Goal: Answer question/provide support: Share knowledge or assist other users

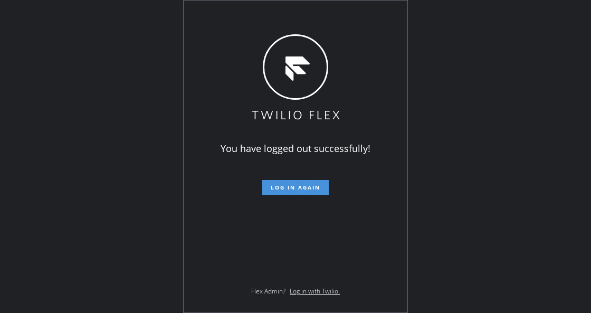
click at [272, 190] on span "Log in again" at bounding box center [296, 187] width 50 height 7
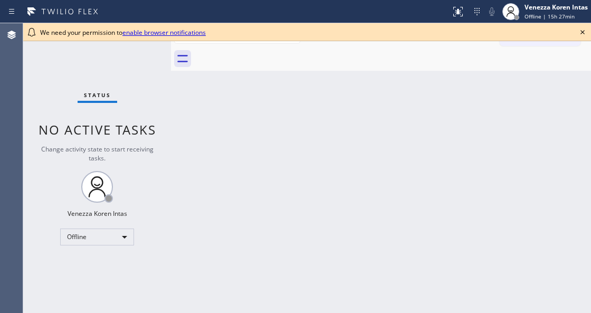
drag, startPoint x: 181, startPoint y: 127, endPoint x: 173, endPoint y: 165, distance: 38.3
click at [181, 127] on div "Back to Dashboard Change Sender ID Customers Technicians Select a contact Outbo…" at bounding box center [381, 168] width 420 height 290
click at [583, 35] on icon at bounding box center [583, 32] width 13 height 13
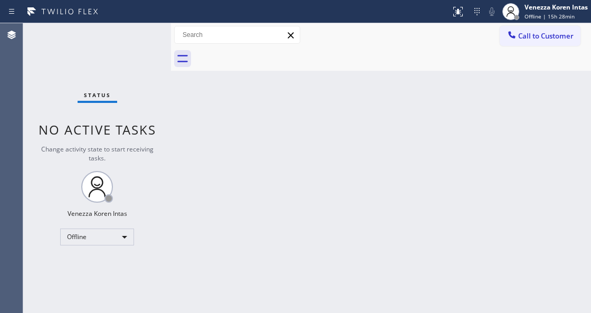
drag, startPoint x: 231, startPoint y: 111, endPoint x: 117, endPoint y: 77, distance: 119.5
click at [231, 111] on div "Back to Dashboard Change Sender ID Customers Technicians Select a contact Outbo…" at bounding box center [381, 168] width 420 height 290
drag, startPoint x: 99, startPoint y: 235, endPoint x: 98, endPoint y: 240, distance: 5.3
click at [98, 240] on div "Offline" at bounding box center [97, 237] width 74 height 17
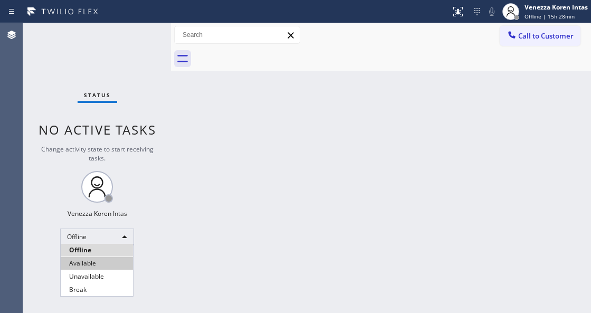
click at [92, 261] on li "Available" at bounding box center [97, 263] width 72 height 13
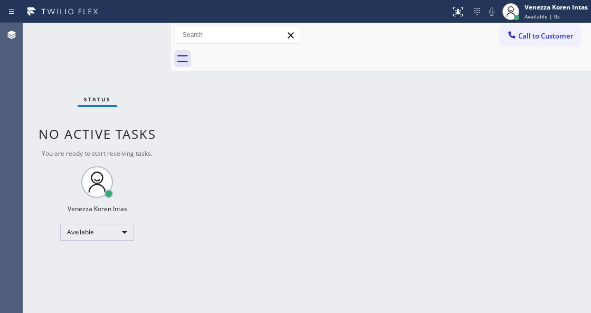
click at [139, 36] on div "Status No active tasks You are ready to start receiving tasks. Venezza Koren In…" at bounding box center [97, 168] width 148 height 290
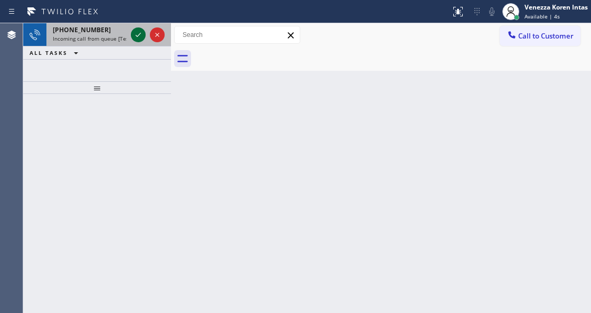
click at [138, 37] on icon at bounding box center [138, 35] width 13 height 13
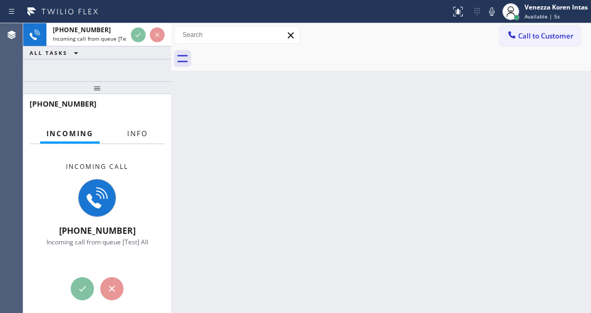
click at [135, 129] on span "Info" at bounding box center [137, 134] width 21 height 10
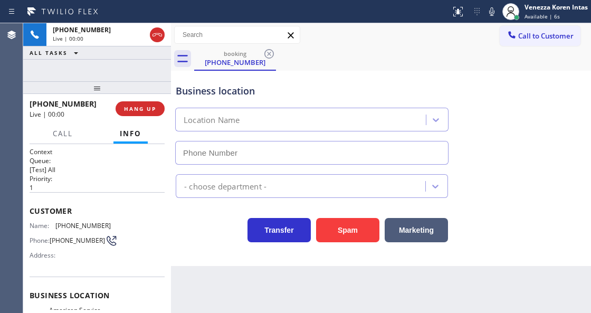
type input "[PHONE_NUMBER]"
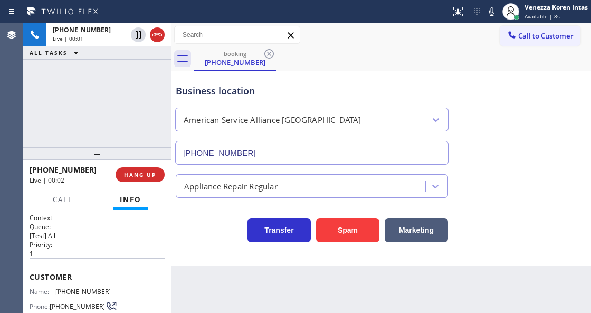
drag, startPoint x: 93, startPoint y: 88, endPoint x: 106, endPoint y: 154, distance: 67.1
click at [106, 154] on div at bounding box center [97, 153] width 148 height 13
click at [137, 114] on div "[PHONE_NUMBER] Live | 00:02 ALL TASKS ALL TASKS ACTIVE TASKS TASKS IN WRAP UP" at bounding box center [97, 85] width 148 height 124
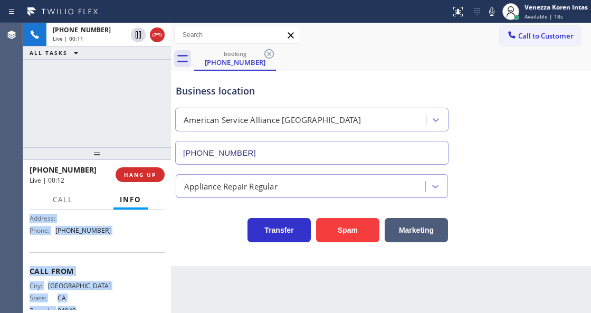
scroll to position [201, 0]
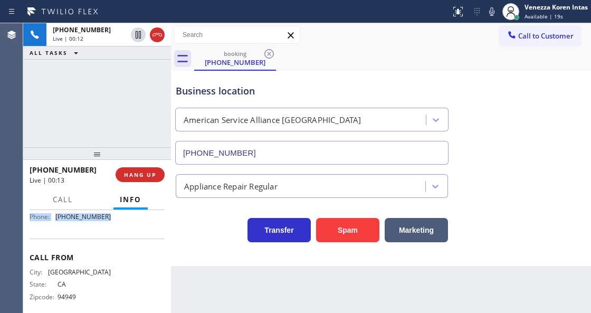
drag, startPoint x: 29, startPoint y: 271, endPoint x: 113, endPoint y: 228, distance: 95.2
click at [113, 228] on div "Context Queue: [Test] All Priority: 1 Customer Name: [PHONE_NUMBER] Phone: [PHO…" at bounding box center [97, 261] width 148 height 102
copy div "Customer Name: [PHONE_NUMBER] Phone: [PHONE_NUMBER] Address: Business location …"
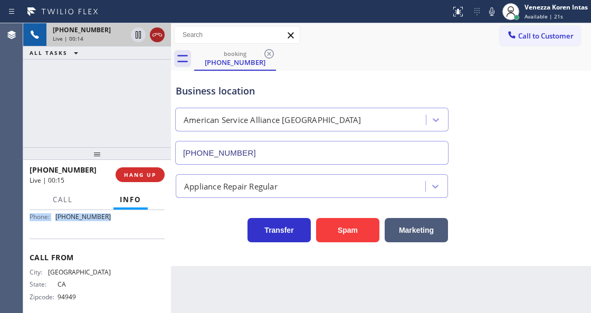
click at [163, 35] on icon at bounding box center [157, 35] width 13 height 13
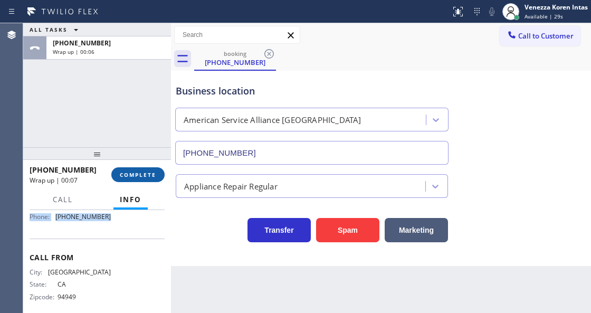
click at [156, 178] on button "COMPLETE" at bounding box center [137, 174] width 53 height 15
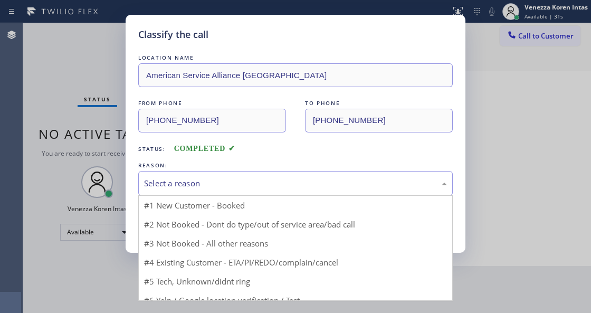
click at [200, 184] on div "Select a reason" at bounding box center [295, 183] width 303 height 12
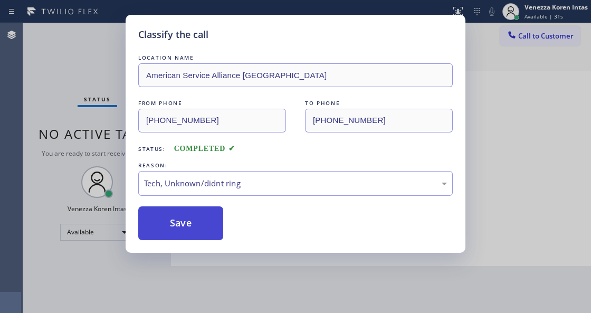
click at [193, 238] on button "Save" at bounding box center [180, 223] width 85 height 34
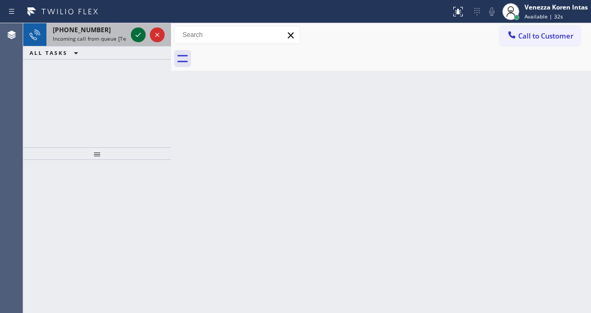
click at [139, 39] on icon at bounding box center [138, 35] width 13 height 13
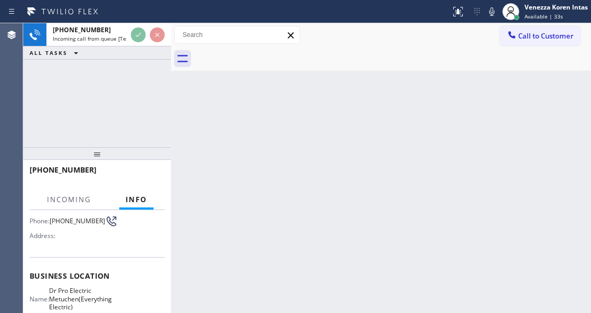
scroll to position [140, 0]
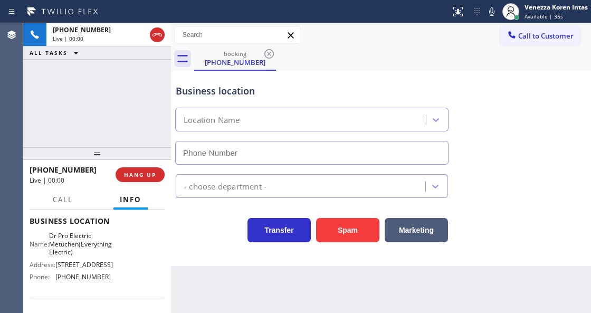
type input "[PHONE_NUMBER]"
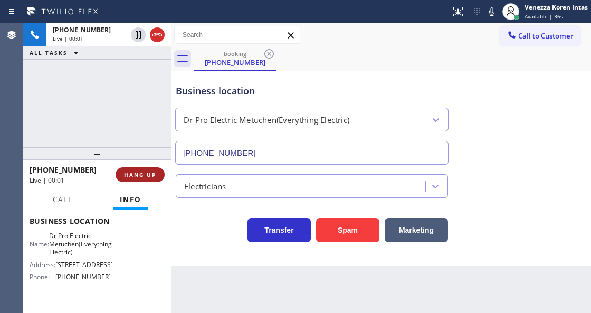
click at [155, 178] on button "HANG UP" at bounding box center [140, 174] width 49 height 15
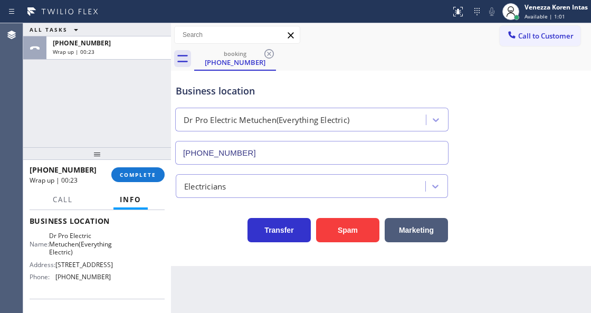
click at [132, 183] on div "[PHONE_NUMBER] Wrap up | 00:23 COMPLETE" at bounding box center [97, 174] width 135 height 27
click at [120, 173] on span "COMPLETE" at bounding box center [138, 174] width 36 height 7
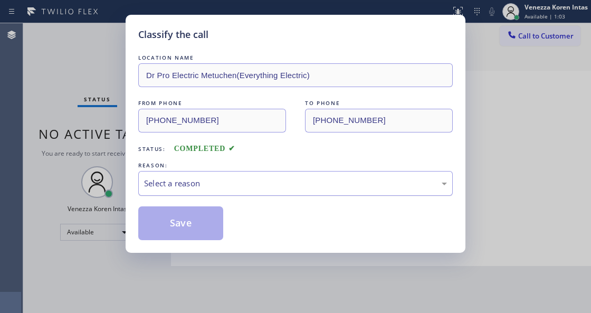
click at [246, 186] on div "Select a reason" at bounding box center [295, 183] width 303 height 12
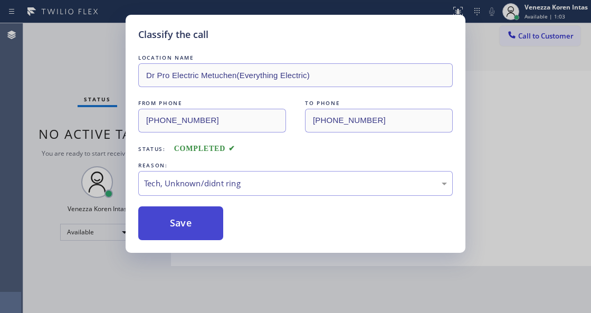
click at [203, 224] on button "Save" at bounding box center [180, 223] width 85 height 34
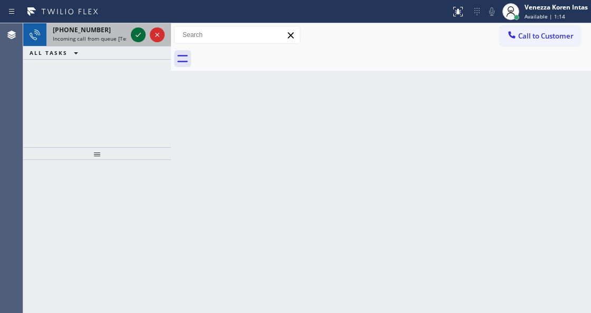
click at [137, 35] on icon at bounding box center [138, 35] width 13 height 13
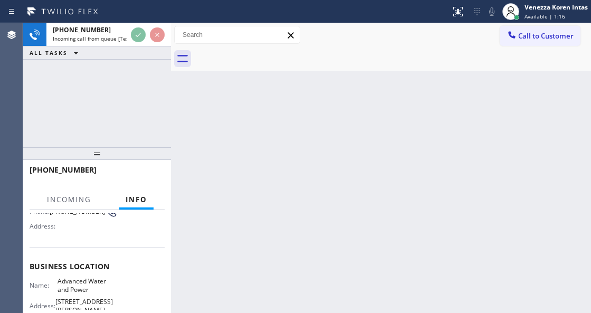
scroll to position [106, 0]
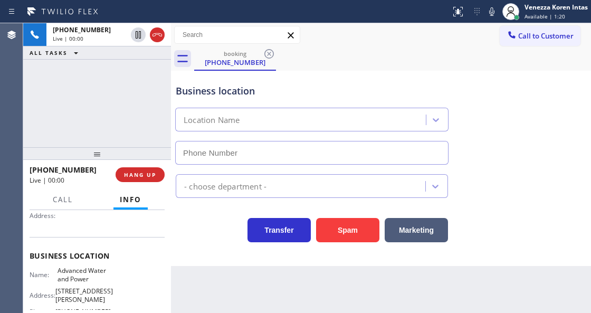
type input "[PHONE_NUMBER]"
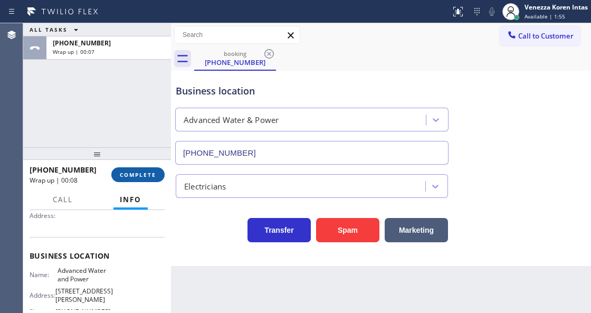
click at [153, 175] on span "COMPLETE" at bounding box center [138, 174] width 36 height 7
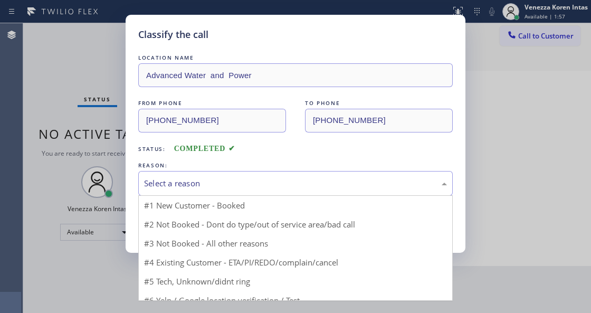
click at [218, 180] on div "Select a reason" at bounding box center [295, 183] width 303 height 12
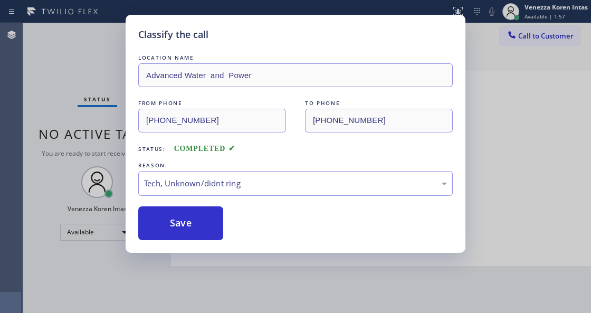
click at [207, 190] on div "Tech, Unknown/didnt ring" at bounding box center [295, 183] width 303 height 12
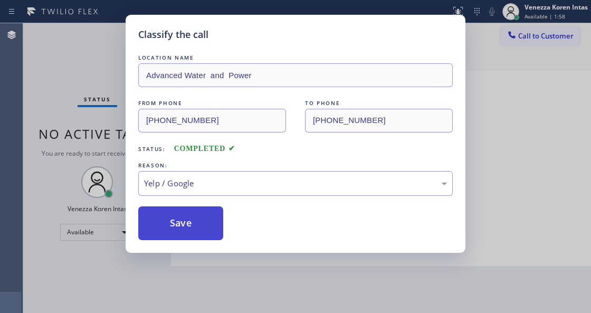
click at [178, 223] on button "Save" at bounding box center [180, 223] width 85 height 34
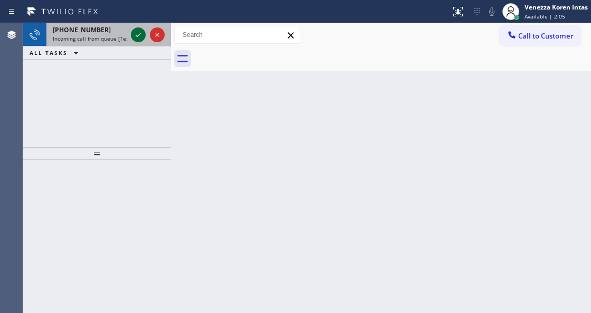
click at [138, 35] on icon at bounding box center [138, 35] width 13 height 13
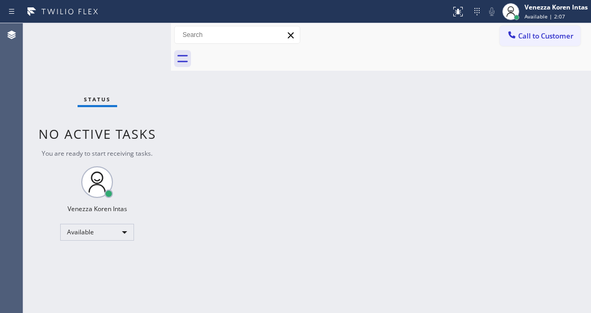
click at [138, 35] on div "Status No active tasks You are ready to start receiving tasks. Venezza Koren In…" at bounding box center [97, 168] width 148 height 290
click at [458, 13] on icon at bounding box center [457, 10] width 6 height 7
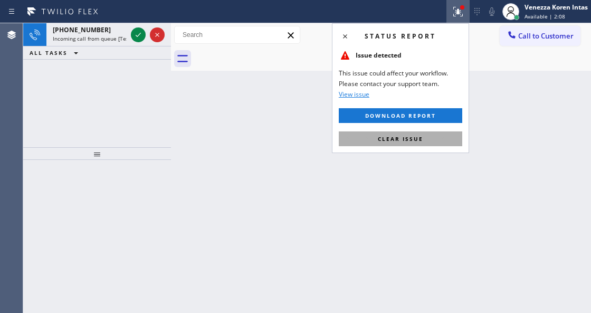
click at [427, 132] on button "Clear issue" at bounding box center [401, 138] width 124 height 15
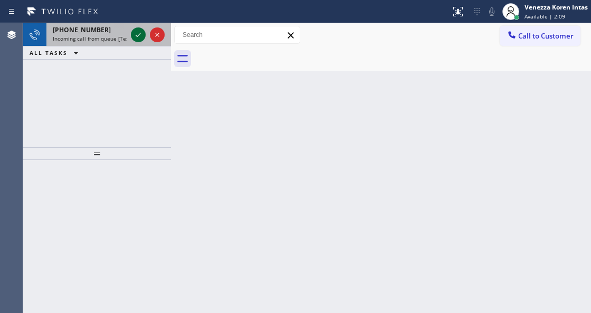
click at [139, 34] on icon at bounding box center [138, 35] width 13 height 13
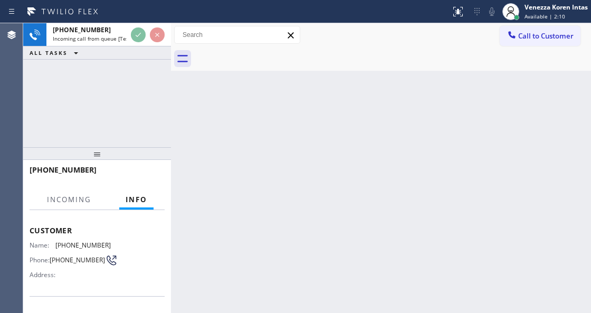
scroll to position [106, 0]
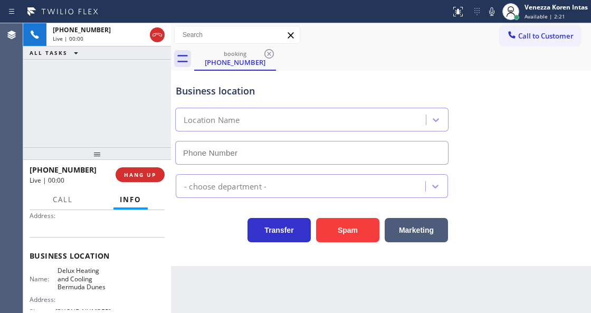
type input "[PHONE_NUMBER]"
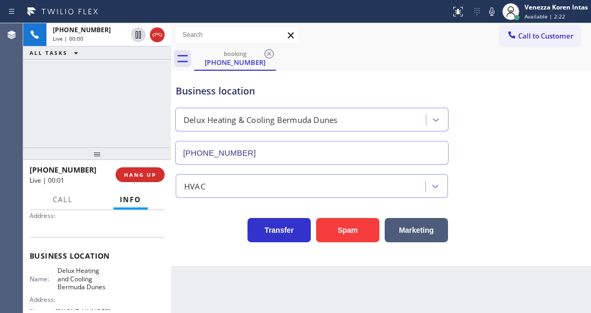
click at [157, 118] on div "[PHONE_NUMBER] Live | 00:00 ALL TASKS ALL TASKS ACTIVE TASKS TASKS IN WRAP UP" at bounding box center [97, 85] width 148 height 124
click at [343, 64] on div "booking [PHONE_NUMBER]" at bounding box center [392, 59] width 397 height 24
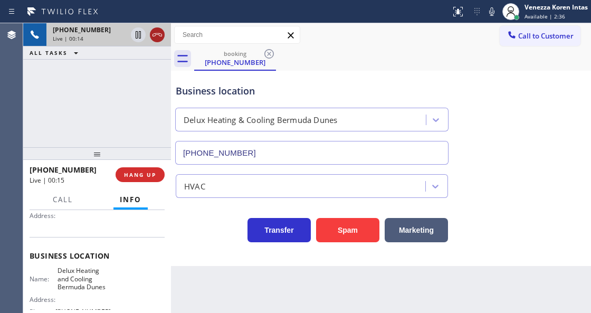
click at [159, 39] on icon at bounding box center [157, 35] width 13 height 13
drag, startPoint x: 150, startPoint y: 175, endPoint x: 177, endPoint y: 183, distance: 28.1
click at [151, 175] on span "HANG UP" at bounding box center [140, 174] width 32 height 7
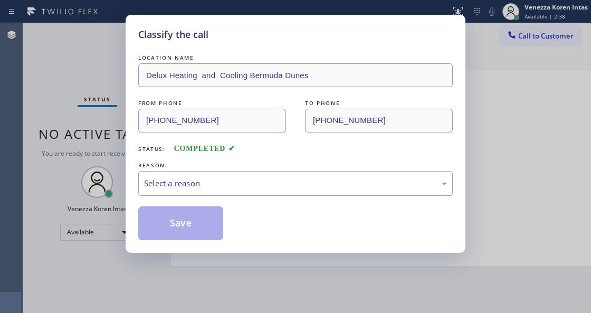
click at [244, 194] on div "Select a reason" at bounding box center [295, 183] width 315 height 25
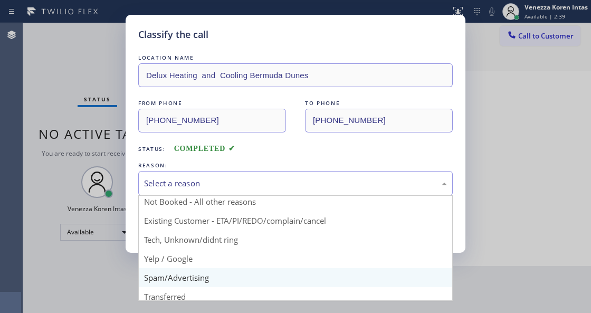
scroll to position [35, 0]
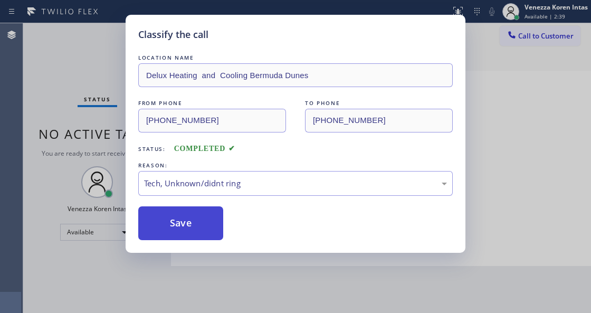
click at [211, 219] on button "Save" at bounding box center [180, 223] width 85 height 34
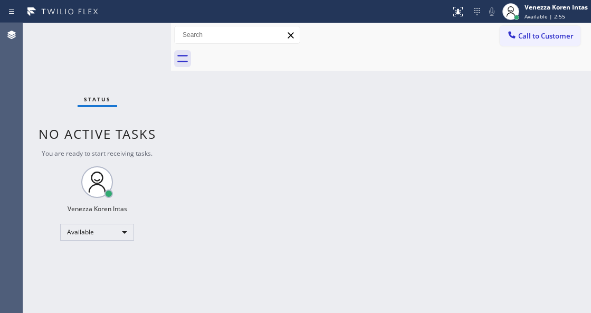
drag, startPoint x: 305, startPoint y: 134, endPoint x: 260, endPoint y: 301, distance: 172.9
click at [304, 136] on div "Back to Dashboard Change Sender ID Customers Technicians Select a contact Outbo…" at bounding box center [381, 168] width 420 height 290
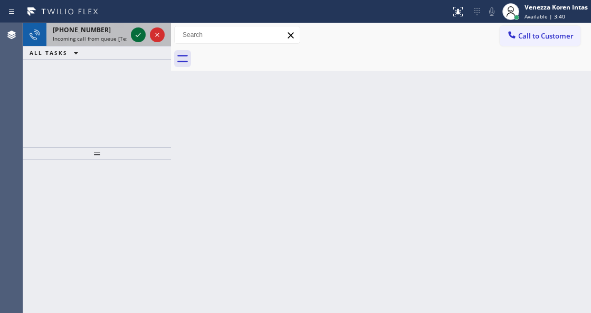
click at [138, 35] on icon at bounding box center [138, 35] width 13 height 13
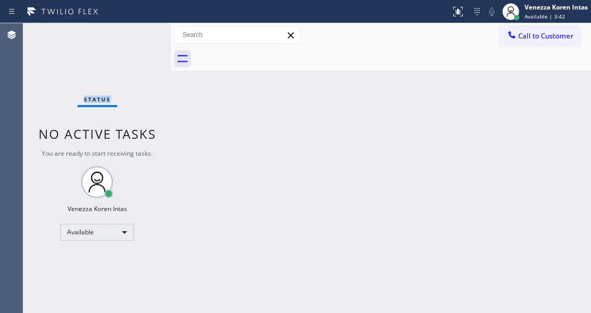
click at [138, 35] on div "Status No active tasks You are ready to start receiving tasks. Venezza Koren In…" at bounding box center [97, 168] width 148 height 290
drag, startPoint x: 453, startPoint y: 15, endPoint x: 453, endPoint y: 23, distance: 7.4
click at [453, 16] on icon at bounding box center [458, 11] width 13 height 13
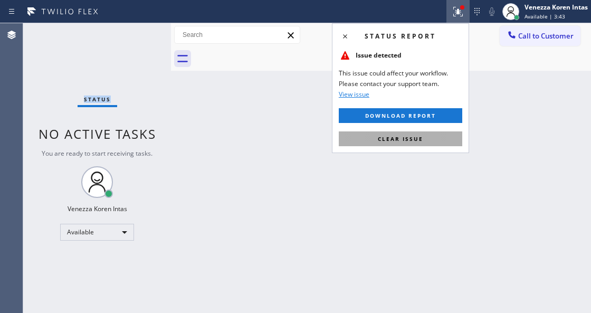
click at [439, 144] on button "Clear issue" at bounding box center [401, 138] width 124 height 15
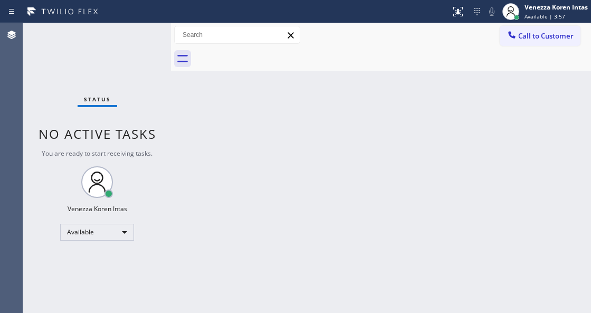
click at [134, 42] on div "Status No active tasks You are ready to start receiving tasks. Venezza Koren In…" at bounding box center [97, 168] width 148 height 290
click at [150, 40] on div "Status No active tasks You are ready to start receiving tasks. Venezza Koren In…" at bounding box center [97, 168] width 148 height 290
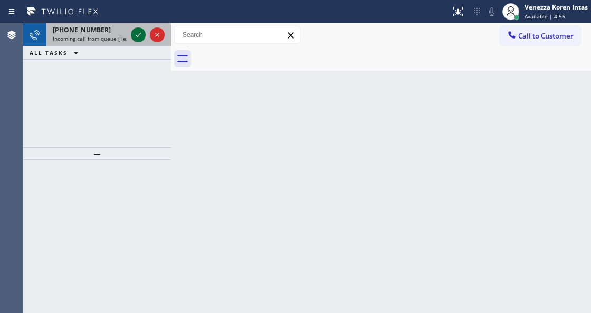
click at [137, 33] on icon at bounding box center [138, 35] width 13 height 13
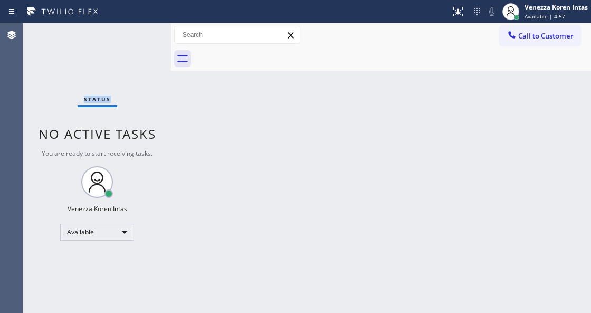
click at [137, 33] on div "Status No active tasks You are ready to start receiving tasks. Venezza Koren In…" at bounding box center [97, 168] width 148 height 290
click at [466, 15] on div at bounding box center [458, 11] width 23 height 13
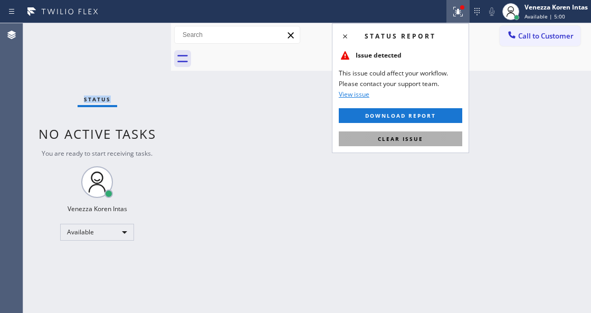
click at [435, 140] on button "Clear issue" at bounding box center [401, 138] width 124 height 15
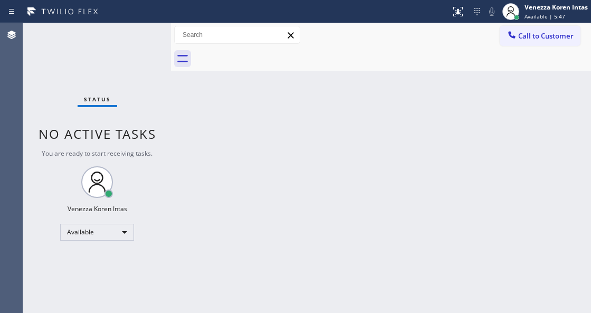
click at [136, 31] on div "Status No active tasks You are ready to start receiving tasks. Venezza Koren In…" at bounding box center [97, 168] width 148 height 290
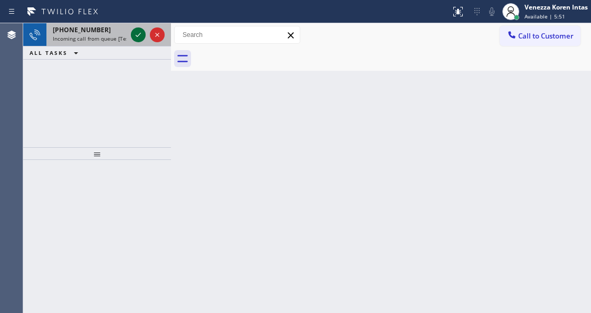
click at [144, 35] on icon at bounding box center [138, 35] width 13 height 13
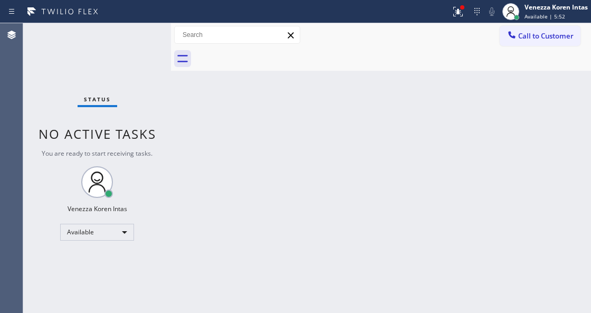
click at [139, 38] on div "Status No active tasks You are ready to start receiving tasks. Venezza Koren In…" at bounding box center [97, 168] width 148 height 290
click at [463, 4] on button at bounding box center [458, 11] width 23 height 23
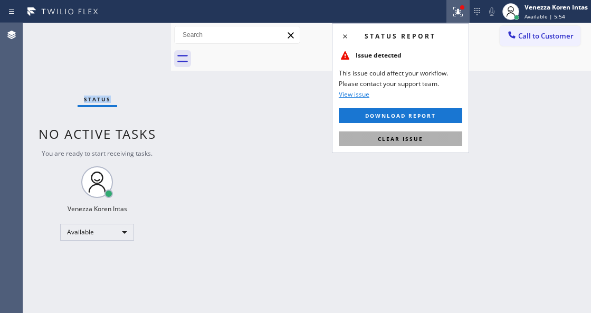
click at [444, 139] on button "Clear issue" at bounding box center [401, 138] width 124 height 15
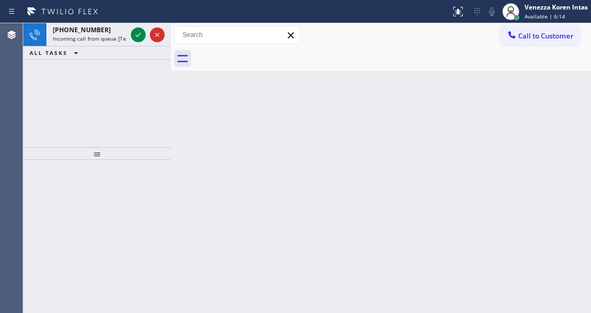
drag, startPoint x: 263, startPoint y: 96, endPoint x: 17, endPoint y: 130, distance: 248.4
click at [255, 102] on div "Back to Dashboard Change Sender ID Customers Technicians Select a contact Outbo…" at bounding box center [381, 168] width 420 height 290
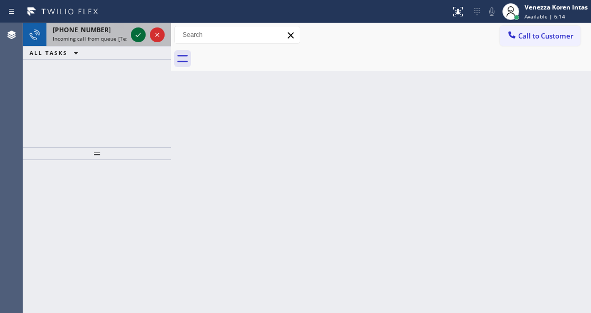
click at [139, 37] on icon at bounding box center [138, 35] width 13 height 13
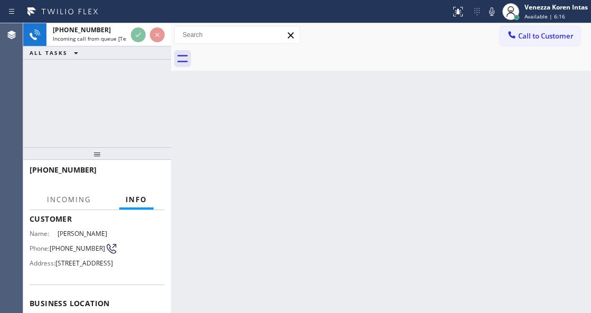
scroll to position [106, 0]
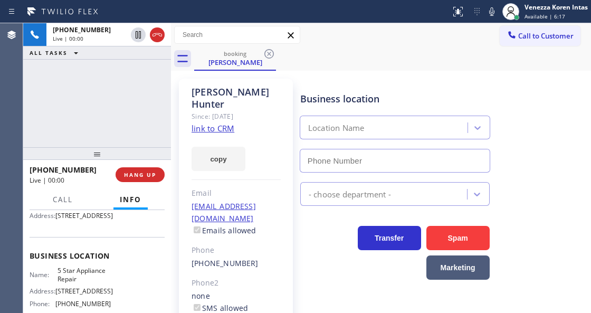
type input "[PHONE_NUMBER]"
click at [229, 123] on link "link to CRM" at bounding box center [213, 128] width 43 height 11
click at [489, 13] on icon at bounding box center [492, 11] width 13 height 13
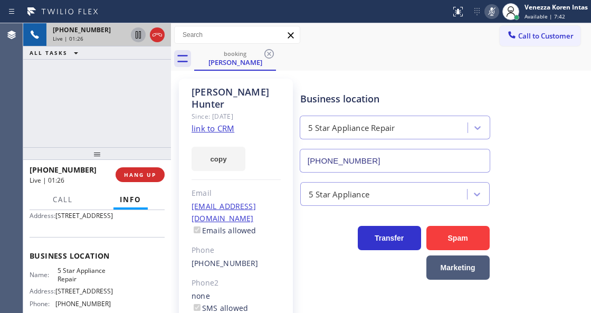
click at [138, 37] on icon at bounding box center [138, 35] width 13 height 13
click at [491, 19] on div "Status report No issues detected If you experience an issue, please download th…" at bounding box center [519, 11] width 145 height 23
click at [491, 14] on icon at bounding box center [492, 11] width 13 height 13
click at [139, 40] on icon at bounding box center [138, 35] width 13 height 13
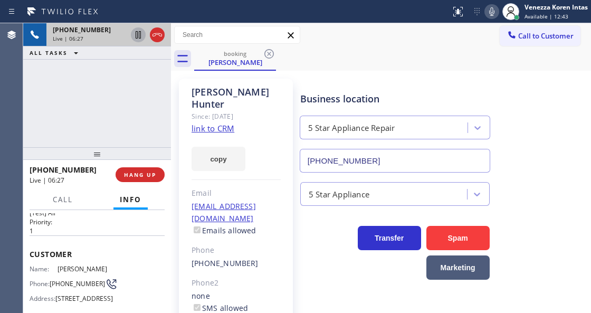
scroll to position [35, 0]
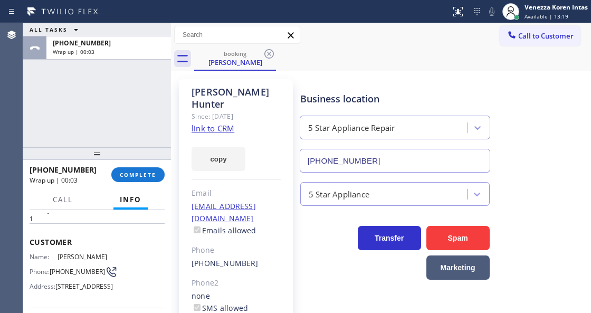
drag, startPoint x: 156, startPoint y: 172, endPoint x: 222, endPoint y: 190, distance: 68.3
click at [156, 172] on span "COMPLETE" at bounding box center [138, 174] width 36 height 7
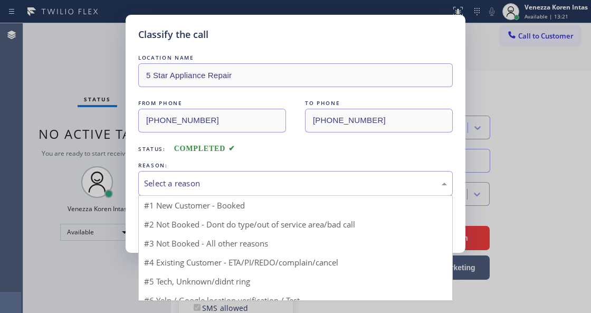
click at [235, 189] on div "Select a reason" at bounding box center [295, 183] width 303 height 12
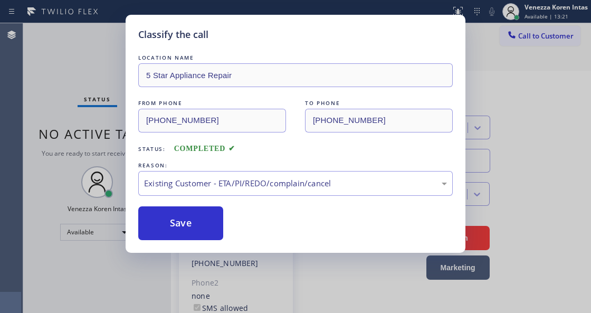
drag, startPoint x: 247, startPoint y: 247, endPoint x: 211, endPoint y: 230, distance: 39.7
click at [211, 230] on button "Save" at bounding box center [180, 223] width 85 height 34
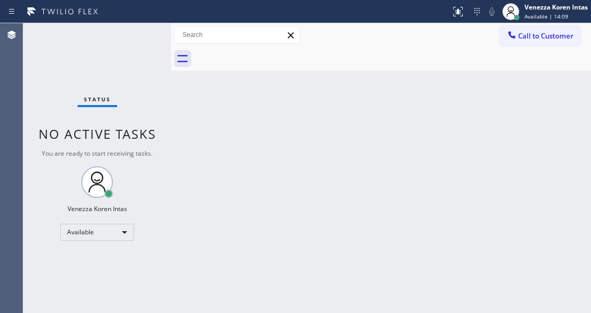
click at [139, 37] on div "Status No active tasks You are ready to start receiving tasks. Venezza Koren In…" at bounding box center [97, 168] width 148 height 290
click at [121, 101] on div "Status No active tasks You are ready to start receiving tasks. Venezza Koren In…" at bounding box center [97, 168] width 148 height 290
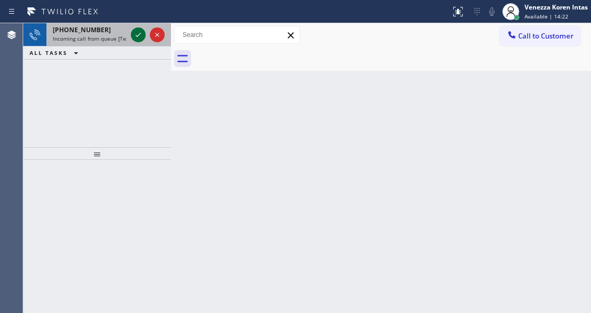
click at [138, 38] on icon at bounding box center [138, 35] width 13 height 13
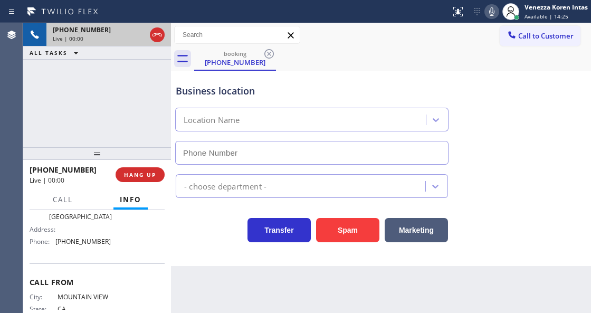
type input "[PHONE_NUMBER]"
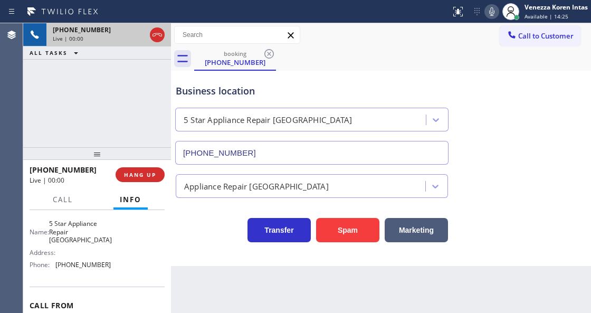
scroll to position [140, 0]
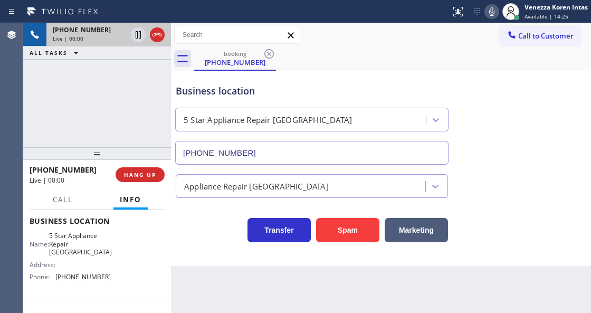
click at [151, 166] on div "[PHONE_NUMBER] Live | 00:00 HANG UP" at bounding box center [97, 174] width 135 height 27
click at [155, 180] on button "HANG UP" at bounding box center [140, 174] width 49 height 15
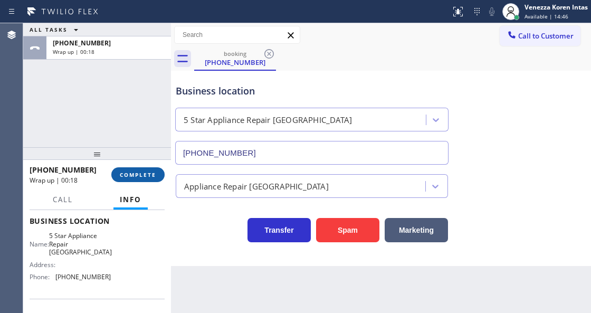
click at [129, 175] on span "COMPLETE" at bounding box center [138, 174] width 36 height 7
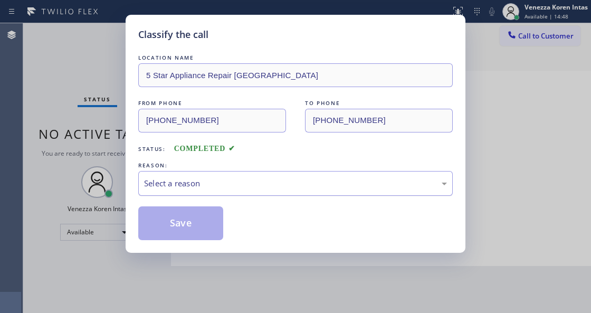
click at [220, 191] on div "Select a reason" at bounding box center [295, 183] width 315 height 25
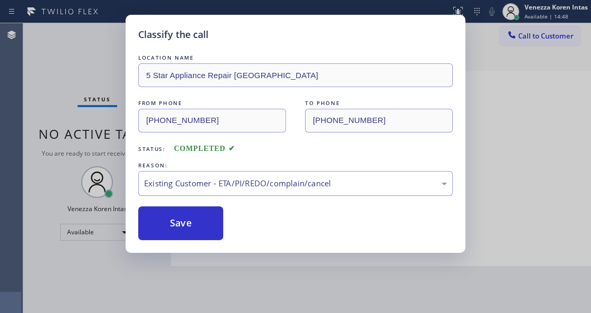
click at [210, 189] on div "Existing Customer - ETA/PI/REDO/complain/cancel" at bounding box center [295, 183] width 315 height 25
drag, startPoint x: 194, startPoint y: 278, endPoint x: 200, endPoint y: 238, distance: 41.0
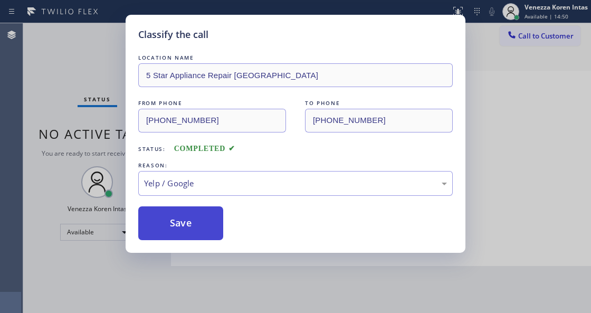
click at [200, 238] on button "Save" at bounding box center [180, 223] width 85 height 34
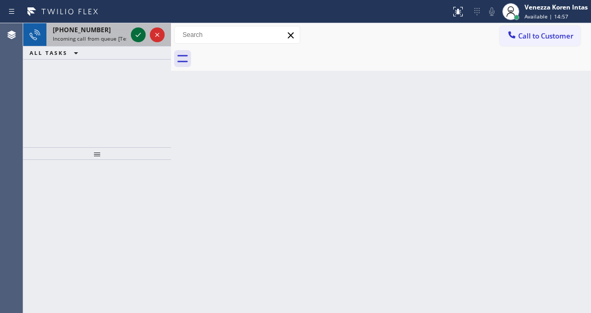
click at [141, 36] on icon at bounding box center [138, 35] width 13 height 13
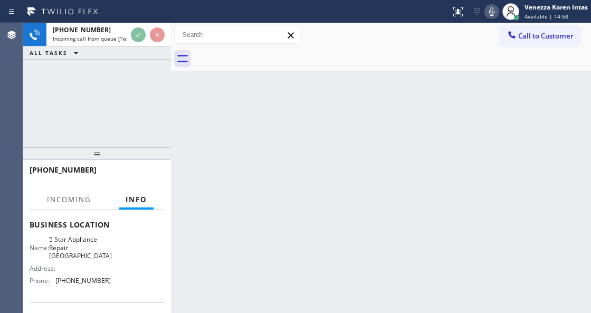
scroll to position [140, 0]
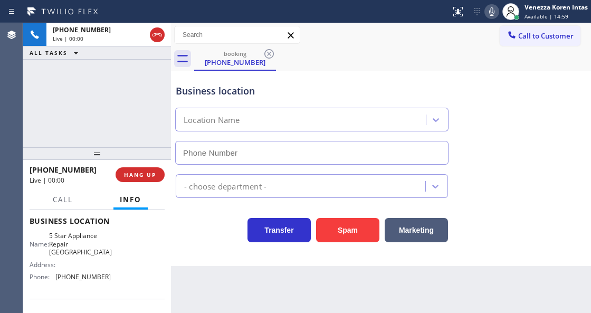
type input "[PHONE_NUMBER]"
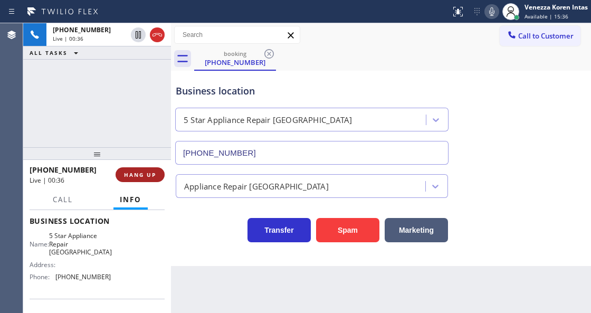
click at [154, 172] on span "HANG UP" at bounding box center [140, 174] width 32 height 7
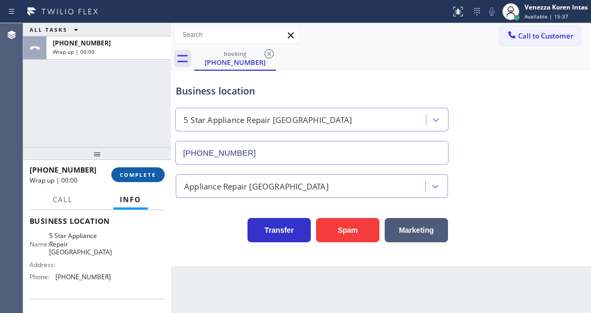
click at [154, 172] on span "COMPLETE" at bounding box center [138, 174] width 36 height 7
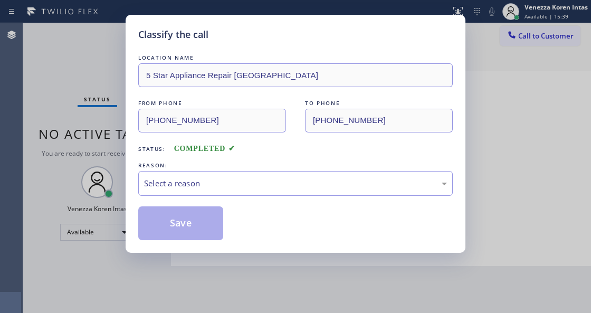
click at [242, 196] on div "LOCATION NAME 5 Star Appliance Repair Peoria FROM PHONE [PHONE_NUMBER] TO PHONE…" at bounding box center [295, 146] width 315 height 188
click at [244, 191] on div "Select a reason" at bounding box center [295, 183] width 315 height 25
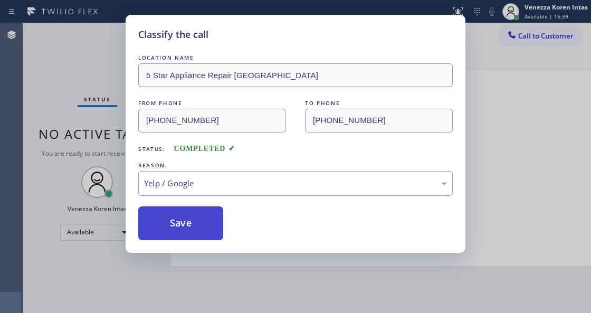
click at [196, 225] on button "Save" at bounding box center [180, 223] width 85 height 34
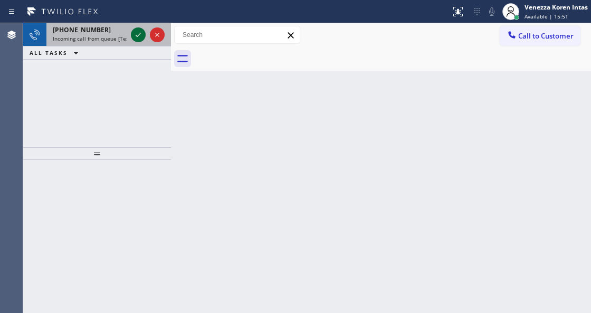
click at [136, 36] on icon at bounding box center [138, 35] width 13 height 13
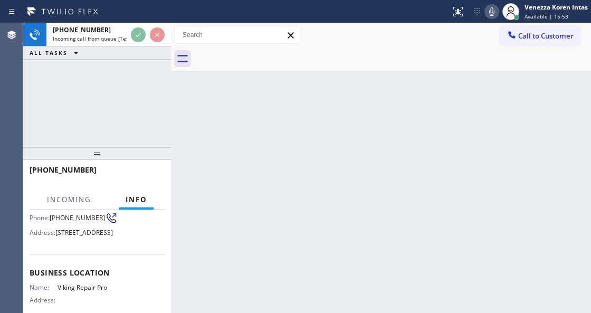
scroll to position [140, 0]
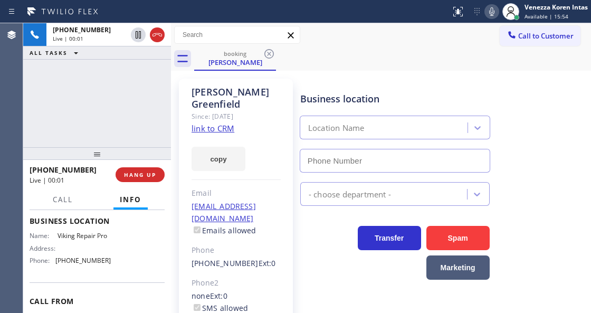
type input "[PHONE_NUMBER]"
click at [218, 123] on link "link to CRM" at bounding box center [213, 128] width 43 height 11
click at [204, 123] on link "link to CRM" at bounding box center [213, 128] width 43 height 11
click at [494, 8] on icon at bounding box center [492, 11] width 13 height 13
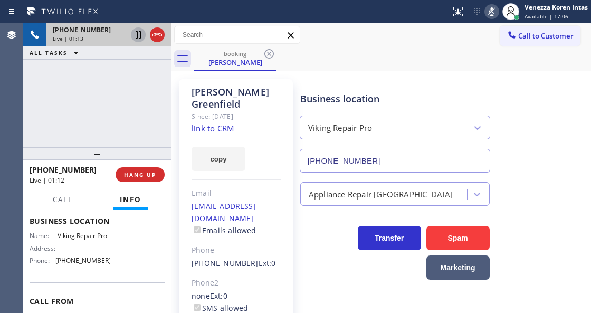
click at [138, 33] on icon at bounding box center [138, 35] width 13 height 13
click at [371, 32] on div "Call to Customer Outbound call Location Search location Your caller id phone nu…" at bounding box center [381, 35] width 420 height 18
drag, startPoint x: 485, startPoint y: 12, endPoint x: 401, endPoint y: 82, distance: 109.8
click at [486, 12] on icon at bounding box center [492, 11] width 13 height 13
click at [138, 36] on icon at bounding box center [138, 35] width 13 height 13
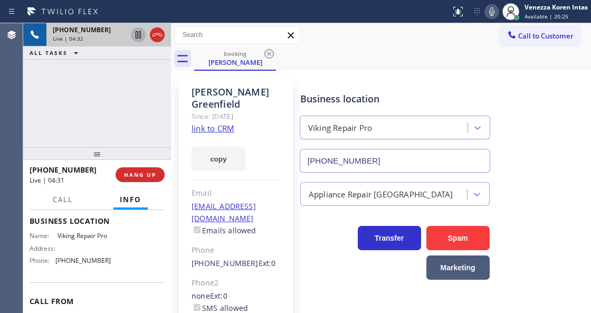
click at [491, 14] on icon at bounding box center [492, 11] width 13 height 13
click at [137, 37] on icon at bounding box center [138, 34] width 5 height 7
drag, startPoint x: 490, startPoint y: 12, endPoint x: 477, endPoint y: 16, distance: 13.4
click at [489, 12] on g at bounding box center [491, 11] width 7 height 8
click at [142, 33] on icon at bounding box center [138, 35] width 13 height 13
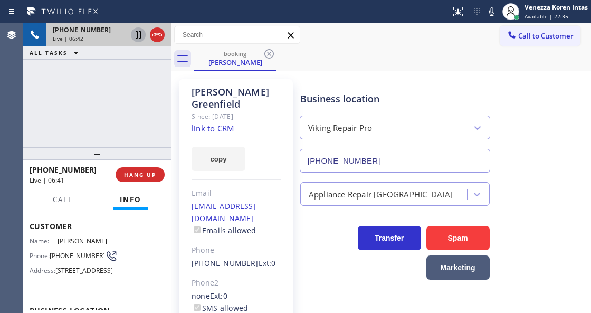
scroll to position [35, 0]
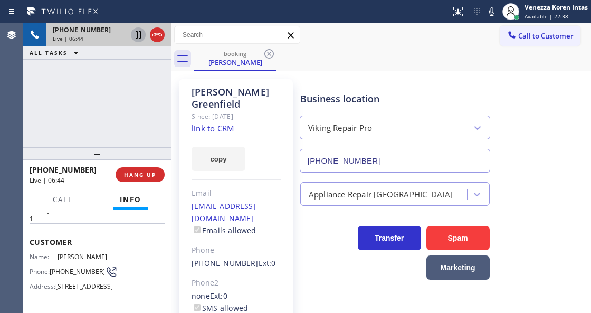
click at [56, 270] on span "[PHONE_NUMBER]" at bounding box center [77, 272] width 55 height 8
drag, startPoint x: 52, startPoint y: 265, endPoint x: 69, endPoint y: 280, distance: 22.1
click at [69, 280] on div "Name: [PERSON_NAME] Phone: [PHONE_NUMBER] Address: [STREET_ADDRESS]" at bounding box center [70, 274] width 81 height 42
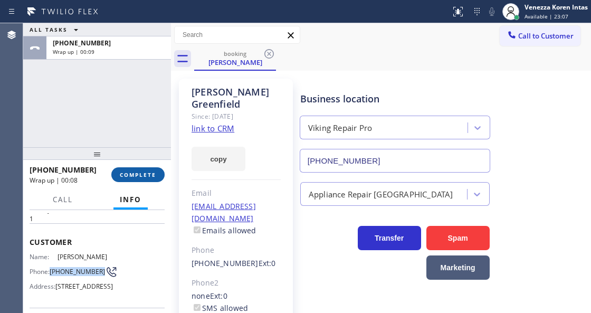
click at [141, 172] on span "COMPLETE" at bounding box center [138, 174] width 36 height 7
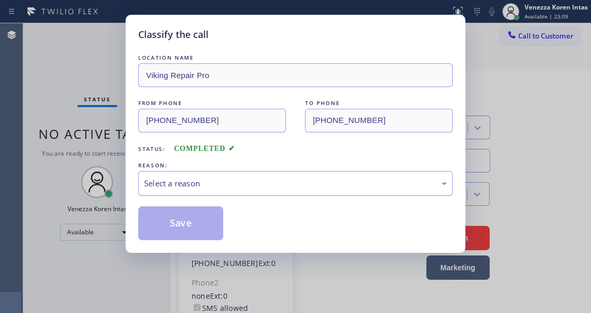
click at [262, 189] on div "Select a reason" at bounding box center [295, 183] width 303 height 12
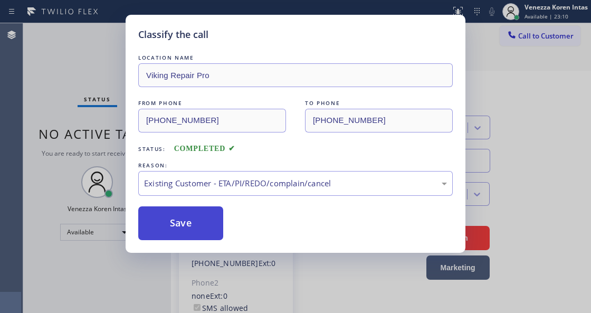
click at [170, 208] on button "Save" at bounding box center [180, 223] width 85 height 34
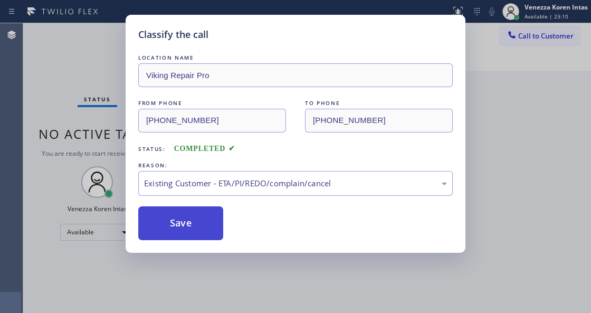
click at [204, 227] on button "Save" at bounding box center [180, 223] width 85 height 34
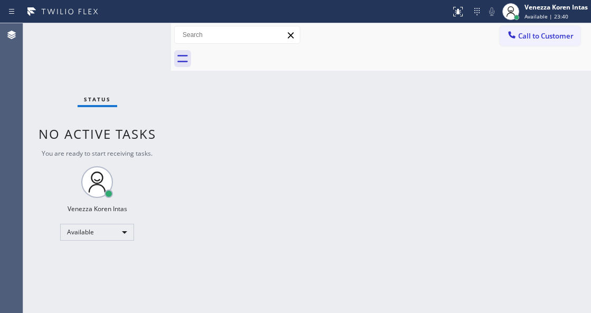
click at [164, 180] on div "Status No active tasks You are ready to start receiving tasks. Venezza Koren In…" at bounding box center [97, 168] width 148 height 290
click at [175, 179] on div "Back to Dashboard Change Sender ID Customers Technicians Select a contact Outbo…" at bounding box center [381, 168] width 420 height 290
click at [12, 64] on div "Agent Desktop" at bounding box center [11, 168] width 23 height 290
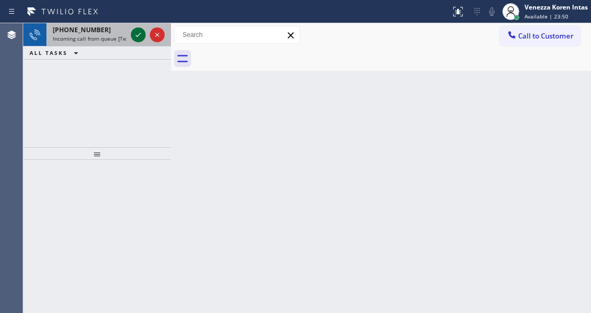
click at [140, 33] on icon at bounding box center [138, 35] width 13 height 13
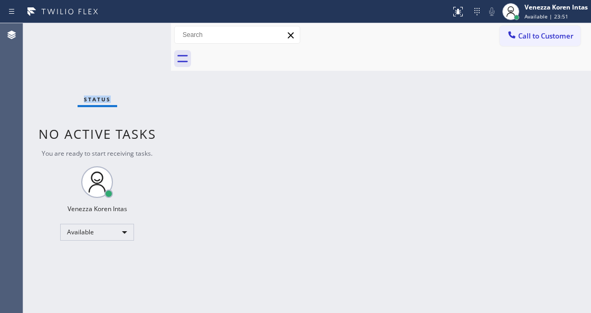
click at [140, 33] on div "Status No active tasks You are ready to start receiving tasks. Venezza Koren In…" at bounding box center [97, 168] width 148 height 290
click at [209, 197] on div "Back to Dashboard Change Sender ID Customers Technicians Select a contact Outbo…" at bounding box center [381, 168] width 420 height 290
click at [182, 152] on div "Back to Dashboard Change Sender ID Customers Technicians Select a contact Outbo…" at bounding box center [381, 168] width 420 height 290
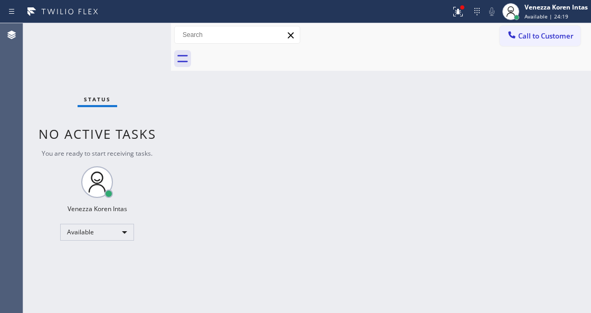
drag, startPoint x: 118, startPoint y: 127, endPoint x: 10, endPoint y: 116, distance: 108.9
click at [118, 127] on span "No active tasks" at bounding box center [98, 133] width 118 height 17
click at [147, 65] on div "Status No active tasks You are ready to start receiving tasks. Venezza Koren In…" at bounding box center [97, 168] width 148 height 290
drag, startPoint x: 257, startPoint y: 200, endPoint x: 259, endPoint y: 309, distance: 109.9
click at [257, 213] on div "Back to Dashboard Change Sender ID Customers Technicians Select a contact Outbo…" at bounding box center [381, 168] width 420 height 290
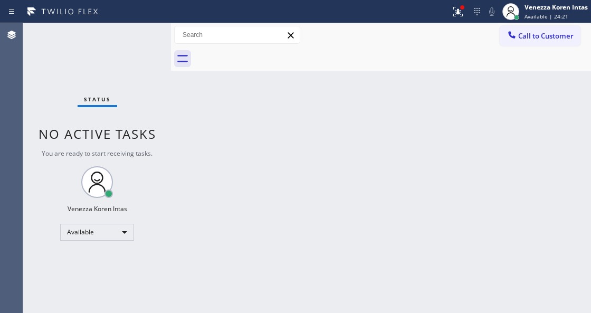
click at [226, 136] on div "Back to Dashboard Change Sender ID Customers Technicians Select a contact Outbo…" at bounding box center [381, 168] width 420 height 290
drag, startPoint x: 316, startPoint y: 112, endPoint x: 290, endPoint y: 194, distance: 85.8
click at [316, 114] on div "Back to Dashboard Change Sender ID Customers Technicians Select a contact Outbo…" at bounding box center [381, 168] width 420 height 290
click at [454, 12] on icon at bounding box center [458, 11] width 13 height 13
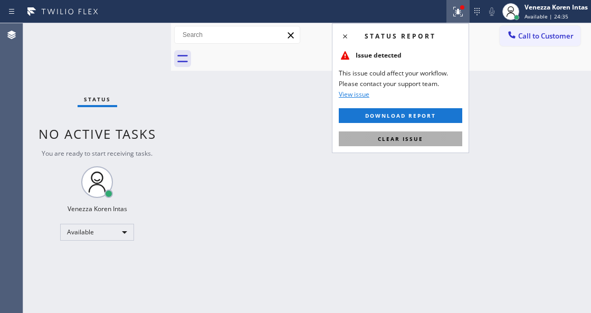
click at [426, 139] on button "Clear issue" at bounding box center [401, 138] width 124 height 15
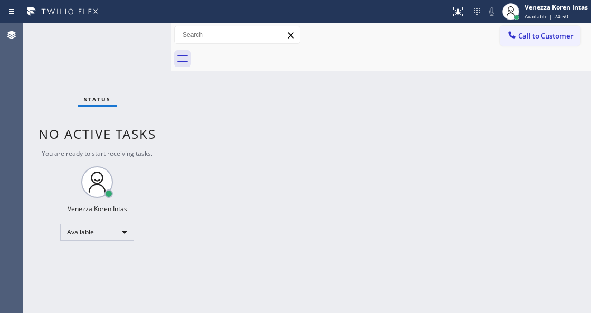
click at [267, 198] on div "Back to Dashboard Change Sender ID Customers Technicians Select a contact Outbo…" at bounding box center [381, 168] width 420 height 290
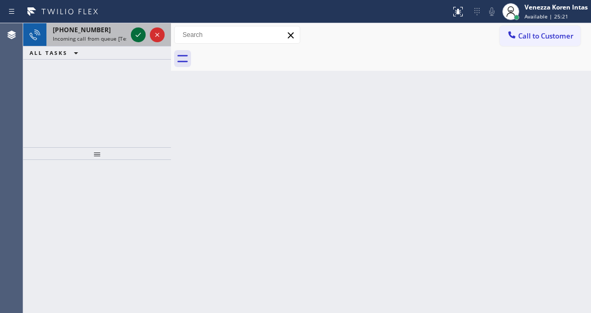
click at [136, 32] on icon at bounding box center [138, 35] width 13 height 13
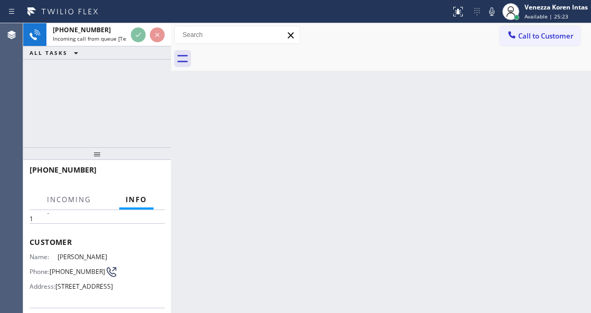
scroll to position [140, 0]
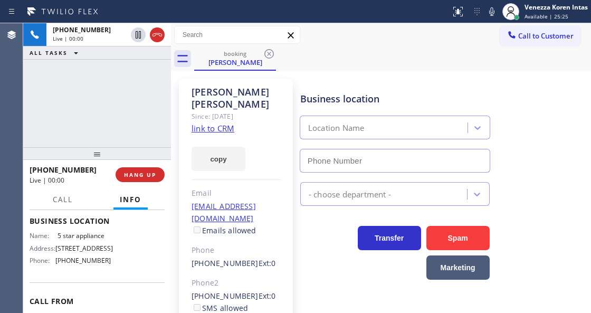
type input "[PHONE_NUMBER]"
click at [215, 123] on link "link to CRM" at bounding box center [213, 128] width 43 height 11
click at [490, 17] on icon at bounding box center [492, 11] width 13 height 13
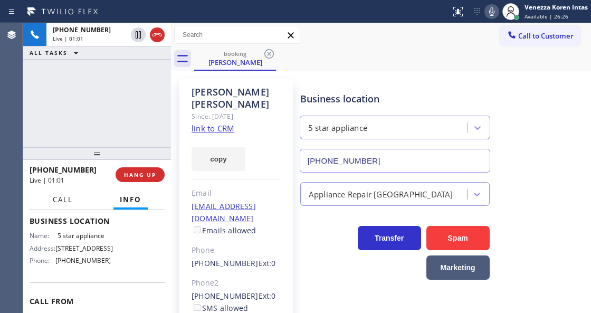
drag, startPoint x: 59, startPoint y: 200, endPoint x: 92, endPoint y: 135, distance: 72.7
click at [59, 200] on span "Call" at bounding box center [63, 200] width 20 height 10
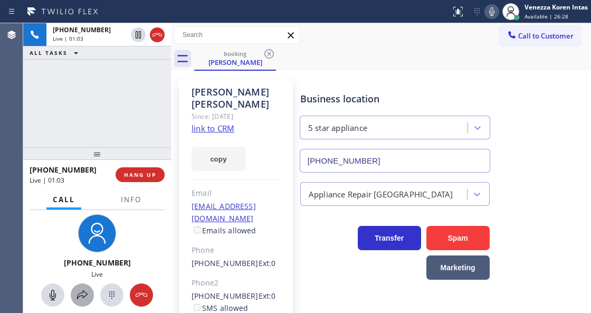
click at [86, 294] on icon at bounding box center [82, 295] width 13 height 13
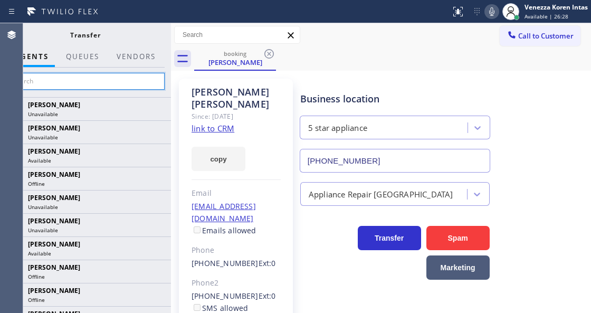
click at [150, 80] on input "text" at bounding box center [85, 81] width 159 height 17
click at [87, 80] on input "text" at bounding box center [85, 81] width 159 height 17
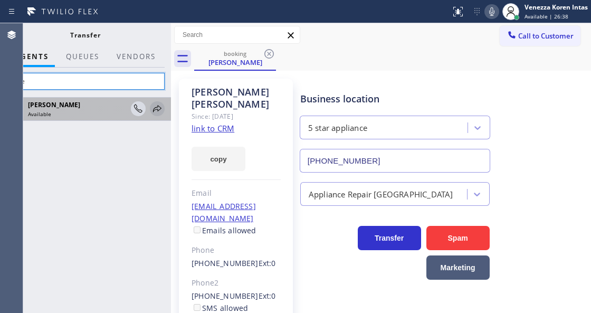
type input "love"
click at [157, 113] on icon at bounding box center [157, 108] width 13 height 13
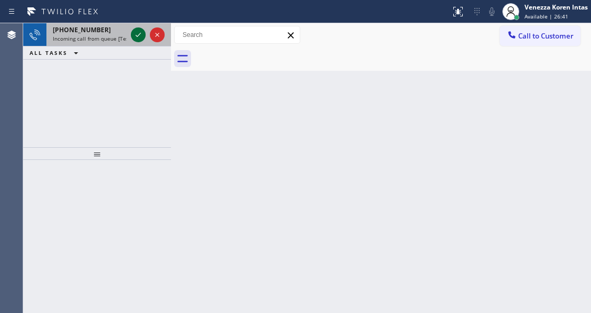
click at [139, 38] on icon at bounding box center [138, 35] width 13 height 13
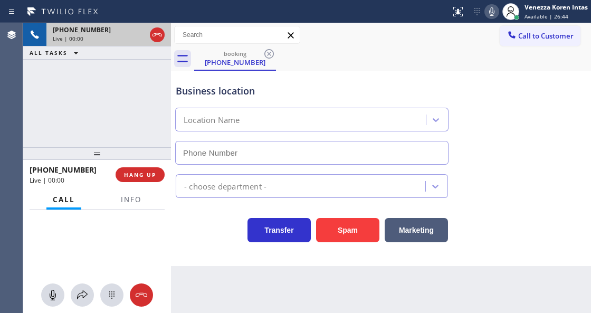
type input "[PHONE_NUMBER]"
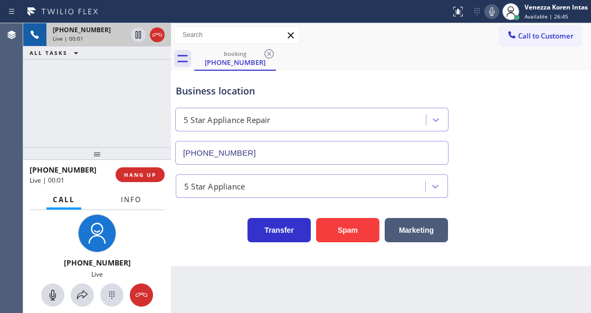
click at [142, 202] on button "Info" at bounding box center [131, 200] width 33 height 21
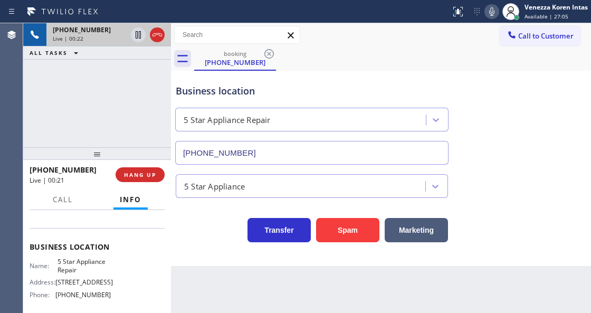
scroll to position [95, 0]
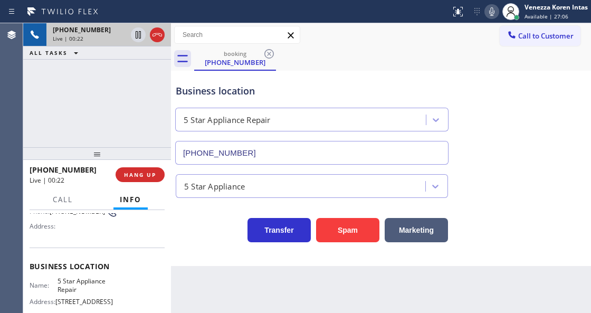
click at [105, 279] on span "5 Star Appliance Repair" at bounding box center [84, 285] width 53 height 16
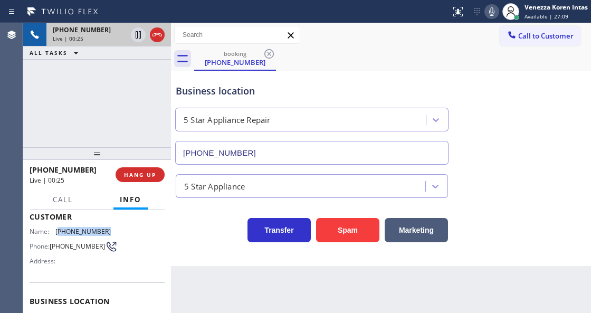
drag, startPoint x: 106, startPoint y: 229, endPoint x: 59, endPoint y: 227, distance: 46.5
click at [59, 228] on span "[PHONE_NUMBER]" at bounding box center [82, 232] width 55 height 8
copy span "847) 644-5742"
click at [101, 228] on span "[PHONE_NUMBER]" at bounding box center [82, 232] width 55 height 8
drag, startPoint x: 101, startPoint y: 228, endPoint x: 53, endPoint y: 229, distance: 48.6
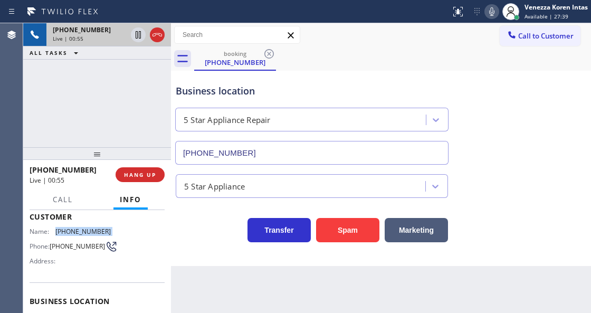
click at [53, 229] on div "Name: [PHONE_NUMBER]" at bounding box center [70, 232] width 81 height 8
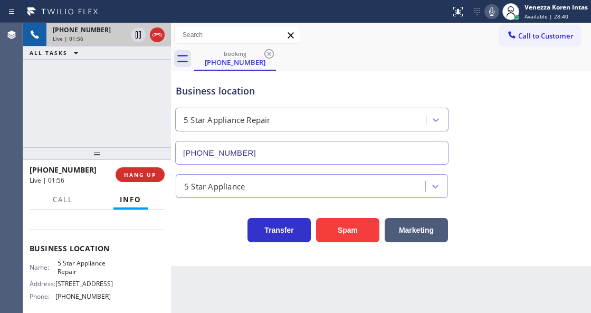
scroll to position [130, 0]
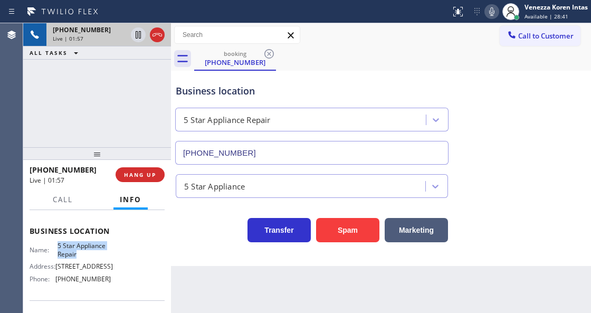
drag, startPoint x: 55, startPoint y: 242, endPoint x: 84, endPoint y: 252, distance: 31.2
click at [84, 252] on div "Name: 5 Star Appliance Repair" at bounding box center [70, 250] width 81 height 16
copy span "5 Star Appliance Repair"
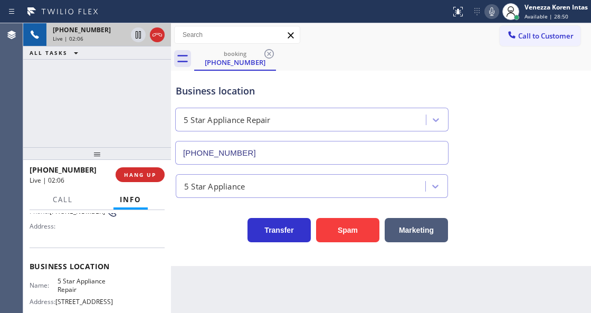
click at [101, 255] on div "Business location Name: 5 Star Appliance Repair Address: [STREET_ADDRESS] Phone…" at bounding box center [97, 292] width 135 height 88
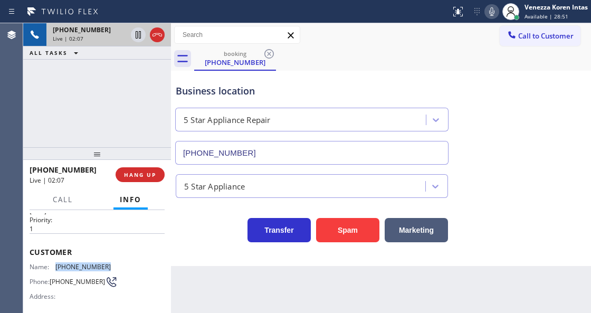
drag, startPoint x: 107, startPoint y: 263, endPoint x: 50, endPoint y: 264, distance: 57.0
click at [50, 264] on div "Name: [PHONE_NUMBER]" at bounding box center [70, 267] width 81 height 8
copy div "[PHONE_NUMBER]"
click at [326, 99] on div "Business location 5 Star Appliance Repair [PHONE_NUMBER]" at bounding box center [312, 118] width 277 height 91
click at [494, 14] on icon at bounding box center [492, 11] width 13 height 13
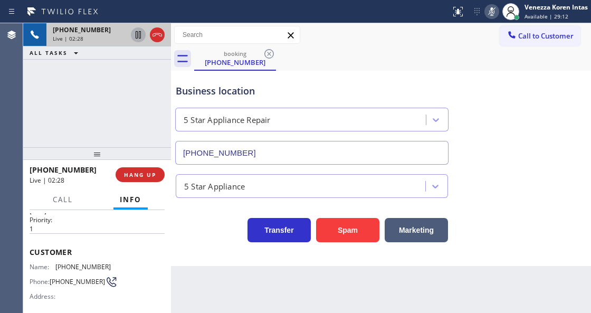
click at [138, 36] on icon at bounding box center [138, 35] width 13 height 13
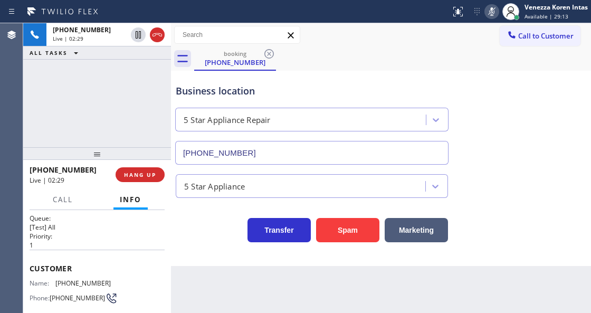
scroll to position [0, 0]
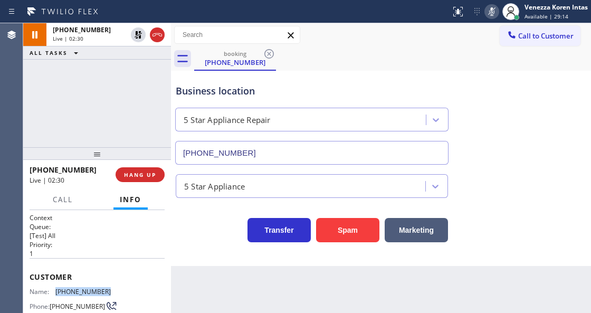
drag, startPoint x: 111, startPoint y: 291, endPoint x: 50, endPoint y: 287, distance: 60.8
click at [50, 288] on div "Name: [PHONE_NUMBER] Phone: [PHONE_NUMBER] Address:" at bounding box center [97, 309] width 135 height 42
copy div "[PHONE_NUMBER]"
click at [106, 141] on div "[PHONE_NUMBER] Live | 03:41 ALL TASKS ALL TASKS ACTIVE TASKS TASKS IN WRAP UP" at bounding box center [97, 85] width 148 height 124
click at [328, 312] on div "Back to Dashboard Change Sender ID Customers Technicians Select a contact Outbo…" at bounding box center [381, 168] width 420 height 290
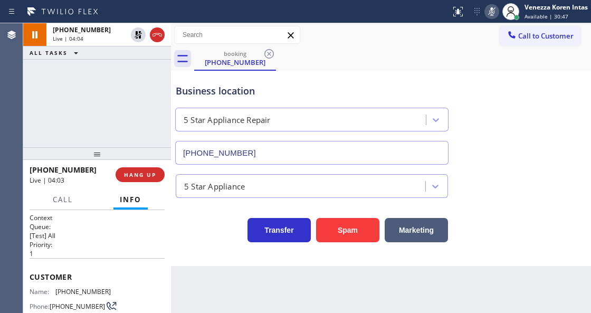
click at [357, 300] on div "Back to Dashboard Change Sender ID Customers Technicians Select a contact Outbo…" at bounding box center [381, 168] width 420 height 290
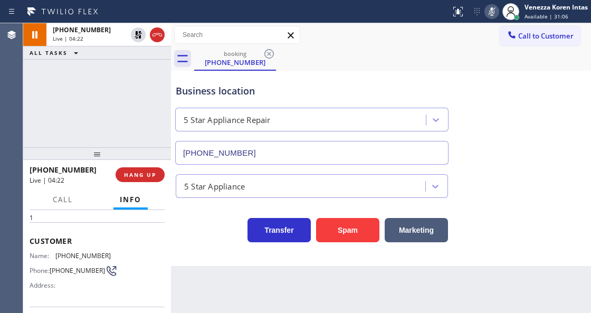
scroll to position [35, 0]
drag, startPoint x: 108, startPoint y: 255, endPoint x: 51, endPoint y: 255, distance: 57.0
click at [51, 255] on div "Name: [PHONE_NUMBER] Phone: [PHONE_NUMBER] Address:" at bounding box center [97, 274] width 135 height 42
copy div "[PHONE_NUMBER]"
click at [493, 15] on icon at bounding box center [492, 11] width 13 height 13
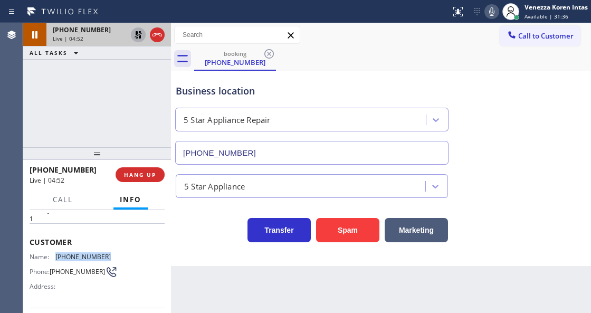
click at [139, 36] on icon at bounding box center [138, 34] width 7 height 7
click at [495, 16] on icon at bounding box center [492, 11] width 13 height 13
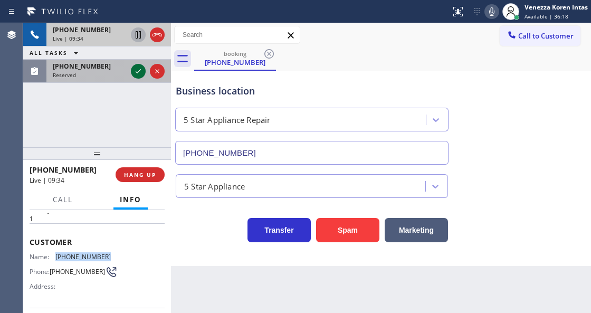
click at [140, 73] on icon at bounding box center [138, 71] width 13 height 13
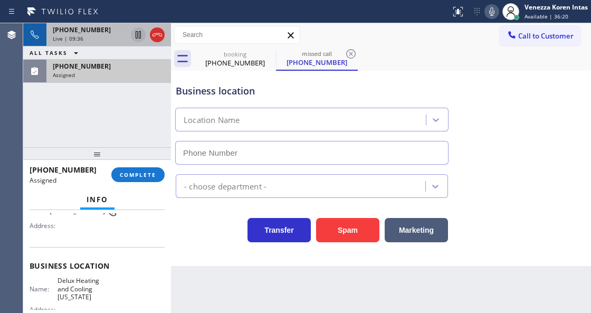
scroll to position [106, 0]
type input "[PHONE_NUMBER]"
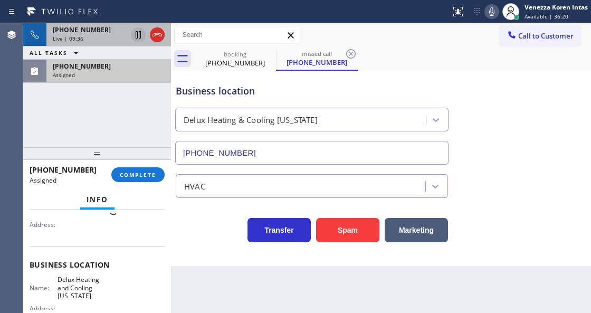
click at [110, 76] on div "Assigned" at bounding box center [109, 74] width 112 height 7
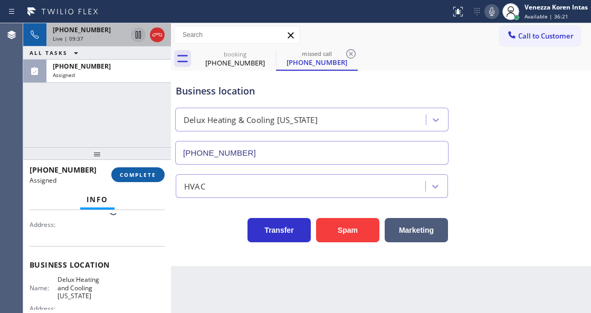
click at [139, 177] on span "COMPLETE" at bounding box center [138, 174] width 36 height 7
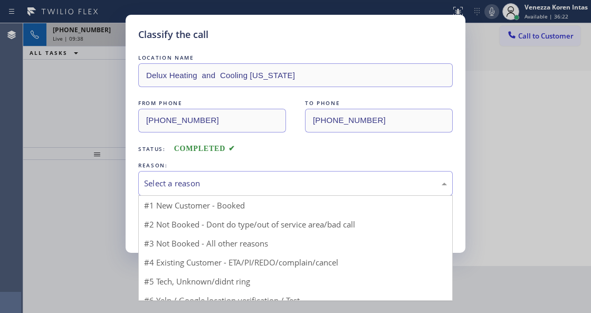
click at [200, 184] on div "Select a reason" at bounding box center [295, 183] width 303 height 12
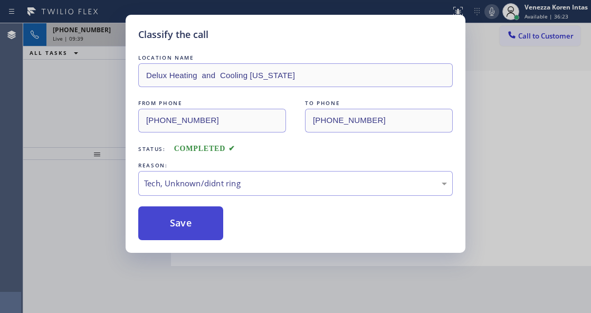
click at [187, 227] on button "Save" at bounding box center [180, 223] width 85 height 34
drag, startPoint x: 70, startPoint y: 129, endPoint x: 73, endPoint y: 119, distance: 10.2
click at [70, 129] on div "Classify the call LOCATION NAME Delux Heating and Cooling [US_STATE] FROM PHONE…" at bounding box center [295, 156] width 591 height 313
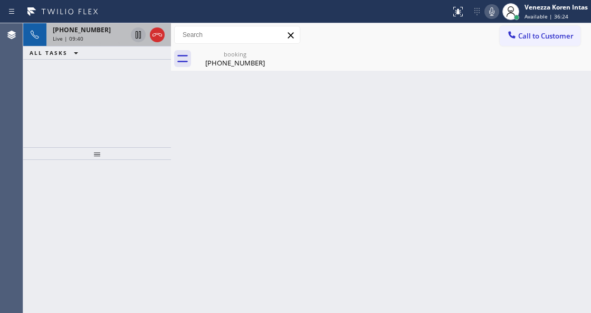
click at [88, 38] on div "Live | 09:40" at bounding box center [90, 38] width 74 height 7
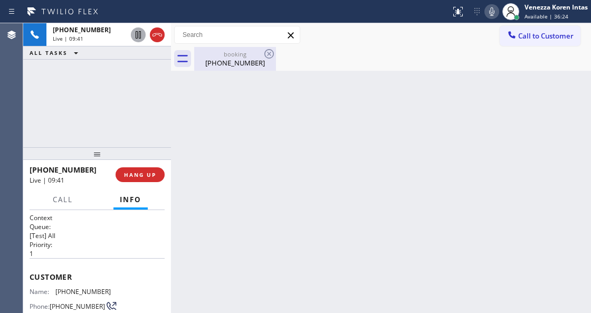
click at [226, 62] on div "[PHONE_NUMBER]" at bounding box center [235, 63] width 80 height 10
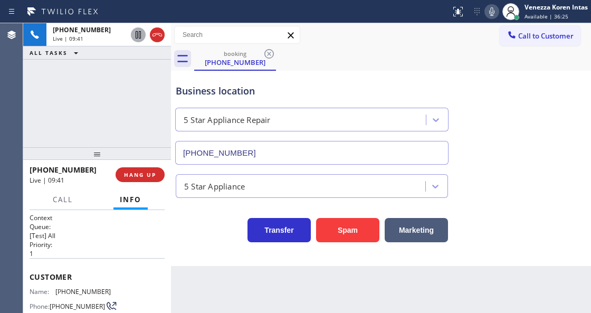
click at [407, 53] on div "booking [PHONE_NUMBER]" at bounding box center [392, 59] width 397 height 24
drag, startPoint x: 332, startPoint y: 78, endPoint x: 375, endPoint y: 61, distance: 46.0
click at [332, 78] on div "Business location 5 Star Appliance Repair [PHONE_NUMBER]" at bounding box center [312, 118] width 277 height 91
click at [489, 13] on icon at bounding box center [492, 11] width 13 height 13
click at [140, 35] on icon at bounding box center [138, 34] width 5 height 7
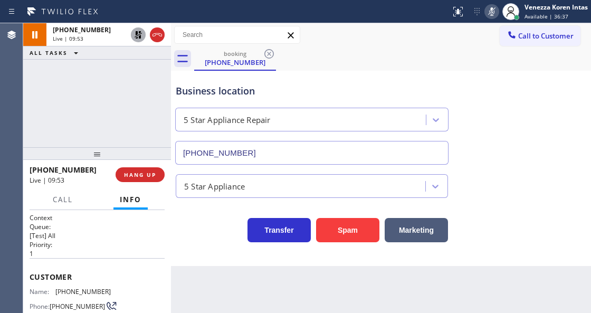
click at [353, 72] on div "Business location 5 Star Appliance Repair [PHONE_NUMBER]" at bounding box center [381, 117] width 415 height 96
click at [491, 18] on button at bounding box center [492, 11] width 15 height 15
click at [136, 37] on icon at bounding box center [138, 35] width 13 height 13
click at [310, 74] on div "Business location 5 Star Appliance Repair [PHONE_NUMBER]" at bounding box center [312, 118] width 277 height 91
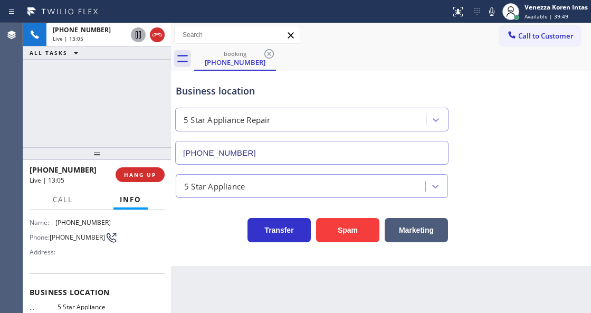
scroll to position [35, 0]
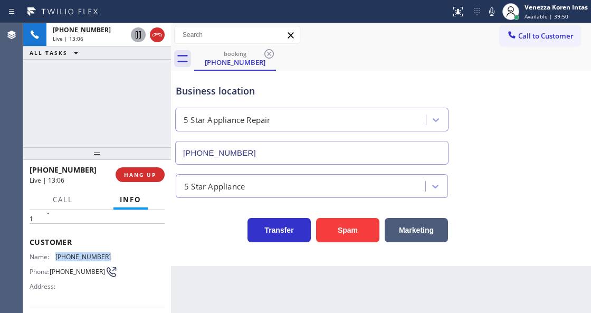
drag, startPoint x: 114, startPoint y: 256, endPoint x: 55, endPoint y: 257, distance: 59.1
click at [55, 257] on div "Name: [PHONE_NUMBER] Phone: [PHONE_NUMBER] Address:" at bounding box center [97, 274] width 135 height 42
copy div "[PHONE_NUMBER]"
click at [493, 14] on icon at bounding box center [492, 11] width 13 height 13
click at [492, 14] on icon at bounding box center [491, 11] width 5 height 8
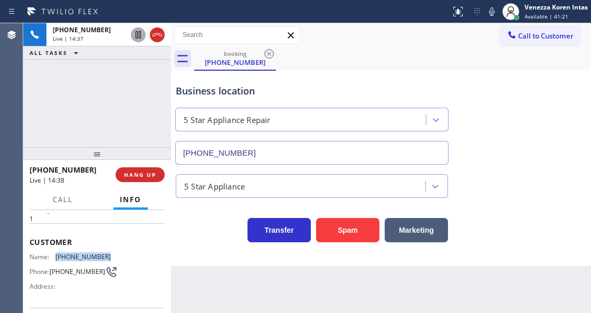
click at [494, 11] on icon at bounding box center [491, 11] width 5 height 8
click at [493, 11] on icon at bounding box center [492, 11] width 13 height 13
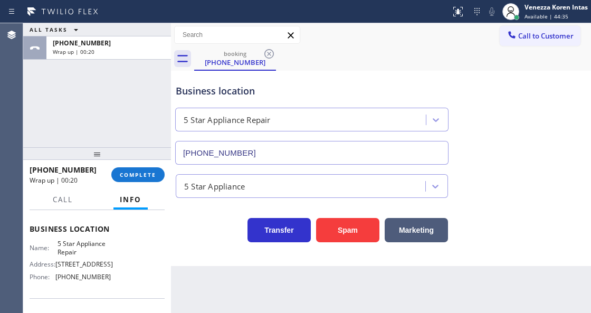
scroll to position [140, 0]
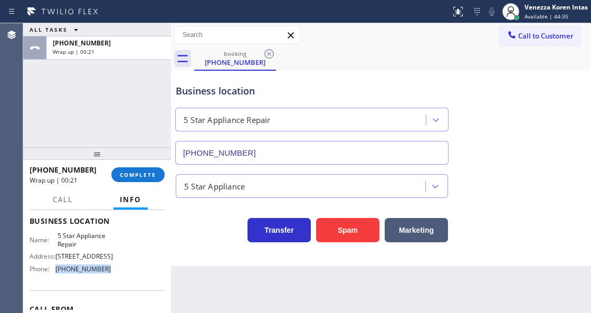
drag, startPoint x: 104, startPoint y: 270, endPoint x: 56, endPoint y: 269, distance: 48.1
click at [55, 269] on div "Phone: [PHONE_NUMBER]" at bounding box center [70, 269] width 81 height 8
copy div "[PHONE_NUMBER]"
click at [144, 174] on span "COMPLETE" at bounding box center [138, 174] width 36 height 7
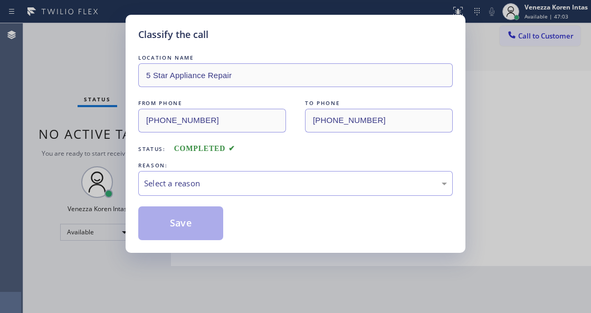
click at [225, 176] on div "Select a reason" at bounding box center [295, 183] width 315 height 25
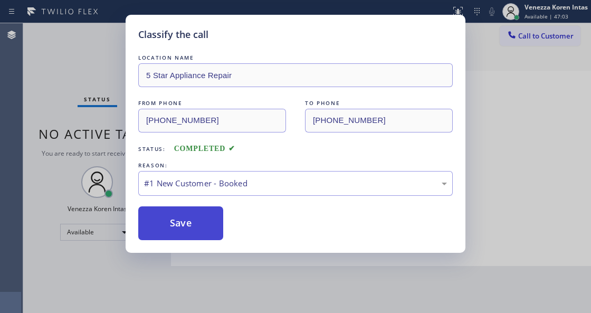
click at [212, 218] on button "Save" at bounding box center [180, 223] width 85 height 34
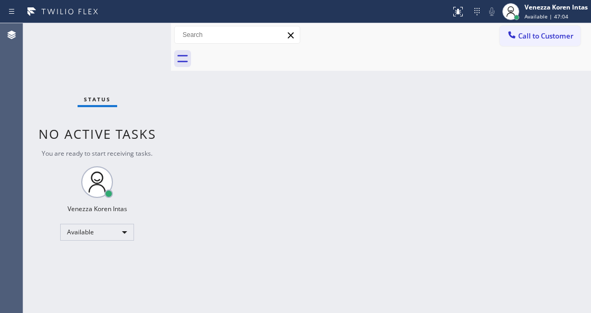
click at [533, 12] on div "Venezza Koren Intas Available | 47:04" at bounding box center [557, 11] width 69 height 18
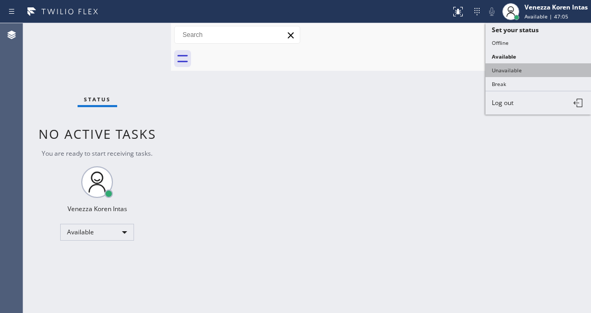
click at [530, 64] on button "Unavailable" at bounding box center [539, 70] width 106 height 14
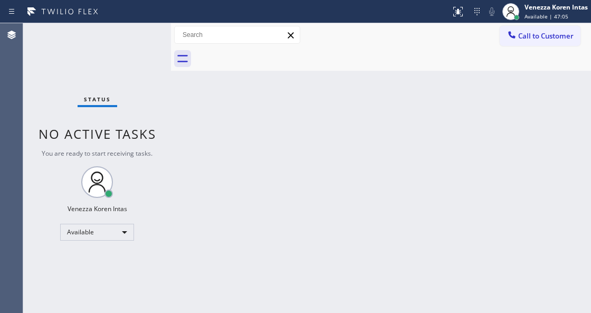
click at [314, 101] on div "Back to Dashboard Change Sender ID Customers Technicians Select a contact Outbo…" at bounding box center [381, 168] width 420 height 290
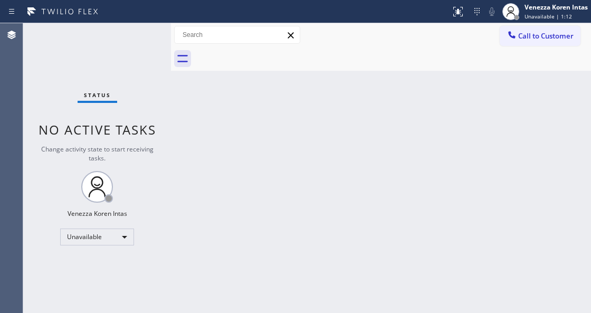
click at [300, 87] on div "Back to Dashboard Change Sender ID Customers Technicians Select a contact Outbo…" at bounding box center [381, 168] width 420 height 290
click at [112, 231] on div "Unavailable" at bounding box center [97, 237] width 74 height 17
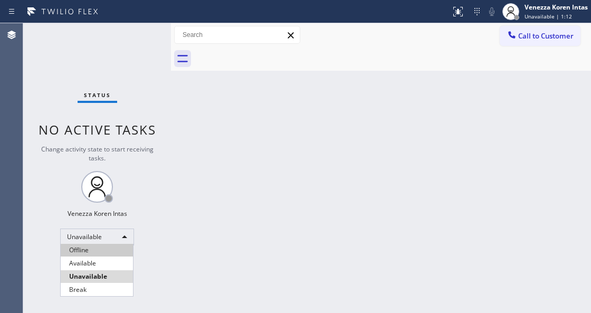
click at [109, 255] on li "Offline" at bounding box center [97, 250] width 72 height 13
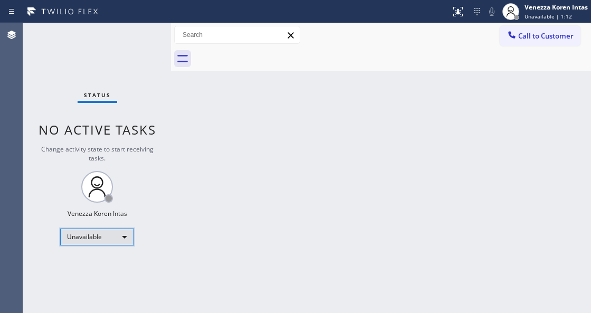
click at [109, 241] on div "Unavailable" at bounding box center [97, 237] width 74 height 17
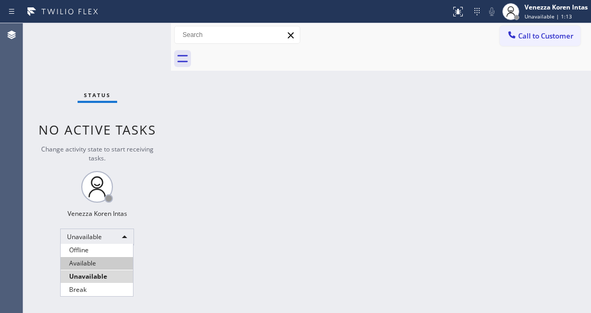
click at [106, 265] on li "Available" at bounding box center [97, 263] width 72 height 13
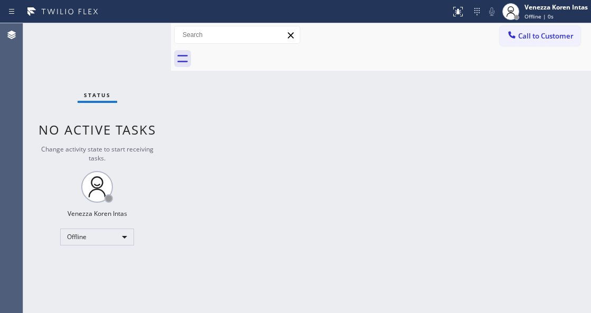
click at [246, 230] on div "Back to Dashboard Change Sender ID Customers Technicians Select a contact Outbo…" at bounding box center [381, 168] width 420 height 290
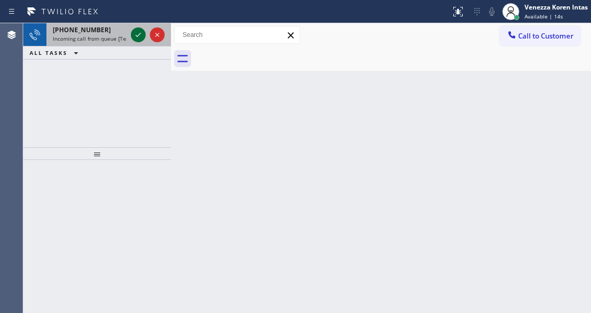
click at [136, 33] on icon at bounding box center [138, 35] width 13 height 13
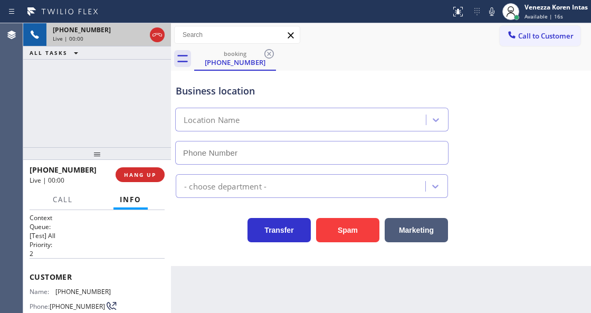
type input "[PHONE_NUMBER]"
click at [171, 260] on div at bounding box center [171, 168] width 0 height 290
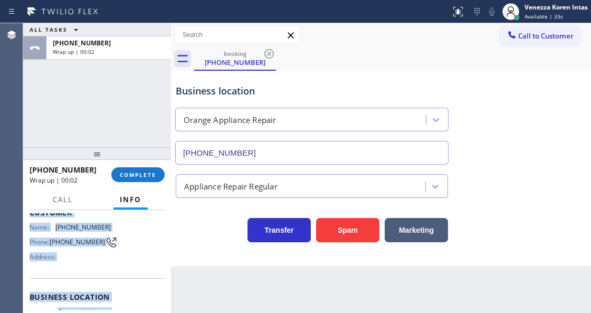
scroll to position [209, 0]
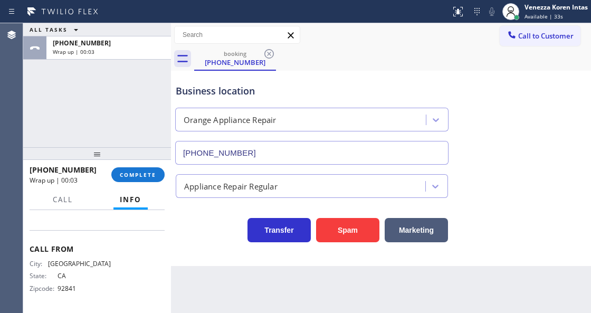
drag, startPoint x: 29, startPoint y: 271, endPoint x: 134, endPoint y: 226, distance: 114.3
click at [134, 226] on div "Context Queue: [Test] All Priority: 2 Customer Name: [PHONE_NUMBER] Phone: [PHO…" at bounding box center [97, 261] width 148 height 102
copy div "Customer Name: [PHONE_NUMBER] Phone: [PHONE_NUMBER] Address: Business location …"
drag, startPoint x: 145, startPoint y: 177, endPoint x: 204, endPoint y: 180, distance: 59.2
click at [145, 177] on span "COMPLETE" at bounding box center [138, 174] width 36 height 7
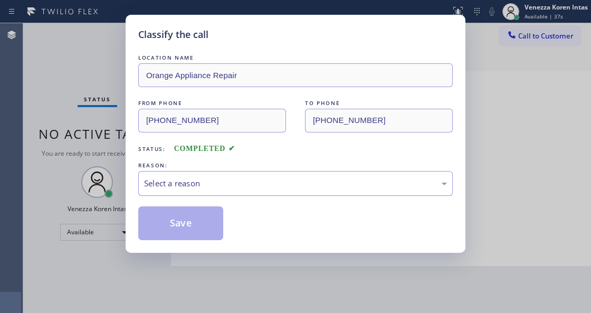
click at [235, 186] on div "Select a reason" at bounding box center [295, 183] width 303 height 12
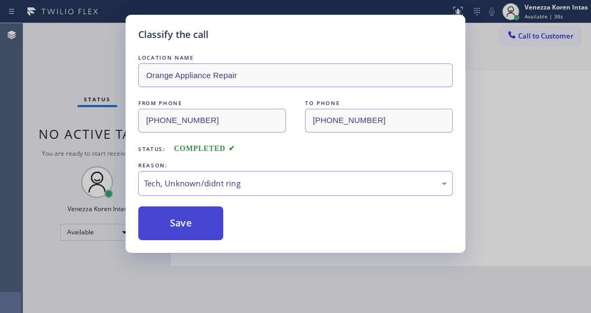
click at [213, 236] on button "Save" at bounding box center [180, 223] width 85 height 34
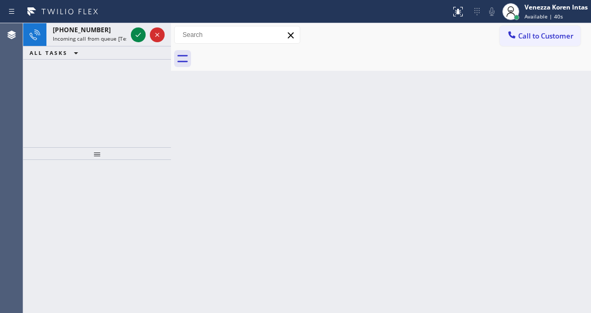
click at [525, 11] on div "Venezza Koren Intas" at bounding box center [556, 7] width 63 height 9
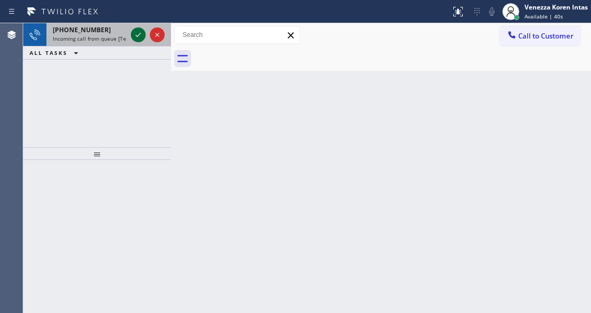
click at [136, 33] on icon at bounding box center [138, 35] width 13 height 13
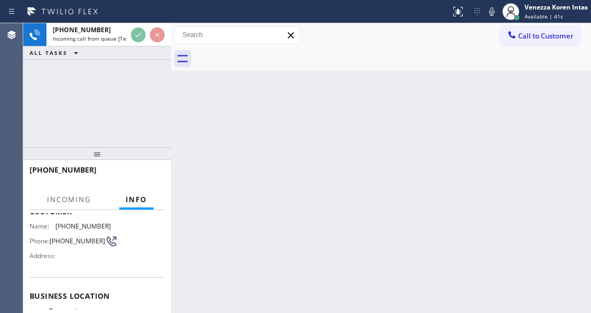
scroll to position [106, 0]
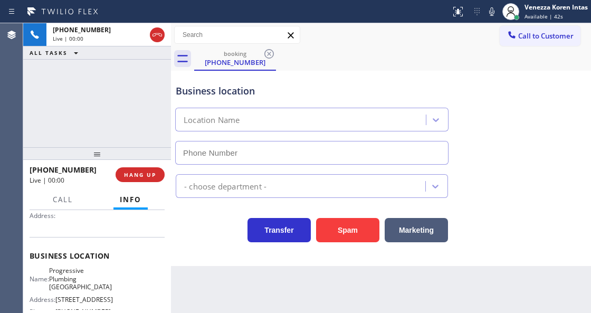
type input "[PHONE_NUMBER]"
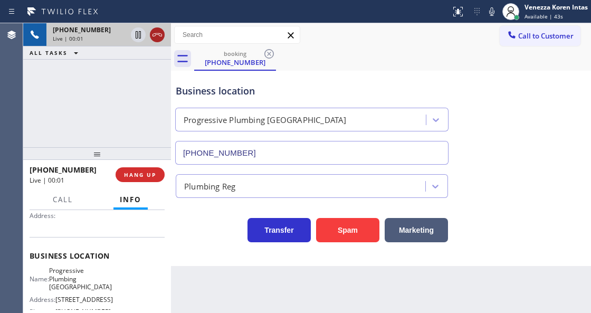
click at [155, 36] on icon at bounding box center [158, 34] width 10 height 3
click at [156, 180] on button "HANG UP" at bounding box center [140, 174] width 49 height 15
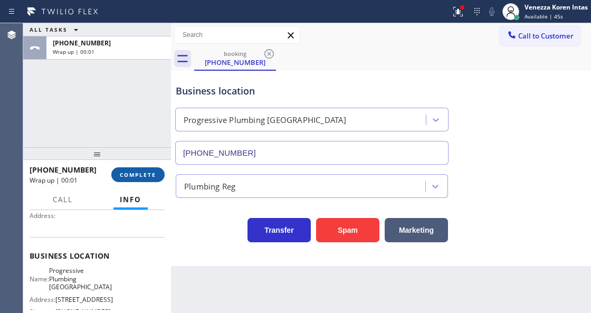
click at [129, 174] on span "COMPLETE" at bounding box center [138, 174] width 36 height 7
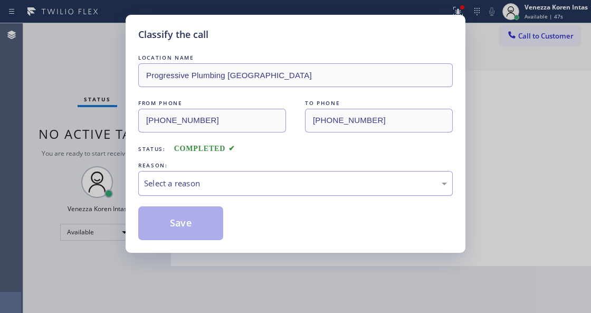
click at [280, 179] on div "Select a reason" at bounding box center [295, 183] width 303 height 12
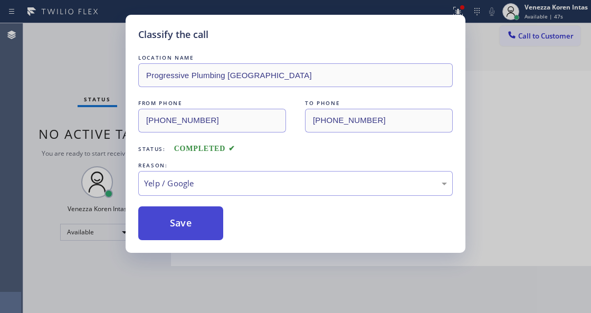
click at [208, 237] on button "Save" at bounding box center [180, 223] width 85 height 34
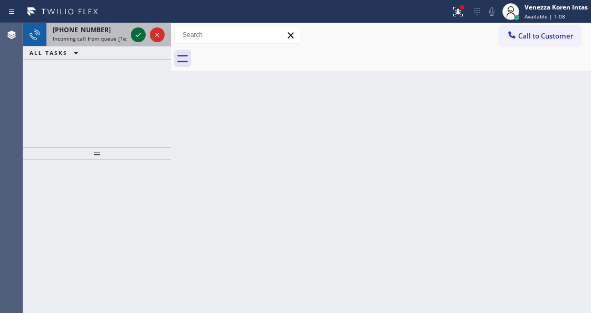
click at [133, 37] on icon at bounding box center [138, 35] width 13 height 13
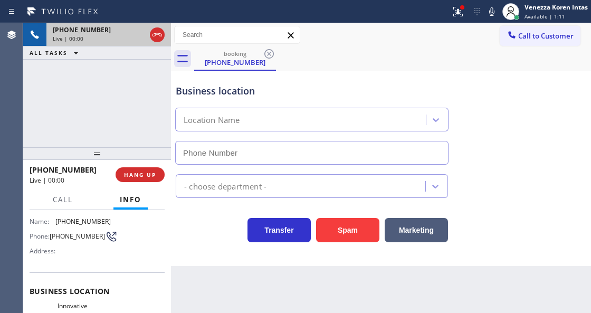
type input "[PHONE_NUMBER]"
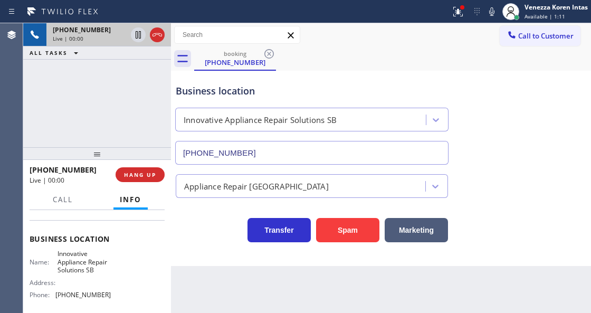
scroll to position [140, 0]
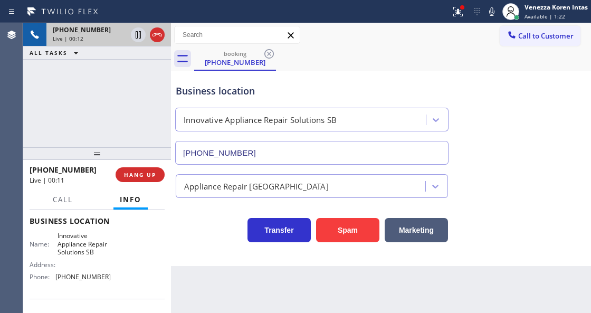
click at [203, 238] on div "Transfer Spam Marketing" at bounding box center [312, 228] width 277 height 30
click at [489, 15] on icon at bounding box center [492, 11] width 13 height 13
click at [456, 11] on icon at bounding box center [458, 11] width 13 height 13
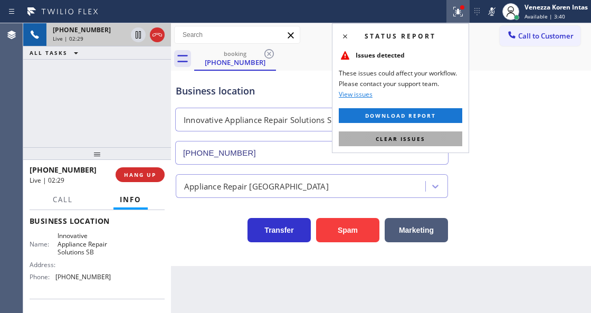
click at [427, 134] on button "Clear issues" at bounding box center [401, 138] width 124 height 15
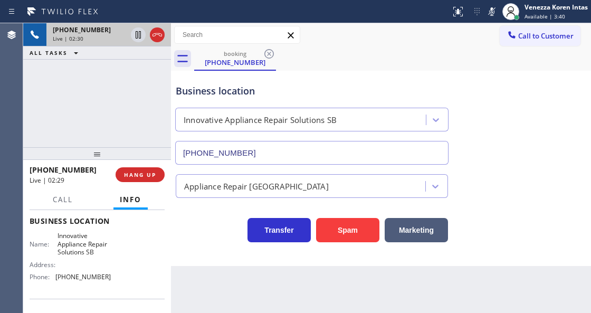
click at [493, 10] on icon at bounding box center [492, 11] width 13 height 13
drag, startPoint x: 56, startPoint y: 231, endPoint x: 102, endPoint y: 248, distance: 49.1
click at [102, 248] on div "Business location Name: Innovative Appliance Repair Solutions SB Address: Phone…" at bounding box center [97, 250] width 135 height 96
copy span "Innovative Appliance Repair Solutions SB"
click at [300, 65] on div "booking [PHONE_NUMBER]" at bounding box center [392, 59] width 397 height 24
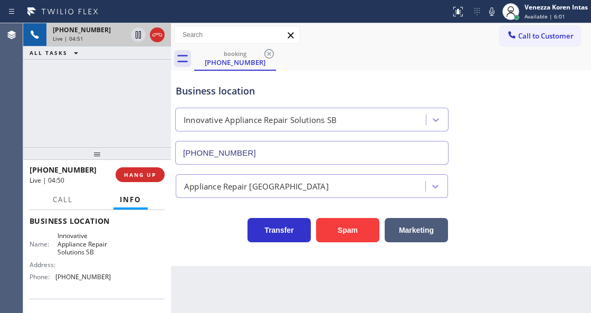
click at [490, 10] on icon at bounding box center [491, 11] width 5 height 8
click at [135, 35] on icon at bounding box center [138, 35] width 13 height 13
drag, startPoint x: 191, startPoint y: 232, endPoint x: 232, endPoint y: 230, distance: 40.7
click at [191, 232] on div "Transfer Spam Marketing" at bounding box center [312, 228] width 277 height 30
click at [355, 56] on div "booking [PHONE_NUMBER]" at bounding box center [392, 59] width 397 height 24
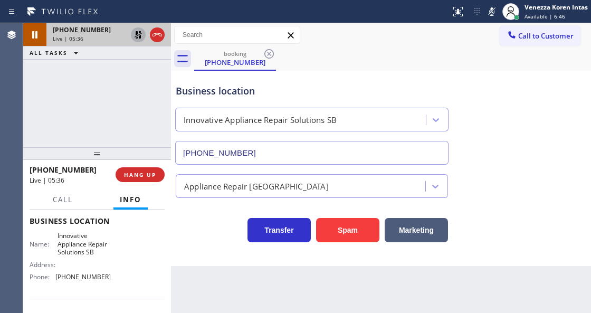
click at [495, 14] on icon at bounding box center [492, 11] width 13 height 13
click at [140, 37] on icon at bounding box center [138, 34] width 7 height 7
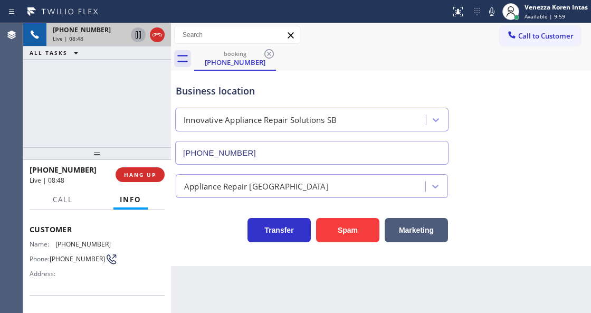
scroll to position [35, 0]
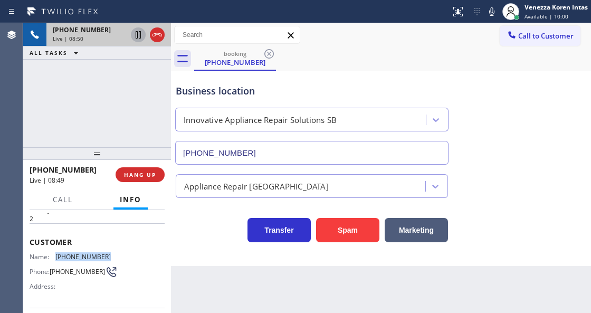
drag, startPoint x: 103, startPoint y: 257, endPoint x: 56, endPoint y: 258, distance: 47.0
click at [56, 258] on div "Name: [PHONE_NUMBER] Phone: [PHONE_NUMBER] Address:" at bounding box center [70, 274] width 81 height 42
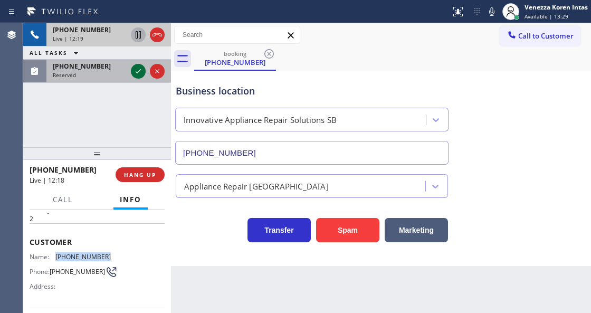
click at [137, 70] on icon at bounding box center [138, 71] width 13 height 13
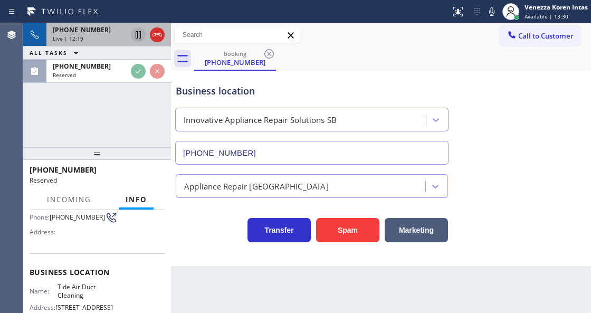
scroll to position [176, 0]
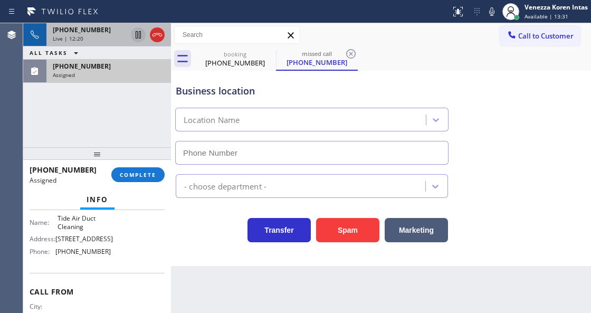
type input "[PHONE_NUMBER]"
click at [121, 64] on div "[PHONE_NUMBER]" at bounding box center [109, 66] width 112 height 9
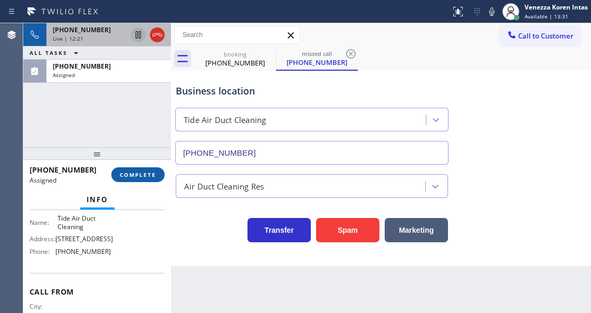
click at [144, 177] on span "COMPLETE" at bounding box center [138, 174] width 36 height 7
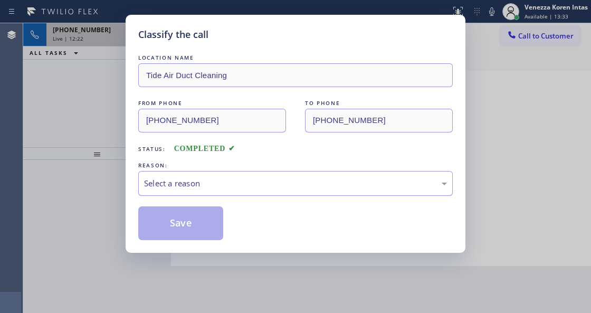
click at [232, 182] on div "Select a reason" at bounding box center [295, 183] width 303 height 12
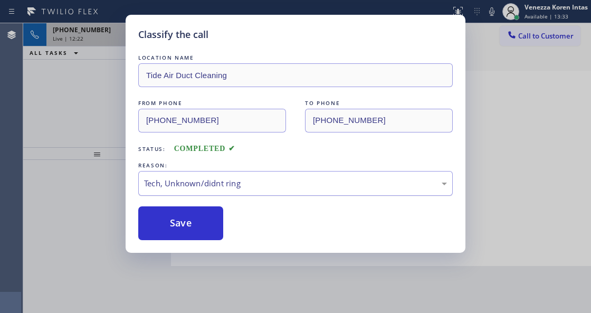
drag, startPoint x: 232, startPoint y: 182, endPoint x: 197, endPoint y: 230, distance: 59.2
click at [197, 230] on button "Save" at bounding box center [180, 223] width 85 height 34
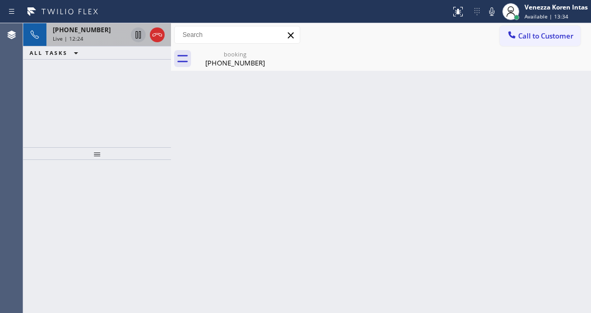
click at [491, 11] on icon at bounding box center [492, 11] width 13 height 13
click at [138, 34] on icon at bounding box center [138, 35] width 13 height 13
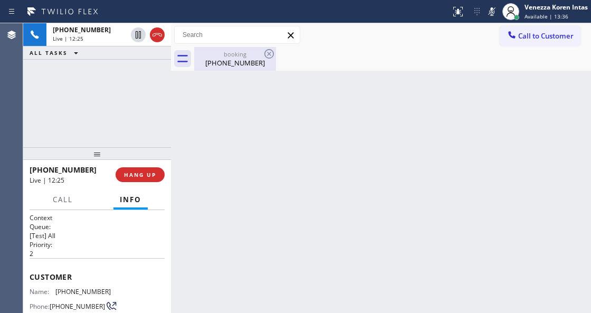
click at [242, 60] on div "[PHONE_NUMBER]" at bounding box center [235, 63] width 80 height 10
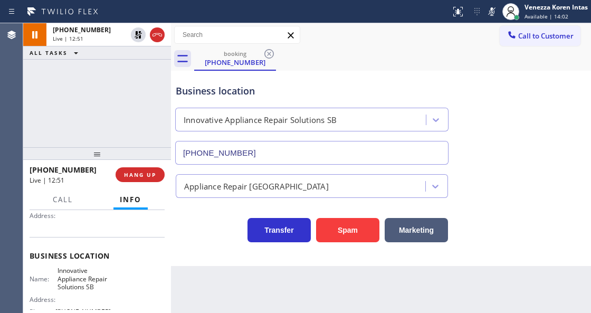
scroll to position [176, 0]
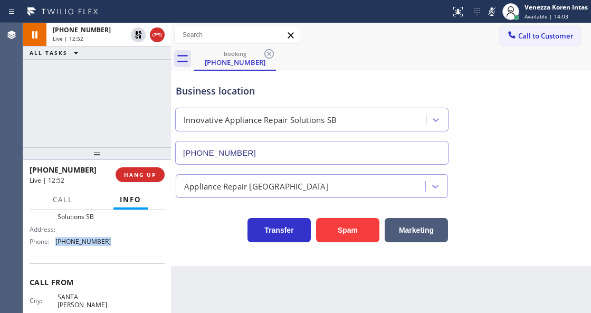
drag, startPoint x: 107, startPoint y: 242, endPoint x: 56, endPoint y: 241, distance: 51.2
click at [56, 241] on div "Phone: [PHONE_NUMBER]" at bounding box center [70, 242] width 81 height 8
click at [360, 66] on div "booking [PHONE_NUMBER]" at bounding box center [392, 59] width 397 height 24
click at [493, 11] on icon at bounding box center [492, 11] width 13 height 13
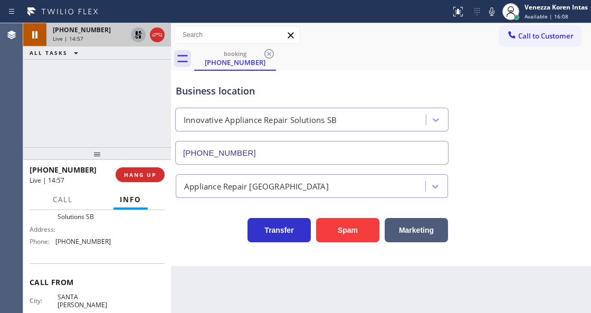
click at [137, 35] on icon at bounding box center [138, 35] width 13 height 13
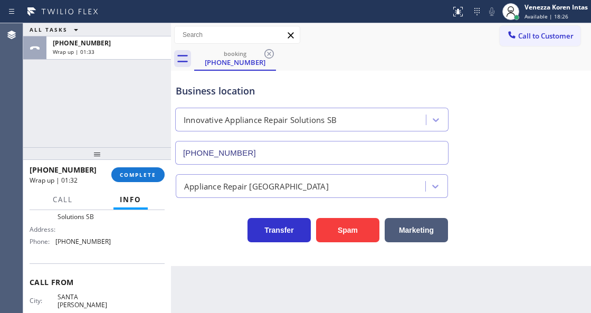
click at [146, 164] on div "[PHONE_NUMBER] Wrap up | 01:32 COMPLETE" at bounding box center [97, 174] width 135 height 27
click at [152, 171] on span "COMPLETE" at bounding box center [138, 174] width 36 height 7
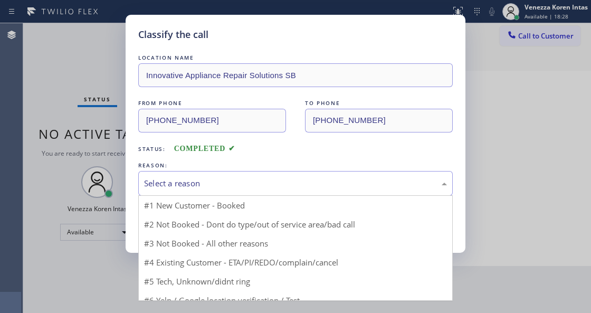
click at [214, 182] on div "Select a reason" at bounding box center [295, 183] width 303 height 12
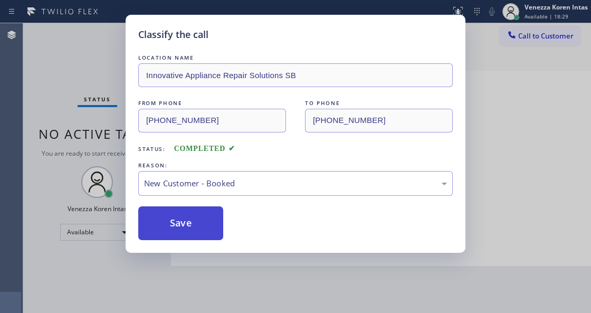
click at [209, 223] on button "Save" at bounding box center [180, 223] width 85 height 34
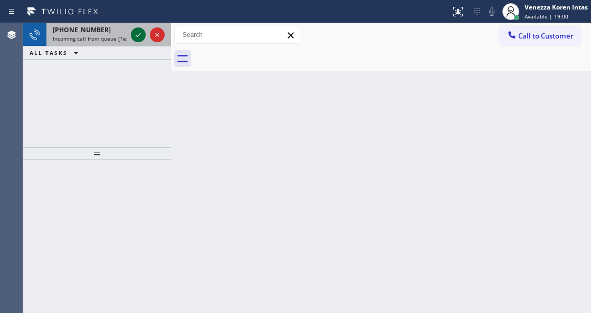
click at [142, 34] on icon at bounding box center [138, 35] width 13 height 13
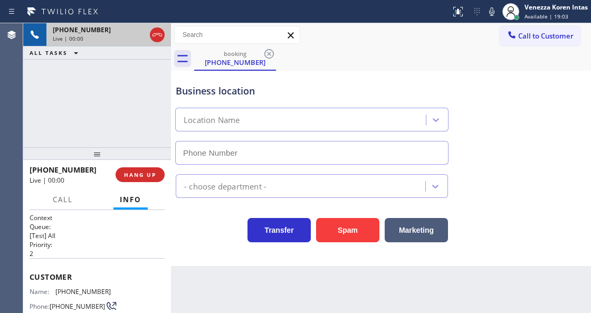
type input "[PHONE_NUMBER]"
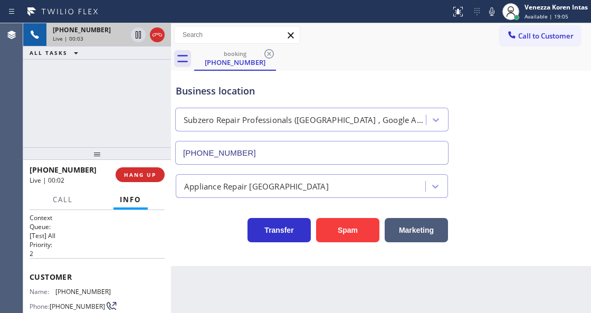
click at [161, 125] on div "[PHONE_NUMBER] Live | 00:03 ALL TASKS ALL TASKS ACTIVE TASKS TASKS IN WRAP UP" at bounding box center [97, 85] width 148 height 124
click at [488, 11] on icon at bounding box center [492, 11] width 13 height 13
click at [211, 233] on div "Transfer Spam Marketing" at bounding box center [312, 228] width 277 height 30
click at [135, 111] on div "[PHONE_NUMBER] Live | 03:08 ALL TASKS ALL TASKS ACTIVE TASKS TASKS IN WRAP UP" at bounding box center [97, 85] width 148 height 124
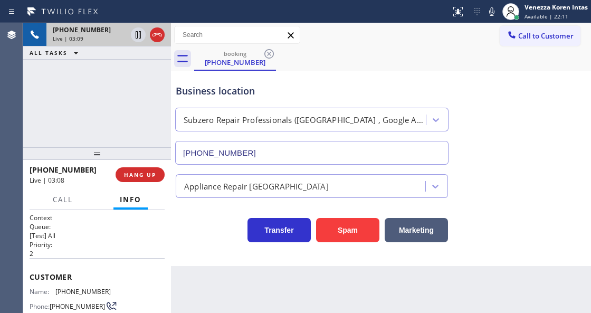
click at [384, 80] on div "Business location Subzero Repair Professionals ([GEOGRAPHIC_DATA] , Google Ads)…" at bounding box center [312, 118] width 277 height 91
click at [303, 89] on div "Business location" at bounding box center [312, 91] width 272 height 14
click at [489, 11] on icon at bounding box center [491, 11] width 5 height 8
click at [139, 35] on icon at bounding box center [138, 34] width 5 height 7
click at [83, 99] on div "[PHONE_NUMBER] Live | 04:24 ALL TASKS ALL TASKS ACTIVE TASKS TASKS IN WRAP UP" at bounding box center [97, 85] width 148 height 124
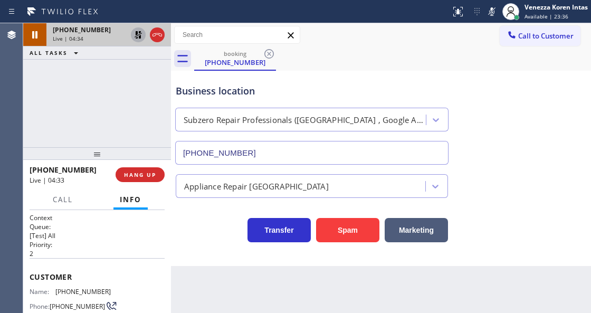
click at [310, 63] on div "booking [PHONE_NUMBER]" at bounding box center [392, 59] width 397 height 24
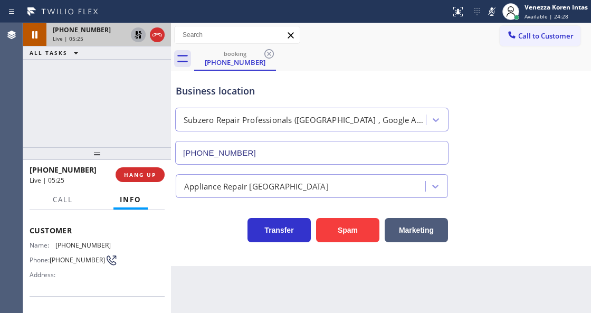
scroll to position [106, 0]
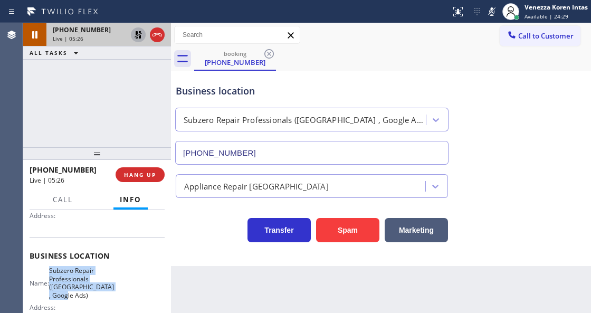
drag, startPoint x: 55, startPoint y: 271, endPoint x: 95, endPoint y: 297, distance: 47.0
click at [95, 297] on div "Name: Subzero Repair Professionals ([GEOGRAPHIC_DATA] , Google Ads)" at bounding box center [70, 283] width 81 height 33
drag, startPoint x: 161, startPoint y: 98, endPoint x: 454, endPoint y: 68, distance: 295.1
click at [163, 97] on div "[PHONE_NUMBER] Live | 05:38 ALL TASKS ALL TASKS ACTIVE TASKS TASKS IN WRAP UP" at bounding box center [97, 85] width 148 height 124
click at [491, 14] on icon at bounding box center [492, 11] width 13 height 13
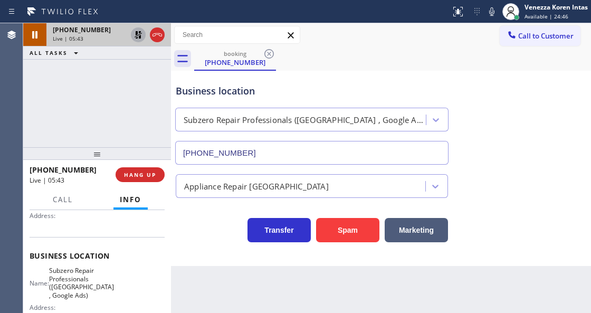
click at [136, 39] on icon at bounding box center [138, 35] width 13 height 13
click at [409, 67] on div "booking [PHONE_NUMBER]" at bounding box center [392, 59] width 397 height 24
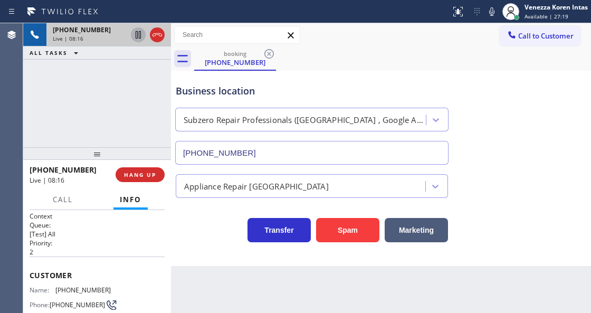
scroll to position [0, 0]
drag, startPoint x: 113, startPoint y: 288, endPoint x: 56, endPoint y: 294, distance: 57.3
click at [56, 294] on div "Name: [PHONE_NUMBER] Phone: [PHONE_NUMBER] Address:" at bounding box center [97, 309] width 135 height 42
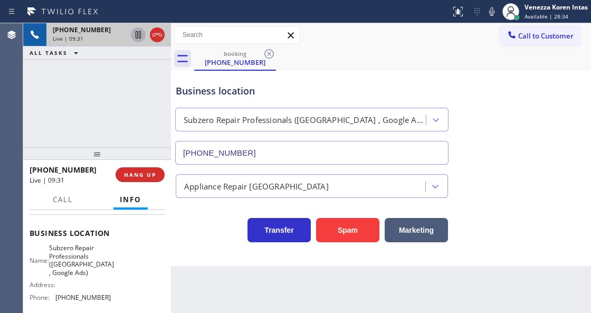
scroll to position [140, 0]
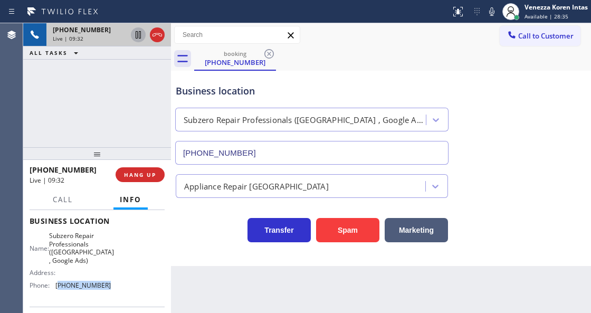
drag, startPoint x: 106, startPoint y: 285, endPoint x: 59, endPoint y: 289, distance: 46.7
click at [59, 289] on div "Name: Subzero Repair Professionals ([GEOGRAPHIC_DATA] , Google Ads) Address: Ph…" at bounding box center [70, 263] width 81 height 62
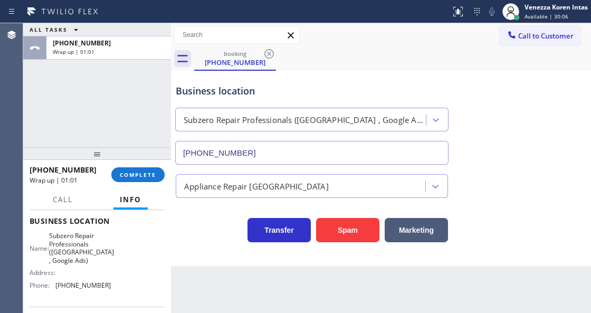
click at [386, 51] on div "booking [PHONE_NUMBER]" at bounding box center [392, 59] width 397 height 24
click at [144, 175] on span "COMPLETE" at bounding box center [138, 174] width 36 height 7
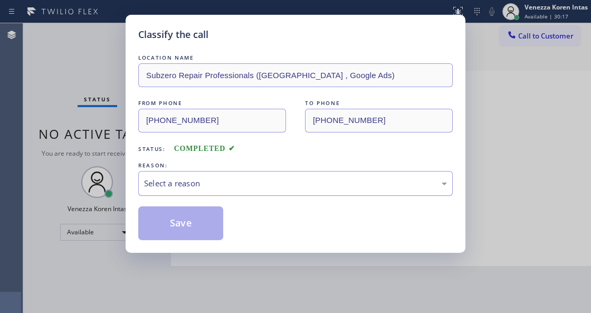
click at [239, 191] on div "Select a reason" at bounding box center [295, 183] width 315 height 25
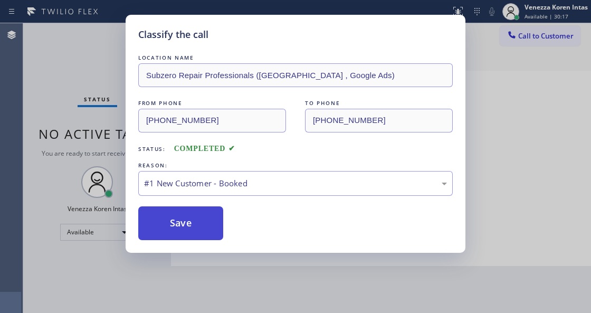
click at [218, 225] on button "Save" at bounding box center [180, 223] width 85 height 34
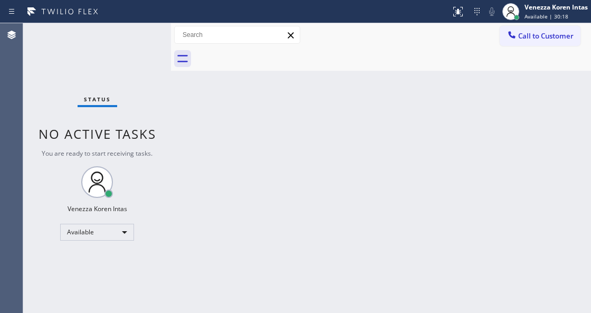
click at [542, 15] on span "Available | 30:18" at bounding box center [547, 16] width 44 height 7
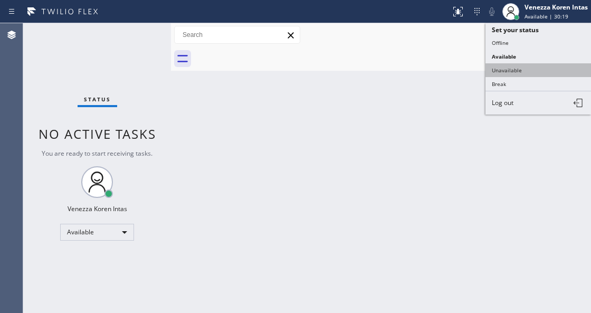
click at [527, 65] on button "Unavailable" at bounding box center [539, 70] width 106 height 14
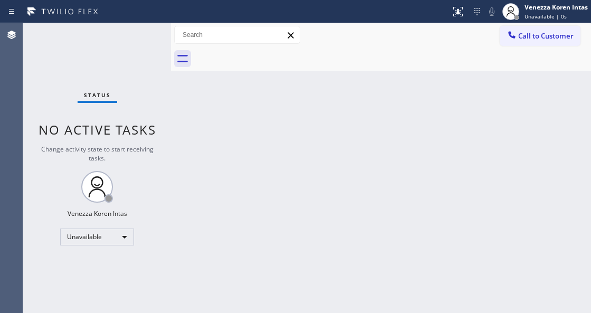
click at [150, 60] on div "Status No active tasks Change activity state to start receiving tasks. Venezza …" at bounding box center [97, 168] width 148 height 290
click at [190, 126] on div "Back to Dashboard Change Sender ID Customers Technicians Select a contact Outbo…" at bounding box center [381, 168] width 420 height 290
click at [528, 38] on span "Call to Customer" at bounding box center [546, 36] width 55 height 10
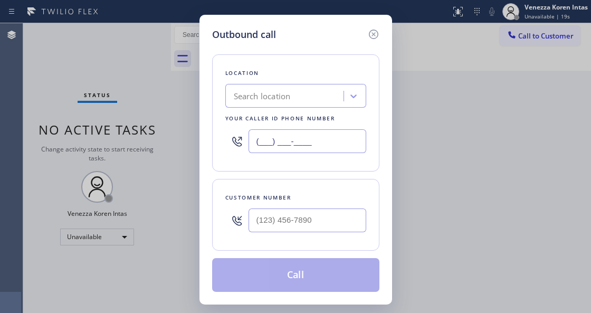
drag, startPoint x: 296, startPoint y: 144, endPoint x: 318, endPoint y: 159, distance: 26.9
click at [286, 143] on input "(___) ___-____" at bounding box center [308, 141] width 118 height 24
click at [251, 140] on input "(___) ___-____" at bounding box center [308, 141] width 118 height 24
paste input "805) 261-2411"
type input "[PHONE_NUMBER]"
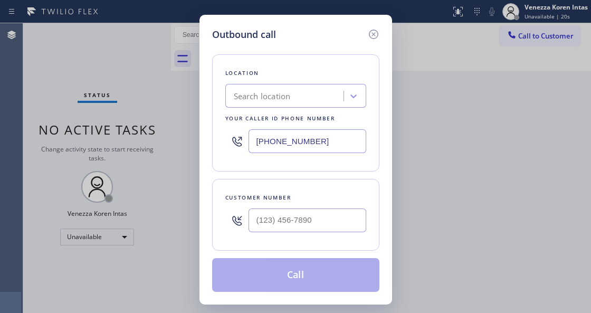
type input "(___) ___-____"
click at [279, 226] on input "(___) ___-____" at bounding box center [308, 221] width 118 height 24
paste input "805) 895-9337"
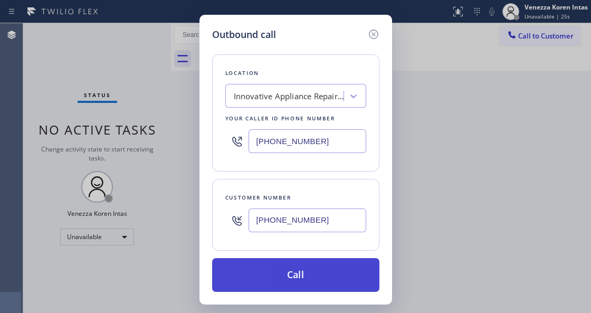
type input "[PHONE_NUMBER]"
click at [297, 270] on button "Call" at bounding box center [295, 275] width 167 height 34
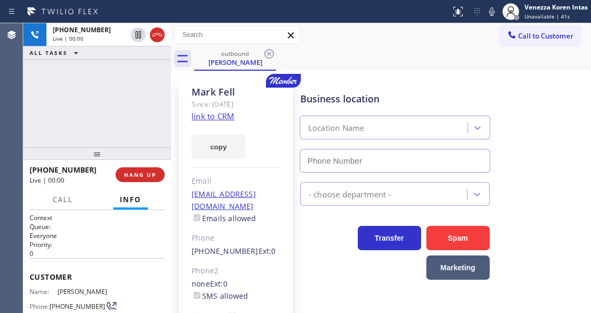
type input "[PHONE_NUMBER]"
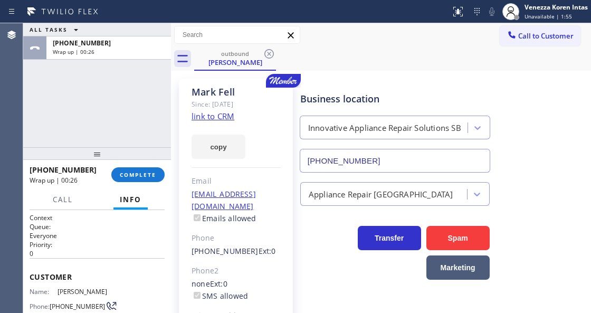
drag, startPoint x: 135, startPoint y: 181, endPoint x: 245, endPoint y: 190, distance: 110.2
click at [136, 181] on button "COMPLETE" at bounding box center [137, 174] width 53 height 15
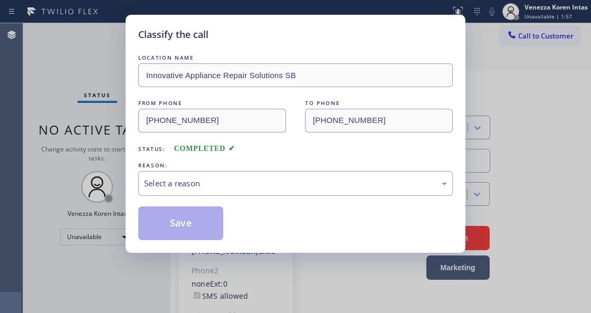
click at [252, 183] on div "Select a reason" at bounding box center [295, 183] width 303 height 12
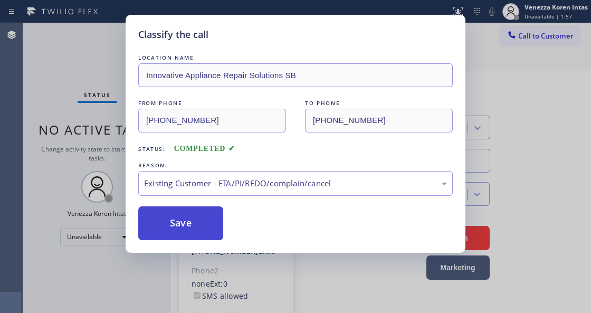
click at [196, 229] on button "Save" at bounding box center [180, 223] width 85 height 34
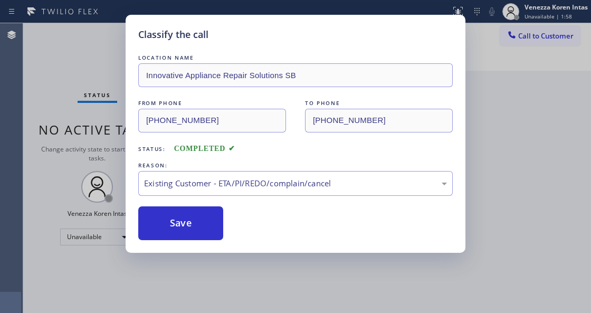
click at [583, 133] on div "Classify the call LOCATION NAME Innovative Appliance Repair Solutions SB FROM P…" at bounding box center [295, 156] width 591 height 313
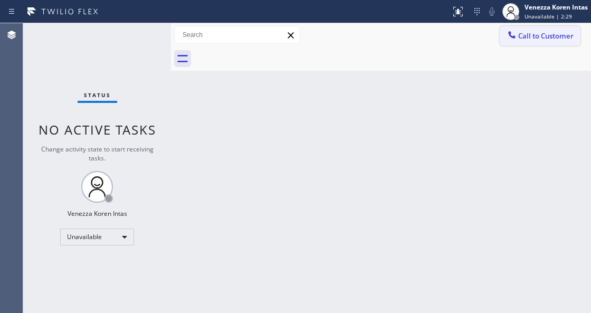
drag, startPoint x: 523, startPoint y: 37, endPoint x: 506, endPoint y: 80, distance: 46.7
click at [523, 37] on span "Call to Customer" at bounding box center [546, 36] width 55 height 10
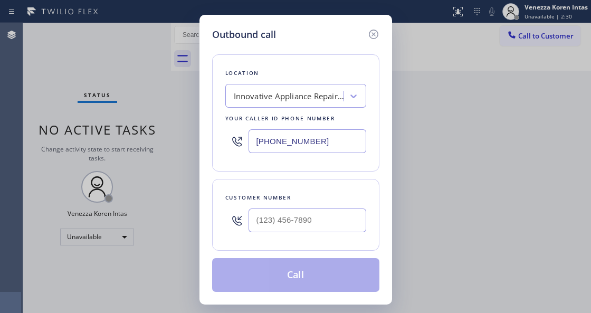
drag, startPoint x: 332, startPoint y: 144, endPoint x: 207, endPoint y: 142, distance: 124.6
click at [207, 142] on div "Outbound call Location Innovative Appliance Repair Solutions SB Your caller id …" at bounding box center [296, 160] width 193 height 290
paste input "305) 239-8487"
type input "[PHONE_NUMBER]"
type input "(___) ___-____"
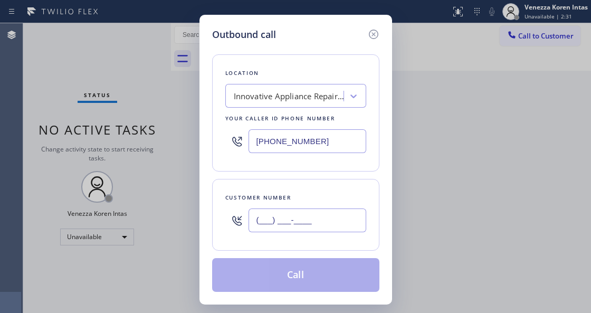
click at [284, 226] on input "(___) ___-____" at bounding box center [308, 221] width 118 height 24
paste input "469) 230-4200"
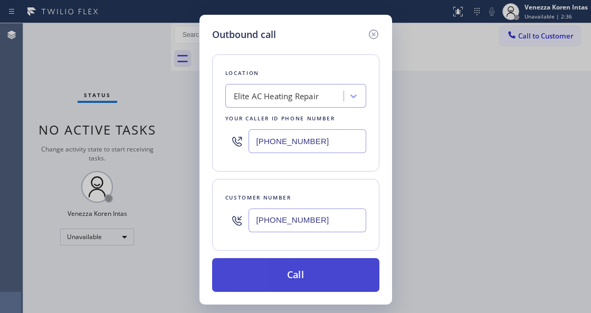
type input "[PHONE_NUMBER]"
click at [301, 277] on button "Call" at bounding box center [295, 275] width 167 height 34
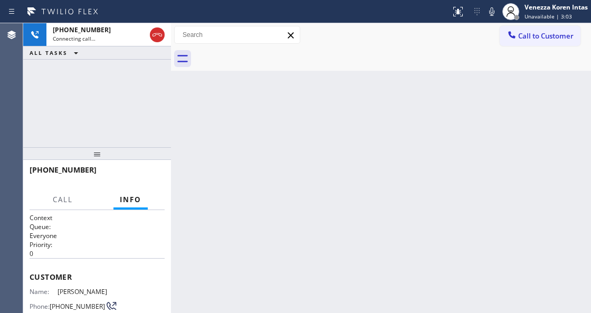
click at [488, 17] on icon at bounding box center [492, 11] width 13 height 13
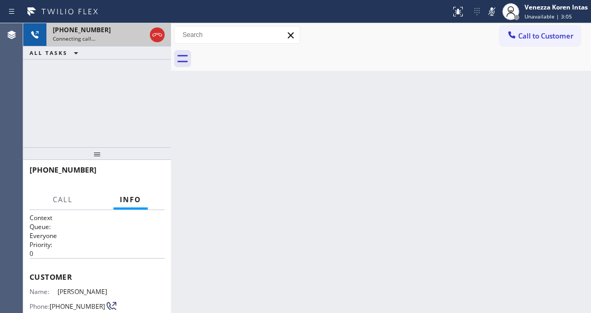
click at [115, 35] on div "Connecting call…" at bounding box center [99, 38] width 93 height 7
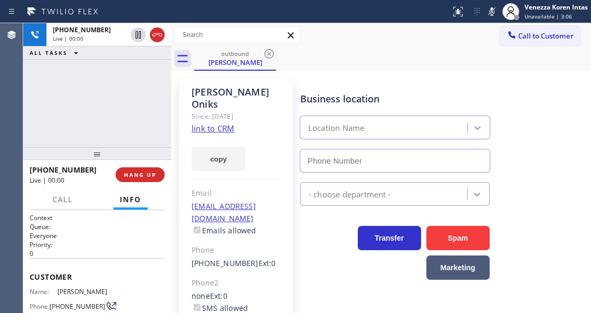
drag, startPoint x: 485, startPoint y: 17, endPoint x: 482, endPoint y: 23, distance: 6.6
click at [486, 16] on icon at bounding box center [492, 11] width 13 height 13
type input "[PHONE_NUMBER]"
drag, startPoint x: 308, startPoint y: 82, endPoint x: 307, endPoint y: 89, distance: 6.9
click at [308, 82] on div "Business location Elite AC Heating Repair [PHONE_NUMBER]" at bounding box center [395, 126] width 194 height 91
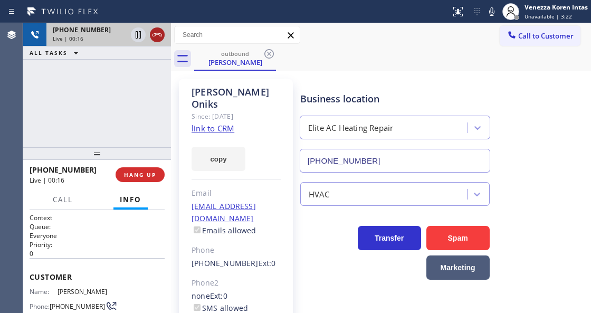
click at [154, 32] on icon at bounding box center [157, 35] width 13 height 13
click at [135, 184] on div "[PHONE_NUMBER] Live | 00:17 HANG UP" at bounding box center [97, 174] width 135 height 27
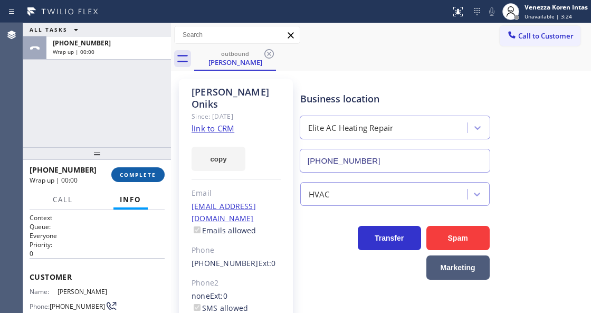
click at [139, 180] on button "COMPLETE" at bounding box center [137, 174] width 53 height 15
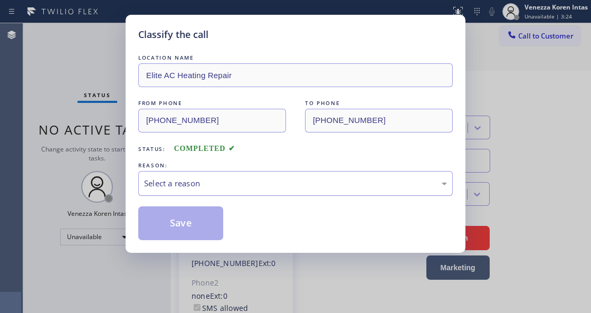
click at [260, 181] on div "Select a reason" at bounding box center [295, 183] width 303 height 12
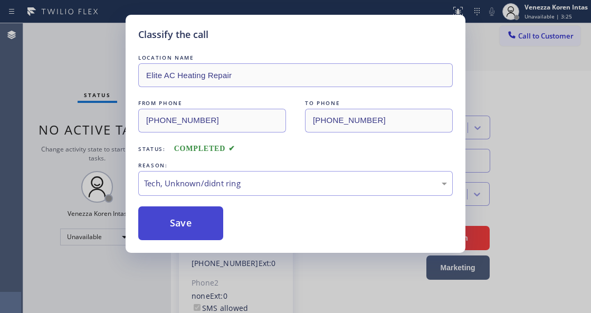
click at [196, 232] on button "Save" at bounding box center [180, 223] width 85 height 34
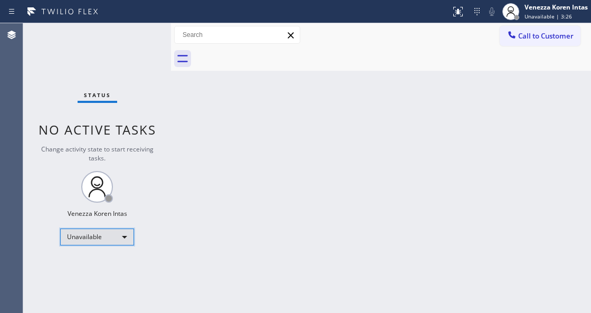
click at [97, 238] on div "Unavailable" at bounding box center [97, 237] width 74 height 17
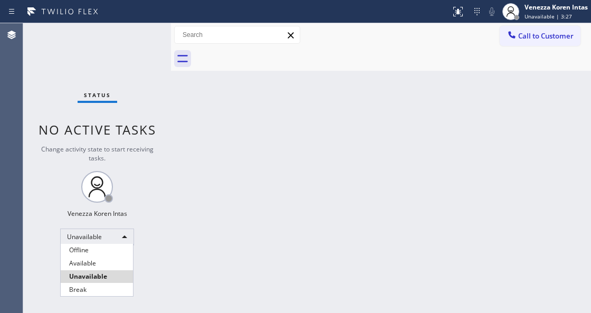
click at [99, 267] on li "Available" at bounding box center [97, 263] width 72 height 13
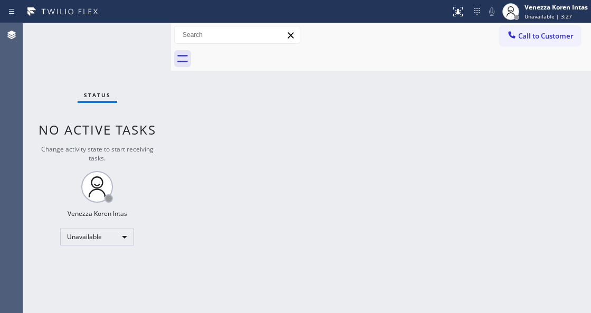
drag, startPoint x: 213, startPoint y: 230, endPoint x: 205, endPoint y: 231, distance: 8.5
click at [213, 230] on div "Back to Dashboard Change Sender ID Customers Technicians Select a contact Outbo…" at bounding box center [381, 168] width 420 height 290
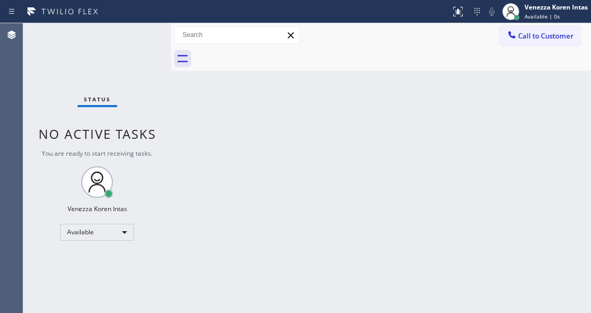
click at [133, 107] on div "Status No active tasks You are ready to start receiving tasks. Venezza Koren In…" at bounding box center [97, 168] width 148 height 290
click at [545, 15] on span "Available | 6s" at bounding box center [542, 16] width 35 height 7
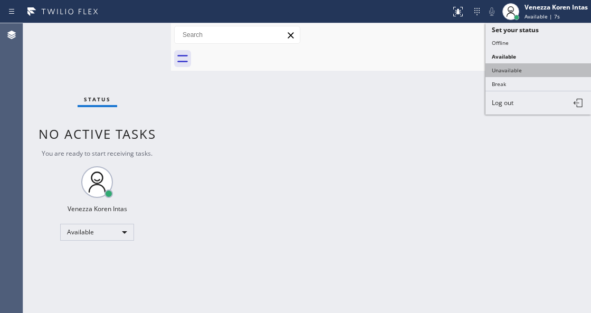
click at [526, 70] on button "Unavailable" at bounding box center [539, 70] width 106 height 14
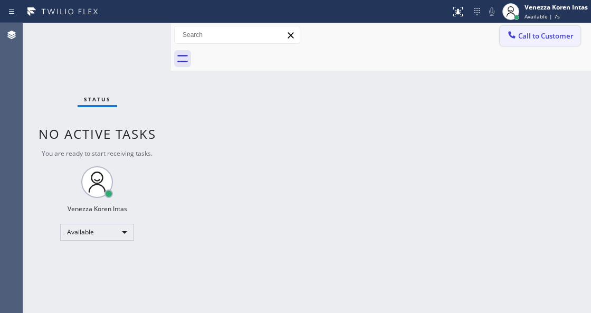
click at [529, 35] on span "Call to Customer" at bounding box center [546, 36] width 55 height 10
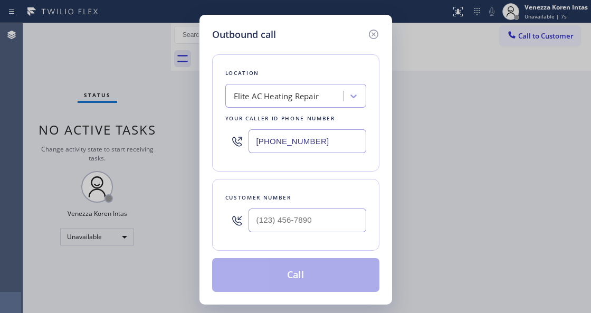
drag, startPoint x: 339, startPoint y: 137, endPoint x: 176, endPoint y: 123, distance: 163.3
click at [177, 125] on div "Outbound call Location Elite AC Heating Repair Your caller id phone number [PHO…" at bounding box center [295, 156] width 591 height 313
paste input "916) 515-7318"
type input "[PHONE_NUMBER]"
type input "(___) ___-____"
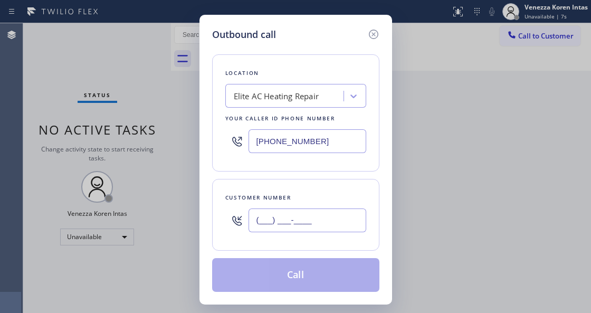
click at [288, 226] on input "(___) ___-____" at bounding box center [308, 221] width 118 height 24
paste input "916) 233-7322"
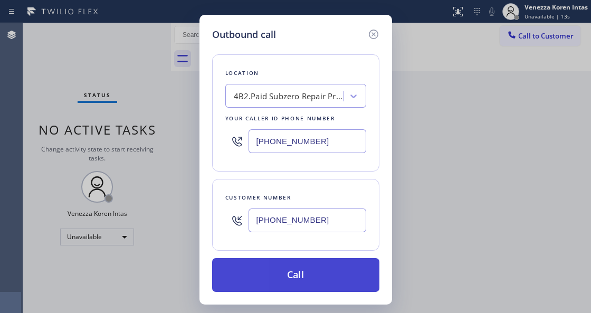
type input "[PHONE_NUMBER]"
click at [298, 282] on button "Call" at bounding box center [295, 275] width 167 height 34
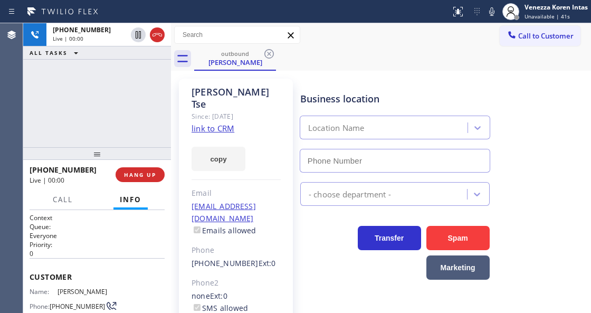
type input "[PHONE_NUMBER]"
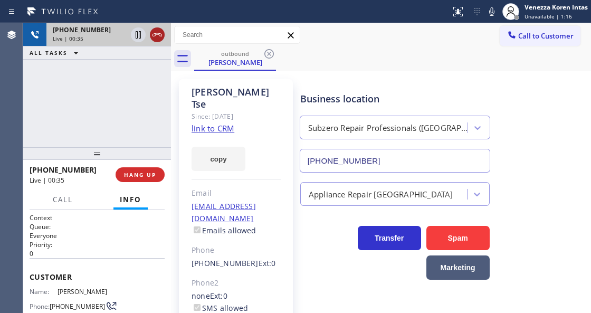
click at [152, 33] on icon at bounding box center [157, 35] width 13 height 13
click at [149, 175] on span "HANG UP" at bounding box center [140, 174] width 32 height 7
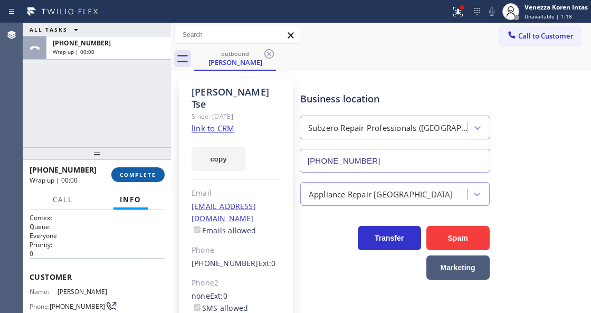
click at [145, 181] on button "COMPLETE" at bounding box center [137, 174] width 53 height 15
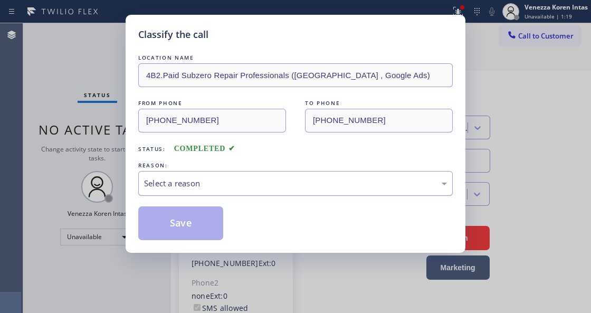
click at [229, 181] on div "Select a reason" at bounding box center [295, 183] width 303 height 12
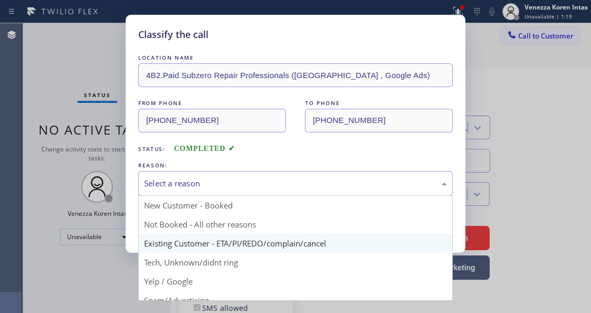
drag, startPoint x: 269, startPoint y: 249, endPoint x: 223, endPoint y: 226, distance: 51.5
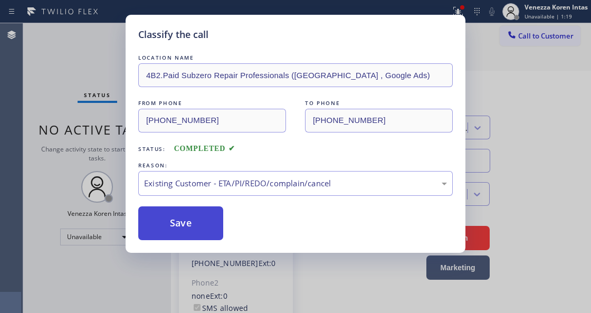
click at [218, 225] on button "Save" at bounding box center [180, 223] width 85 height 34
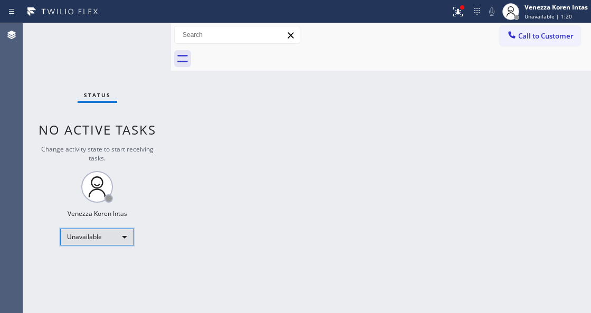
click at [88, 234] on div "Unavailable" at bounding box center [97, 237] width 74 height 17
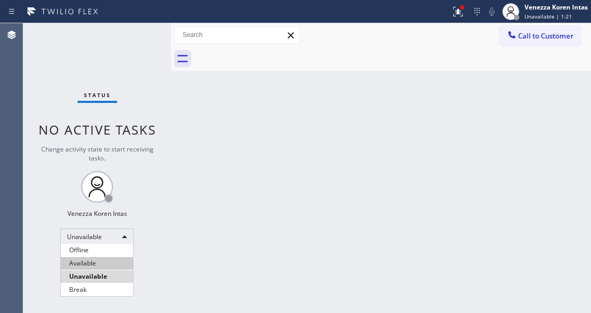
click at [89, 268] on li "Available" at bounding box center [97, 263] width 72 height 13
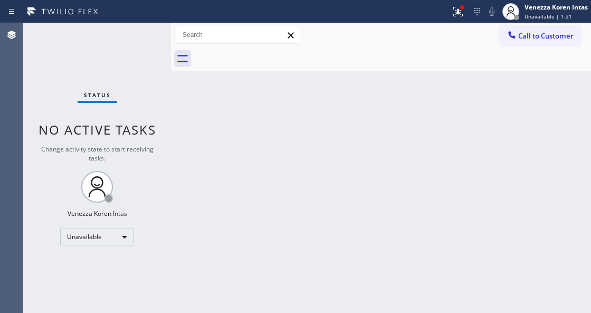
click at [259, 248] on div "Back to Dashboard Change Sender ID Customers Technicians Select a contact Outbo…" at bounding box center [381, 168] width 420 height 290
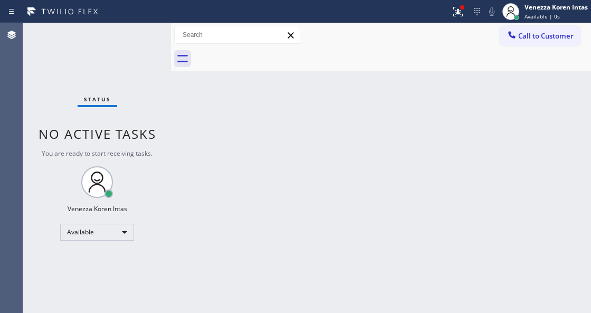
click at [218, 120] on div "Back to Dashboard Change Sender ID Customers Technicians Select a contact Outbo…" at bounding box center [381, 168] width 420 height 290
click at [317, 122] on div "Back to Dashboard Change Sender ID Customers Technicians Select a contact Outbo…" at bounding box center [381, 168] width 420 height 290
click at [457, 11] on icon at bounding box center [457, 10] width 6 height 7
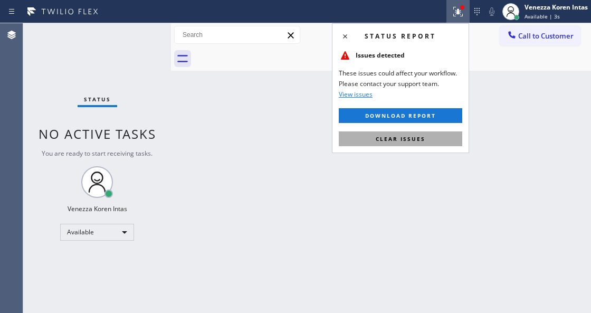
click at [436, 137] on button "Clear issues" at bounding box center [401, 138] width 124 height 15
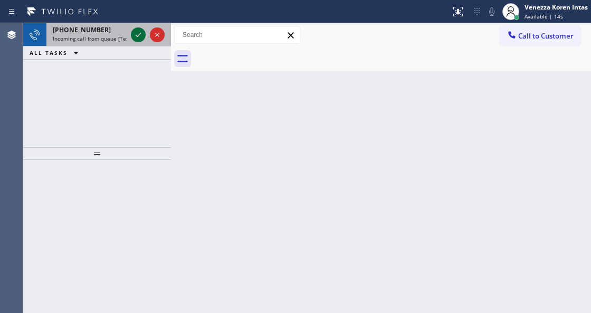
drag, startPoint x: 131, startPoint y: 36, endPoint x: 138, endPoint y: 36, distance: 6.9
click at [132, 36] on div at bounding box center [138, 35] width 15 height 13
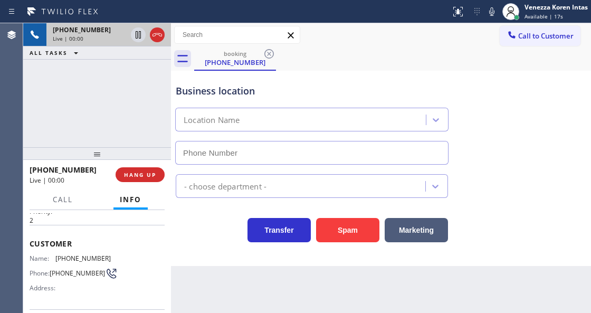
scroll to position [140, 0]
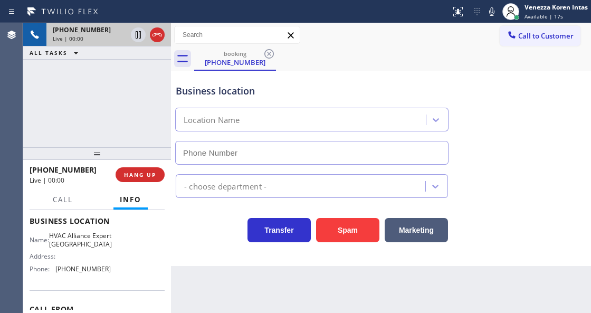
type input "[PHONE_NUMBER]"
click at [130, 118] on div "[PHONE_NUMBER] Live | 00:02 ALL TASKS ALL TASKS ACTIVE TASKS TASKS IN WRAP UP" at bounding box center [97, 85] width 148 height 124
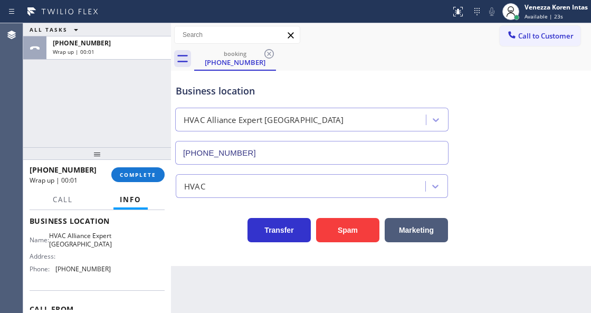
drag, startPoint x: 145, startPoint y: 173, endPoint x: 210, endPoint y: 174, distance: 65.5
click at [145, 173] on span "COMPLETE" at bounding box center [138, 174] width 36 height 7
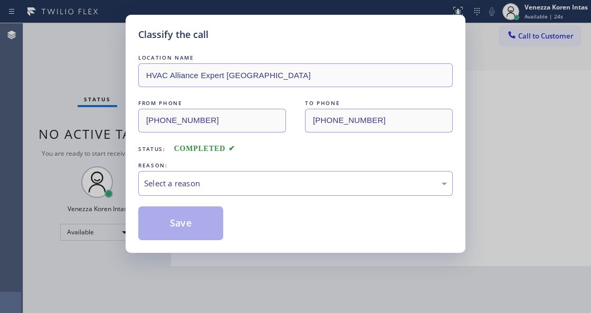
click at [222, 188] on div "Select a reason" at bounding box center [295, 183] width 303 height 12
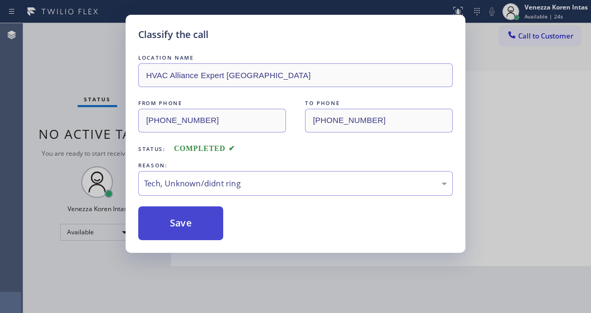
click at [182, 224] on button "Save" at bounding box center [180, 223] width 85 height 34
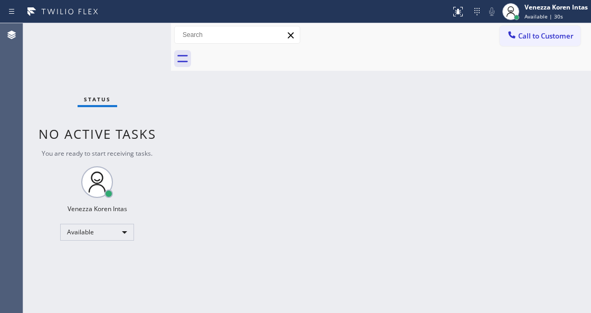
click at [136, 37] on div "Status No active tasks You are ready to start receiving tasks. Venezza Koren In…" at bounding box center [97, 168] width 148 height 290
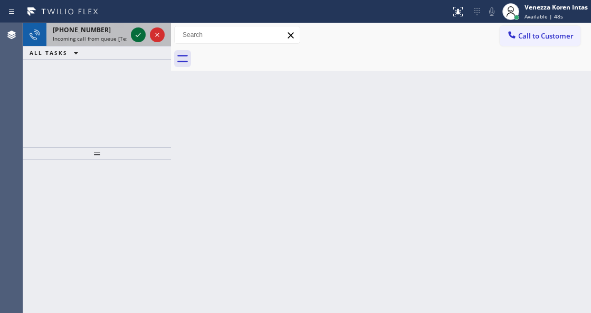
click at [140, 36] on icon at bounding box center [138, 35] width 13 height 13
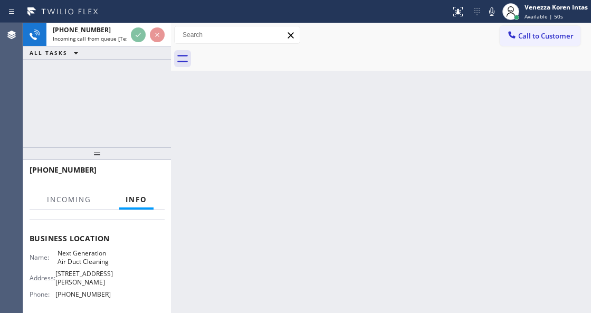
scroll to position [140, 0]
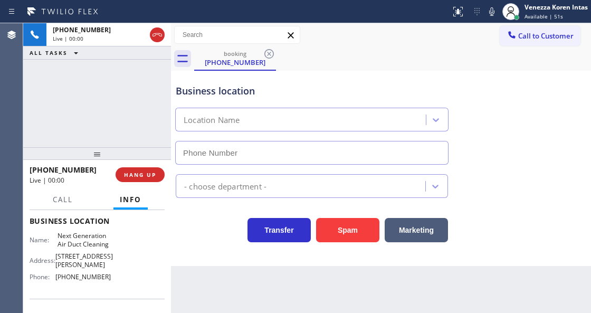
type input "[PHONE_NUMBER]"
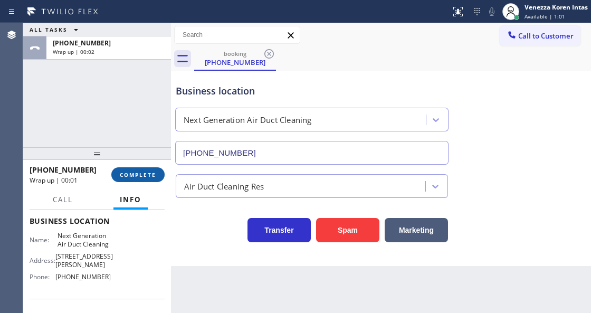
click at [164, 173] on div "[PHONE_NUMBER] Wrap up | 00:01 COMPLETE" at bounding box center [97, 175] width 148 height 30
click at [167, 180] on div "[PHONE_NUMBER] Wrap up | 00:03 COMPLETE" at bounding box center [97, 175] width 148 height 30
click at [153, 174] on span "COMPLETE" at bounding box center [138, 174] width 36 height 7
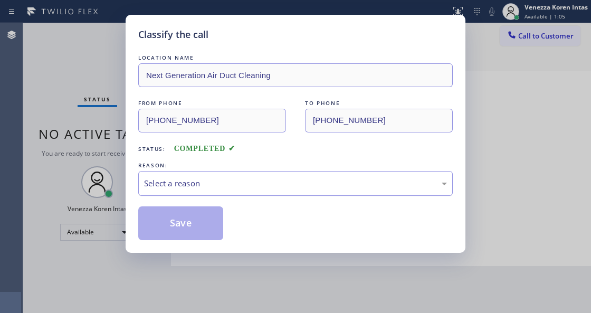
click at [227, 181] on div "Select a reason" at bounding box center [295, 183] width 303 height 12
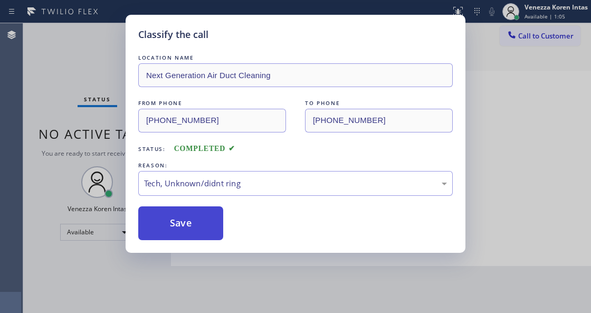
click at [201, 230] on button "Save" at bounding box center [180, 223] width 85 height 34
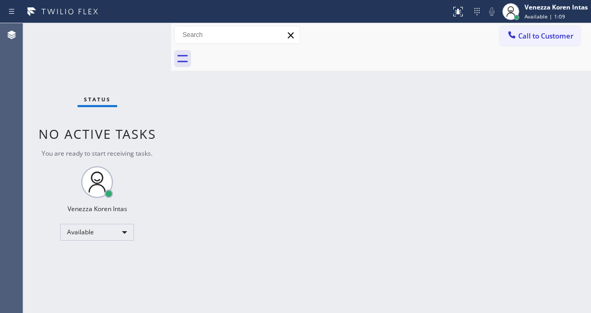
click at [213, 312] on div "Back to Dashboard Change Sender ID Customers Technicians Select a contact Outbo…" at bounding box center [381, 168] width 420 height 290
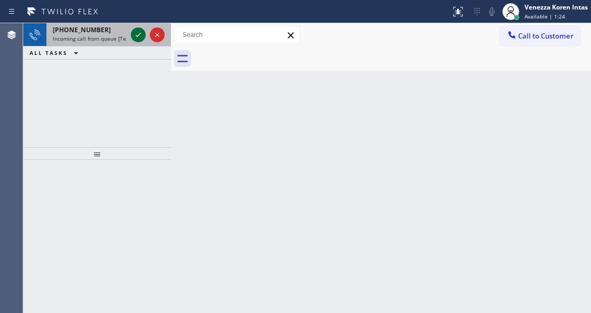
click at [135, 34] on icon at bounding box center [138, 35] width 13 height 13
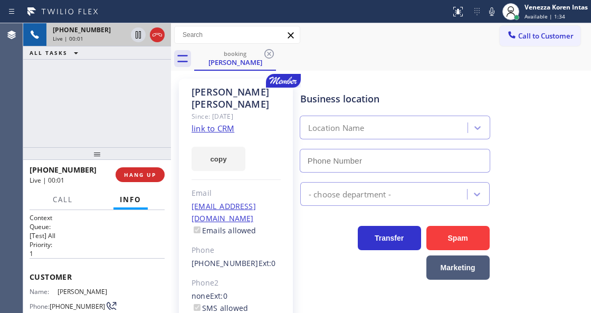
type input "[PHONE_NUMBER]"
click at [171, 257] on div at bounding box center [171, 168] width 0 height 290
click at [214, 123] on link "link to CRM" at bounding box center [213, 128] width 43 height 11
drag, startPoint x: 493, startPoint y: 10, endPoint x: 480, endPoint y: 34, distance: 26.9
click at [494, 10] on icon at bounding box center [492, 11] width 13 height 13
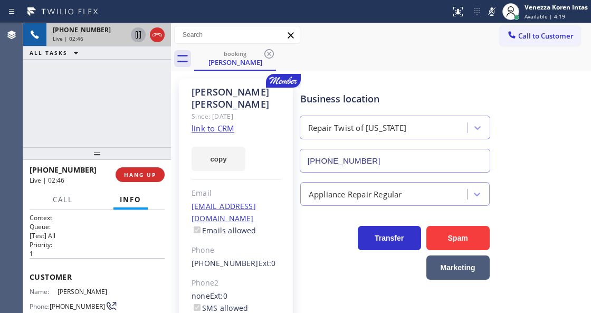
click at [138, 33] on icon at bounding box center [138, 35] width 13 height 13
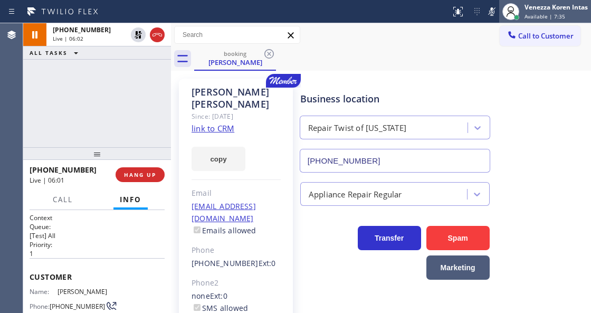
click at [500, 14] on div at bounding box center [511, 11] width 23 height 23
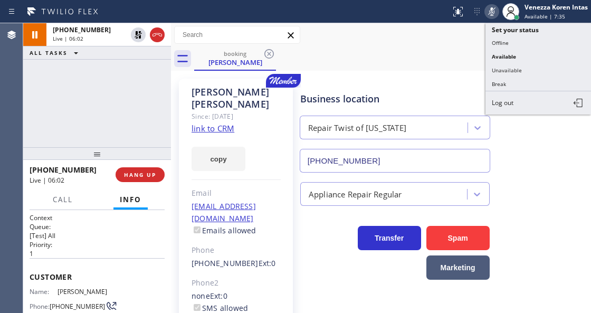
click at [488, 9] on icon at bounding box center [492, 11] width 13 height 13
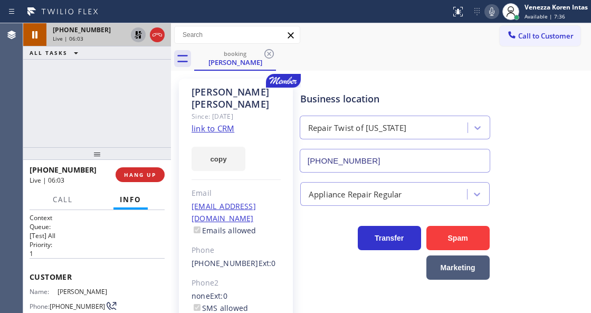
click at [138, 39] on icon at bounding box center [138, 35] width 13 height 13
drag, startPoint x: 60, startPoint y: 201, endPoint x: 67, endPoint y: 219, distance: 19.7
click at [60, 201] on span "Call" at bounding box center [63, 200] width 20 height 10
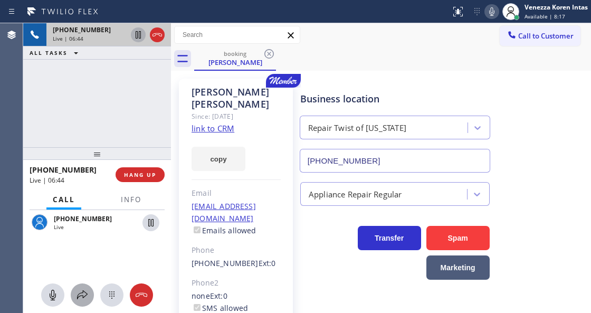
click at [83, 295] on icon at bounding box center [82, 295] width 13 height 13
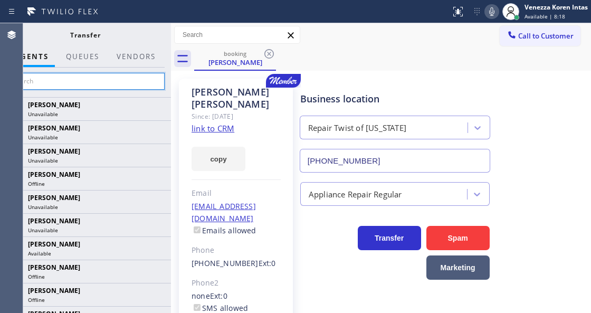
click at [125, 79] on input "text" at bounding box center [85, 81] width 159 height 17
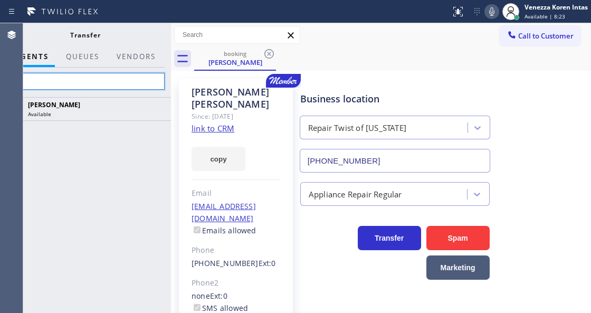
type input "tati"
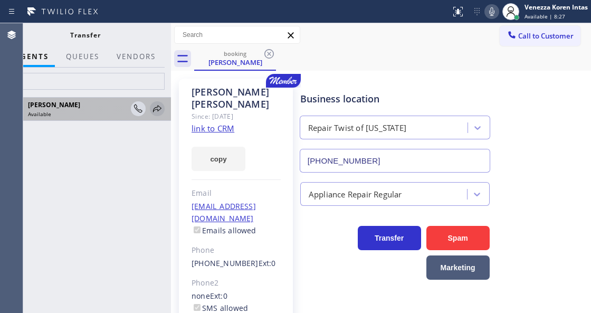
click at [155, 110] on icon at bounding box center [157, 108] width 13 height 13
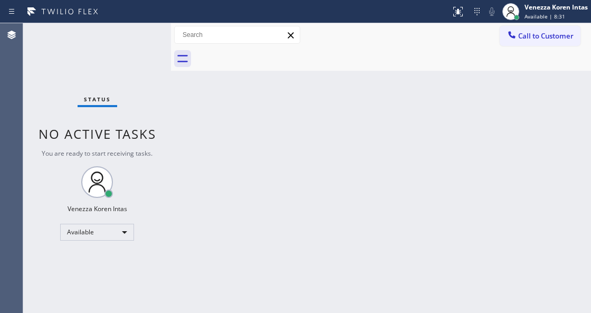
click at [211, 166] on div "Back to Dashboard Change Sender ID Customers Technicians Select a contact Outbo…" at bounding box center [381, 168] width 420 height 290
click at [540, 16] on span "Available | 8:32" at bounding box center [545, 16] width 41 height 7
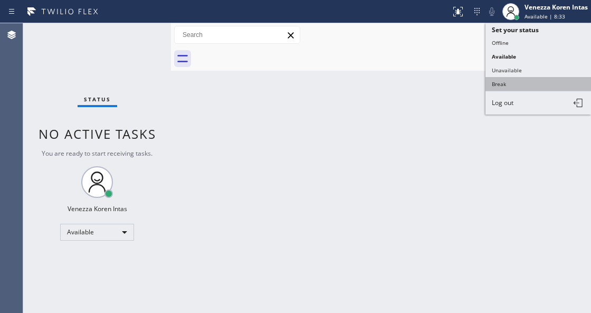
click at [519, 80] on button "Break" at bounding box center [539, 84] width 106 height 14
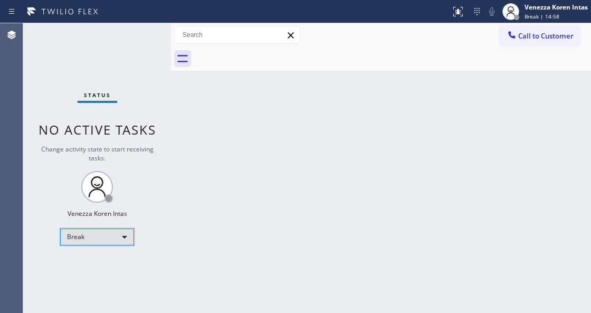
click at [96, 241] on div "Break" at bounding box center [97, 237] width 74 height 17
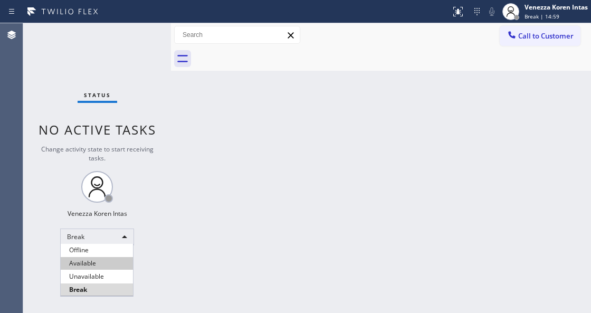
click at [94, 267] on li "Available" at bounding box center [97, 263] width 72 height 13
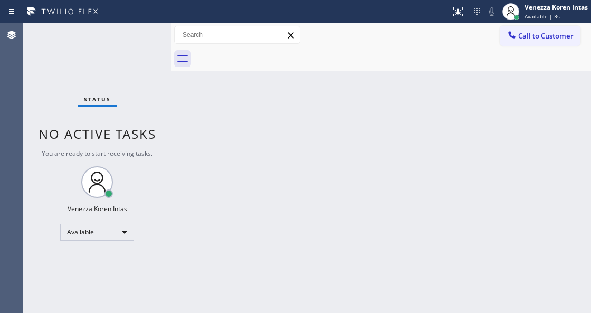
click at [178, 143] on div "Back to Dashboard Change Sender ID Customers Technicians Select a contact Outbo…" at bounding box center [381, 168] width 420 height 290
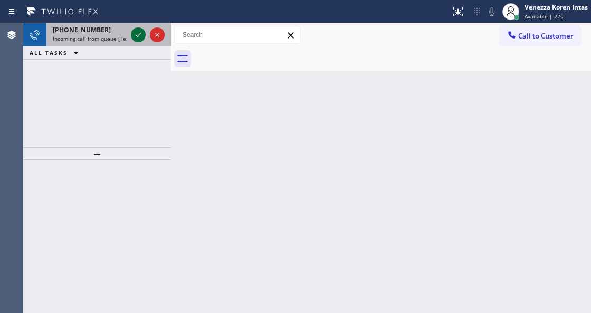
click at [137, 34] on icon at bounding box center [138, 35] width 13 height 13
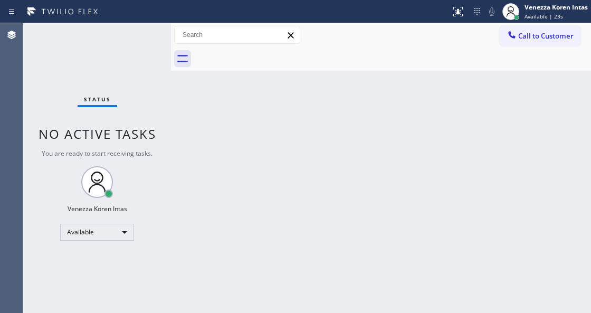
click at [137, 34] on div "Status No active tasks You are ready to start receiving tasks. Venezza Koren In…" at bounding box center [97, 168] width 148 height 290
click at [457, 10] on icon at bounding box center [458, 10] width 6 height 4
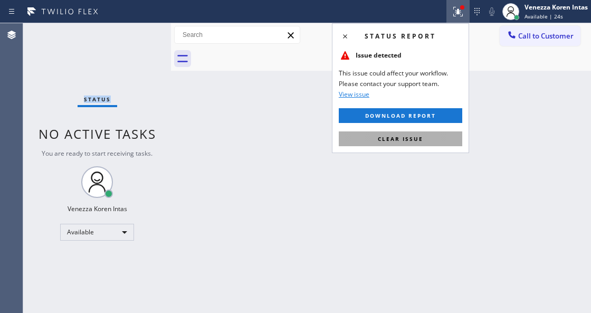
drag, startPoint x: 419, startPoint y: 133, endPoint x: 389, endPoint y: 163, distance: 42.6
click at [419, 133] on button "Clear issue" at bounding box center [401, 138] width 124 height 15
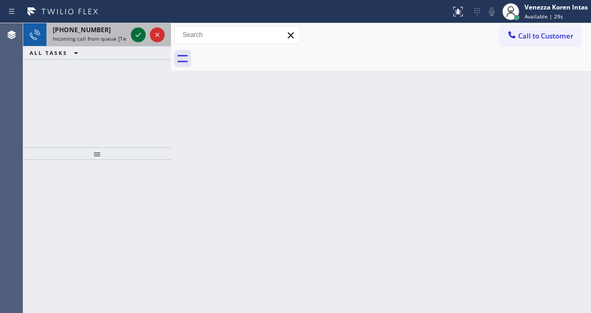
click at [140, 38] on icon at bounding box center [138, 35] width 13 height 13
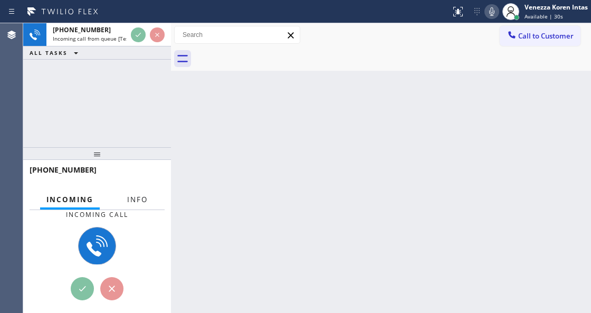
click at [135, 205] on button "Info" at bounding box center [137, 200] width 33 height 21
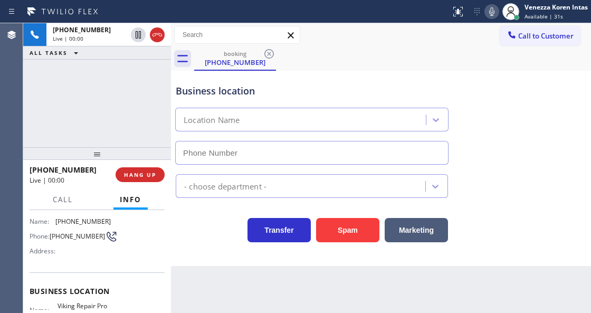
type input "[PHONE_NUMBER]"
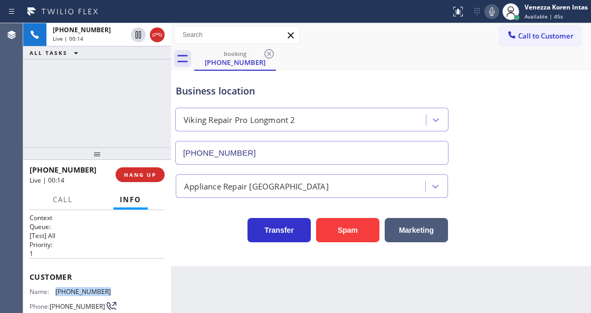
drag, startPoint x: 110, startPoint y: 286, endPoint x: 54, endPoint y: 283, distance: 55.5
click at [54, 284] on div "Customer Name: [PHONE_NUMBER] Phone: [PHONE_NUMBER] Address:" at bounding box center [97, 300] width 135 height 84
click at [365, 33] on div "Call to Customer Outbound call Location Subzero Repair Professionals ([GEOGRAPH…" at bounding box center [381, 35] width 420 height 18
click at [125, 102] on div "[PHONE_NUMBER] Live | 00:55 ALL TASKS ALL TASKS ACTIVE TASKS TASKS IN WRAP UP" at bounding box center [97, 85] width 148 height 124
click at [276, 88] on div "Business location" at bounding box center [312, 91] width 272 height 14
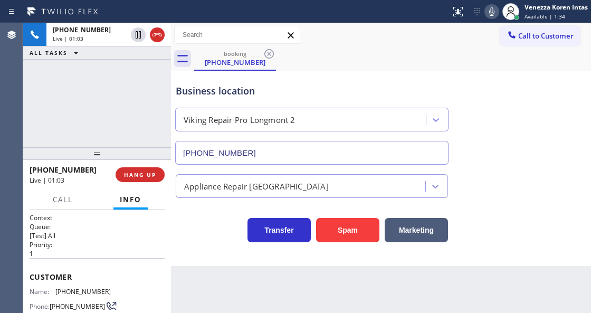
click at [299, 289] on div "Back to Dashboard Change Sender ID Customers Technicians Select a contact Outbo…" at bounding box center [381, 168] width 420 height 290
click at [161, 125] on div "[PHONE_NUMBER] Live | 01:16 ALL TASKS ALL TASKS ACTIVE TASKS TASKS IN WRAP UP" at bounding box center [97, 85] width 148 height 124
click at [340, 91] on div "Business location" at bounding box center [312, 91] width 272 height 14
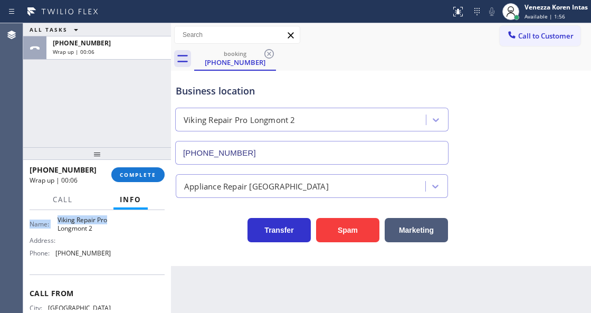
scroll to position [152, 0]
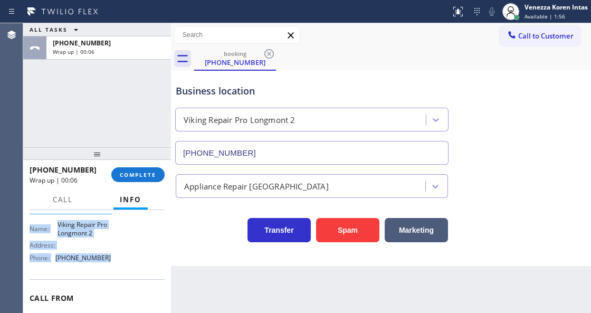
drag, startPoint x: 26, startPoint y: 274, endPoint x: 122, endPoint y: 261, distance: 97.0
click at [122, 261] on div "Context Queue: [Test] All Priority: 1 Customer Name: [PHONE_NUMBER] Phone: [PHO…" at bounding box center [97, 261] width 148 height 102
click at [144, 170] on button "COMPLETE" at bounding box center [137, 174] width 53 height 15
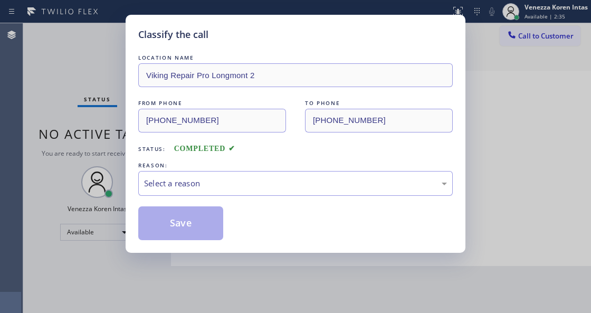
click at [251, 178] on div "Select a reason" at bounding box center [295, 183] width 303 height 12
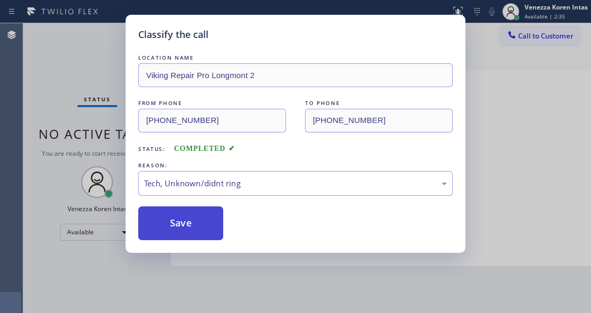
click at [204, 237] on button "Save" at bounding box center [180, 223] width 85 height 34
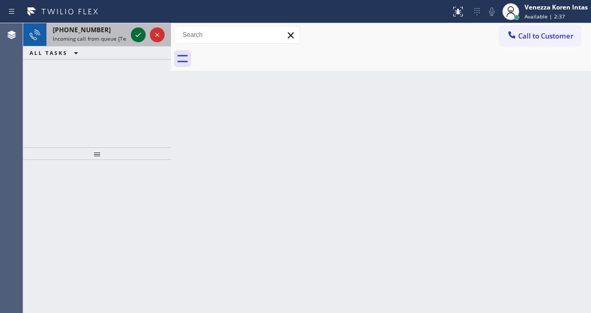
click at [137, 35] on icon at bounding box center [138, 35] width 13 height 13
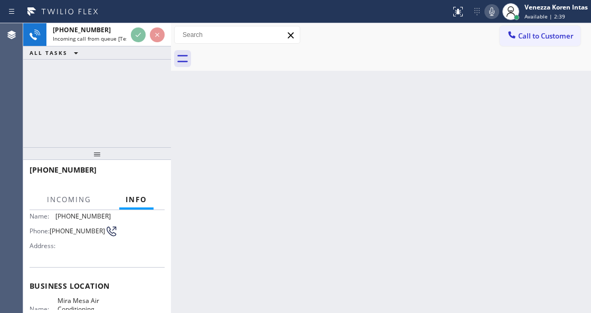
scroll to position [140, 0]
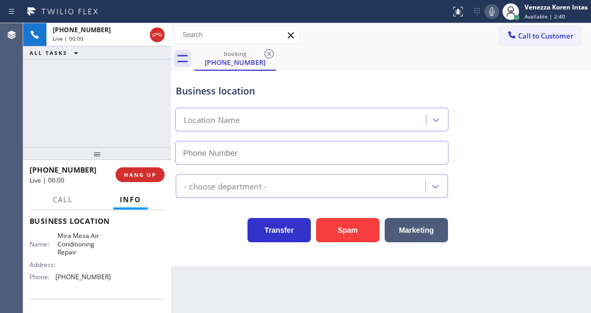
type input "[PHONE_NUMBER]"
drag, startPoint x: 109, startPoint y: 97, endPoint x: 130, endPoint y: 120, distance: 32.1
click at [109, 97] on div "[PHONE_NUMBER] Live | 00:01 ALL TASKS ALL TASKS ACTIVE TASKS TASKS IN WRAP UP" at bounding box center [97, 85] width 148 height 124
click at [215, 313] on div "Back to Dashboard Change Sender ID Customers Technicians Select a contact Outbo…" at bounding box center [381, 168] width 420 height 290
click at [222, 235] on div "Transfer Spam Marketing" at bounding box center [312, 228] width 277 height 30
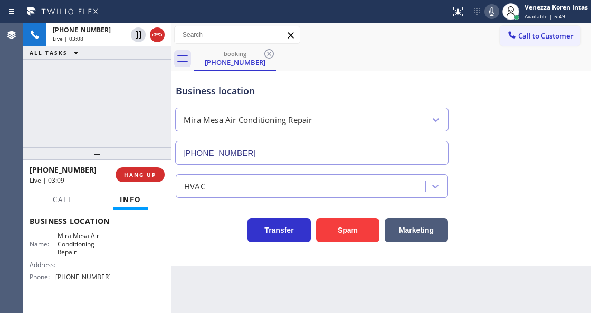
click at [370, 89] on div "Business location" at bounding box center [312, 91] width 272 height 14
click at [318, 1] on div "Status report No issues detected If you experience an issue, please download th…" at bounding box center [295, 11] width 591 height 23
click at [490, 16] on icon at bounding box center [492, 11] width 13 height 13
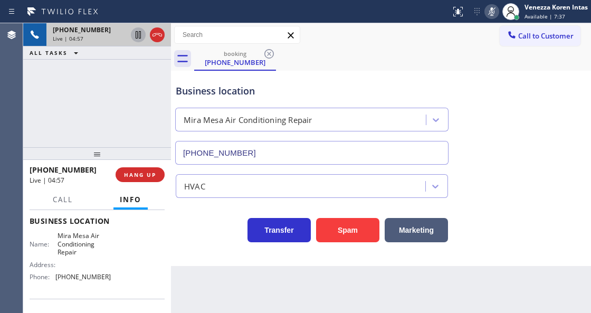
click at [137, 36] on icon at bounding box center [138, 34] width 5 height 7
click at [111, 116] on div "[PHONE_NUMBER] Live | 05:21 ALL TASKS ALL TASKS ACTIVE TASKS TASKS IN WRAP UP" at bounding box center [97, 85] width 148 height 124
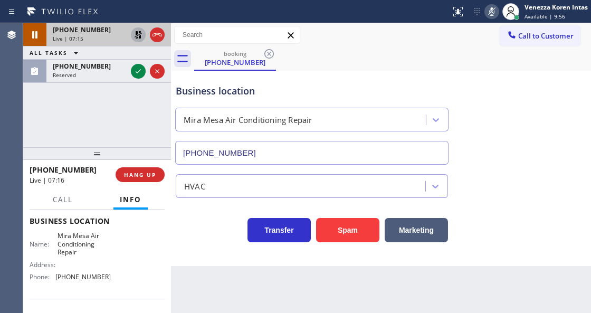
click at [495, 16] on icon at bounding box center [492, 11] width 13 height 13
click at [138, 34] on icon at bounding box center [138, 35] width 13 height 13
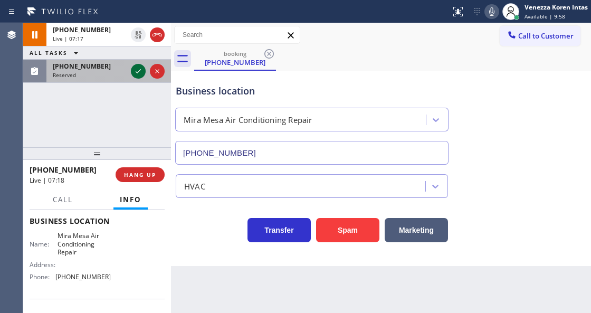
click at [138, 70] on icon at bounding box center [138, 71] width 13 height 13
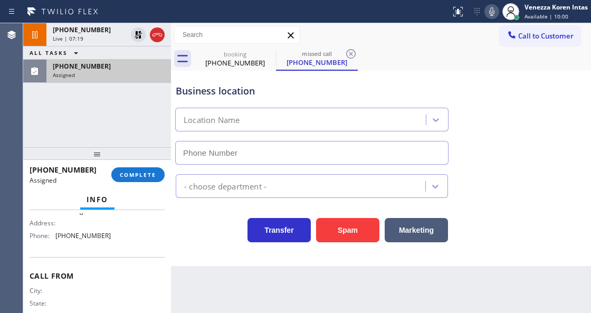
scroll to position [139, 0]
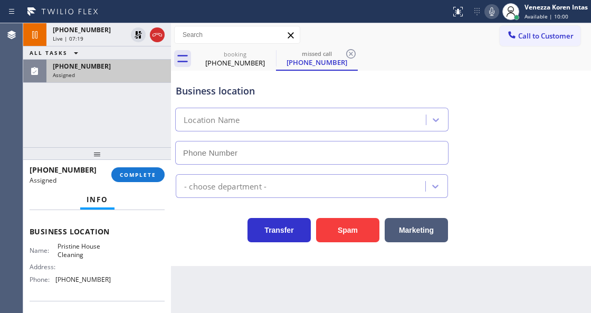
type input "[PHONE_NUMBER]"
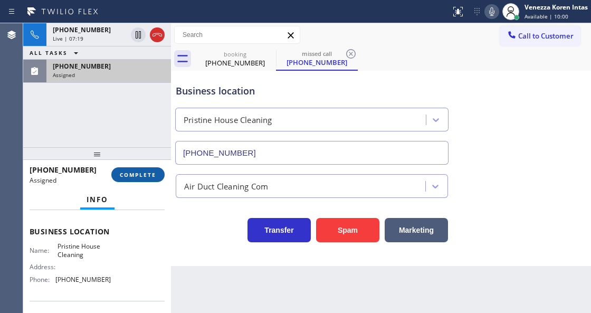
click at [132, 178] on button "COMPLETE" at bounding box center [137, 174] width 53 height 15
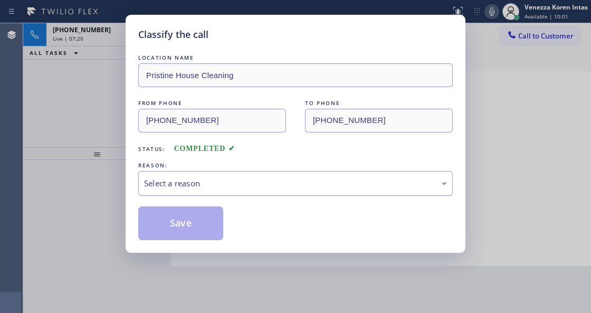
click at [223, 184] on div "Select a reason" at bounding box center [295, 183] width 303 height 12
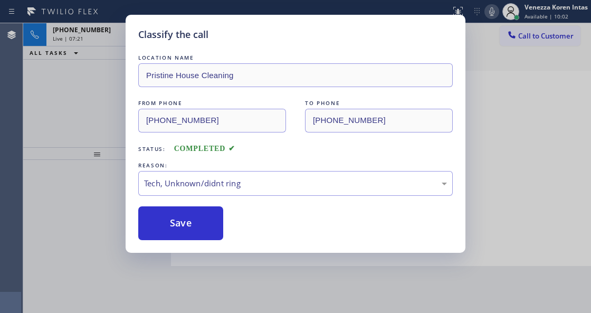
click at [212, 246] on div "Classify the call LOCATION NAME Pristine House Cleaning FROM PHONE [PHONE_NUMBE…" at bounding box center [296, 134] width 340 height 238
drag, startPoint x: 209, startPoint y: 229, endPoint x: 191, endPoint y: 191, distance: 42.0
click at [209, 229] on button "Save" at bounding box center [180, 223] width 85 height 34
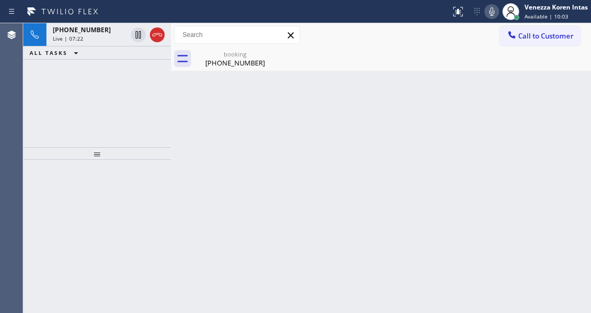
click at [98, 32] on div "[PHONE_NUMBER]" at bounding box center [90, 29] width 74 height 9
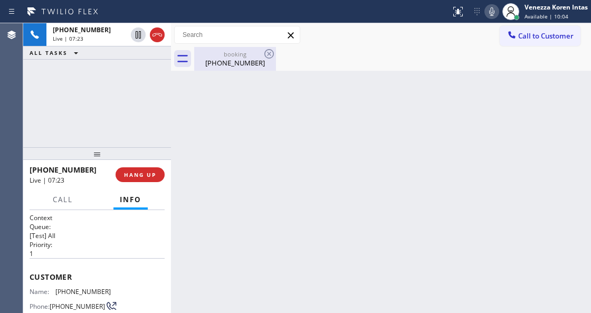
click at [214, 54] on div "booking" at bounding box center [235, 54] width 80 height 8
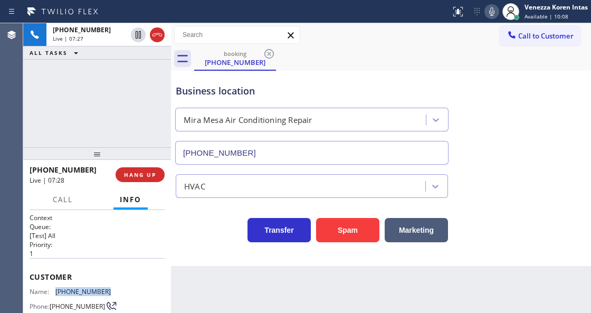
drag, startPoint x: 113, startPoint y: 292, endPoint x: 54, endPoint y: 287, distance: 58.8
click at [54, 288] on div "Name: [PHONE_NUMBER] Phone: [PHONE_NUMBER] Address:" at bounding box center [97, 309] width 135 height 42
drag, startPoint x: 488, startPoint y: 12, endPoint x: 486, endPoint y: 22, distance: 10.3
click at [488, 12] on icon at bounding box center [492, 11] width 13 height 13
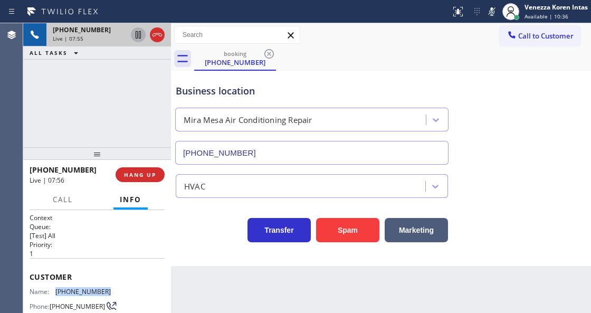
click at [138, 35] on icon at bounding box center [138, 35] width 13 height 13
click at [488, 13] on icon at bounding box center [492, 11] width 13 height 13
click at [140, 36] on icon at bounding box center [138, 34] width 7 height 7
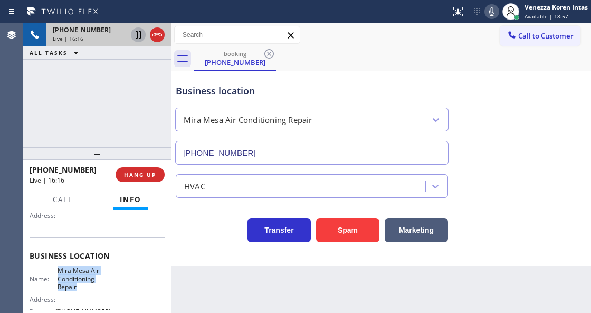
drag, startPoint x: 57, startPoint y: 268, endPoint x: 76, endPoint y: 288, distance: 27.3
click at [76, 288] on span "Mira Mesa Air Conditioning Repair" at bounding box center [84, 279] width 53 height 24
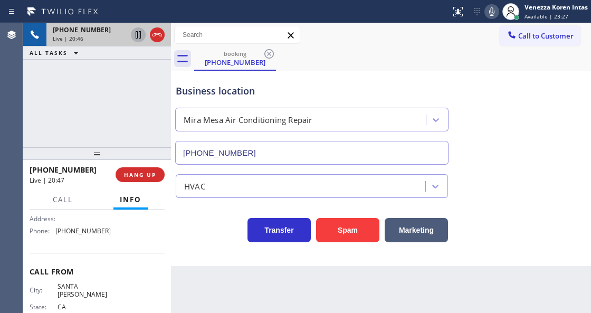
scroll to position [174, 0]
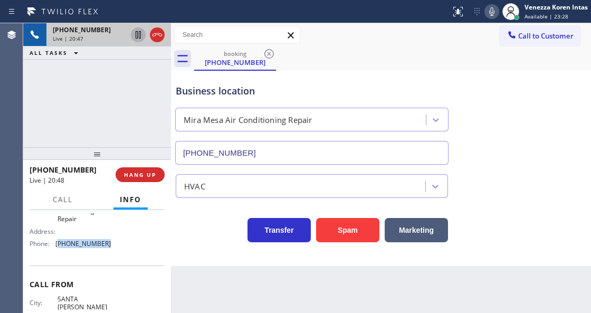
drag, startPoint x: 105, startPoint y: 247, endPoint x: 58, endPoint y: 245, distance: 47.0
click at [58, 245] on span "[PHONE_NUMBER]" at bounding box center [82, 244] width 55 height 8
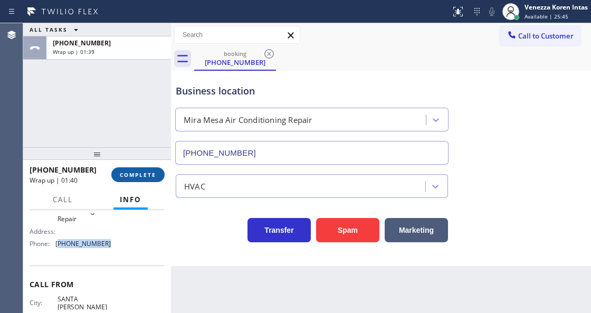
click at [161, 180] on button "COMPLETE" at bounding box center [137, 174] width 53 height 15
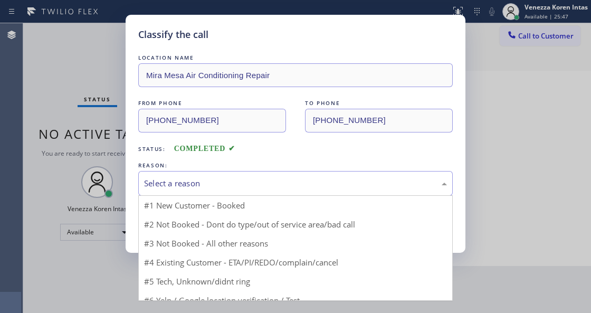
click at [222, 177] on div "Select a reason" at bounding box center [295, 183] width 315 height 25
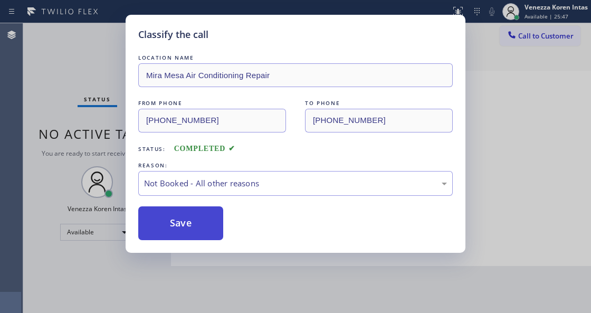
drag, startPoint x: 219, startPoint y: 227, endPoint x: 211, endPoint y: 229, distance: 7.6
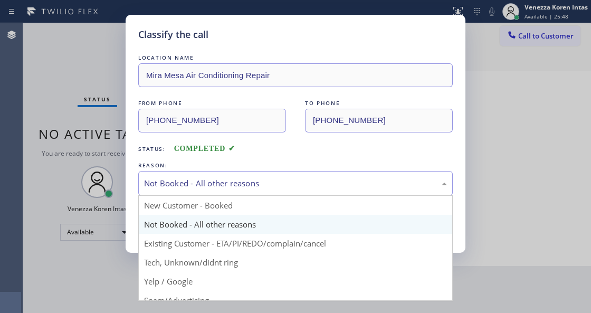
click at [215, 186] on div "Not Booked - All other reasons" at bounding box center [295, 183] width 303 height 12
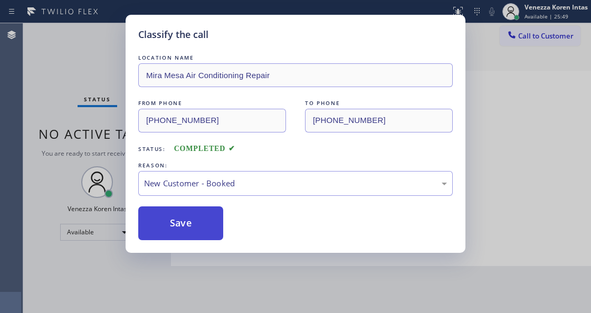
click at [197, 230] on button "Save" at bounding box center [180, 223] width 85 height 34
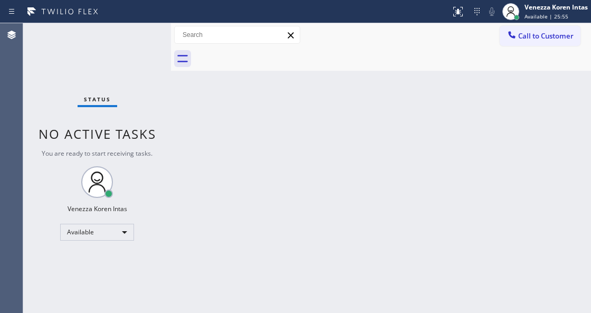
click at [237, 155] on div "Back to Dashboard Change Sender ID Customers Technicians Select a contact Outbo…" at bounding box center [381, 168] width 420 height 290
click at [138, 36] on div "Status No active tasks You are ready to start receiving tasks. Venezza Koren In…" at bounding box center [97, 168] width 148 height 290
click at [140, 31] on div "Status No active tasks You are ready to start receiving tasks. Venezza Koren In…" at bounding box center [97, 168] width 148 height 290
click at [119, 146] on div "Status No active tasks You are ready to start receiving tasks. Venezza Koren In…" at bounding box center [97, 168] width 148 height 290
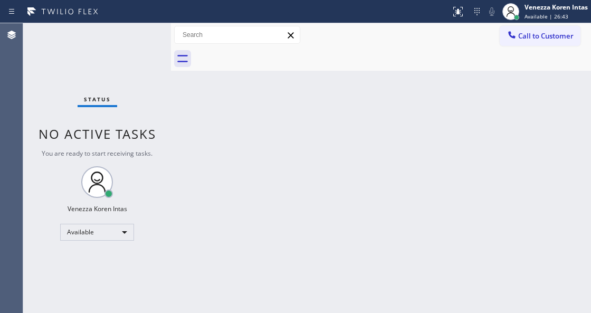
click at [90, 64] on div "Status No active tasks You are ready to start receiving tasks. Venezza Koren In…" at bounding box center [97, 168] width 148 height 290
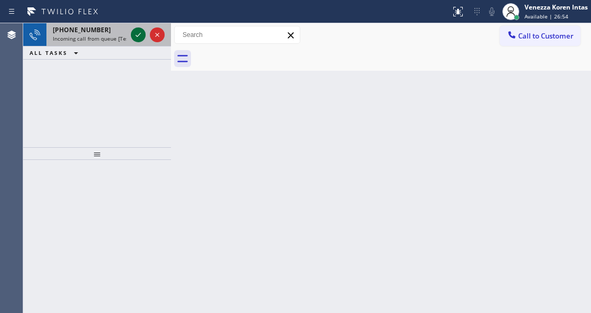
click at [138, 39] on icon at bounding box center [138, 35] width 13 height 13
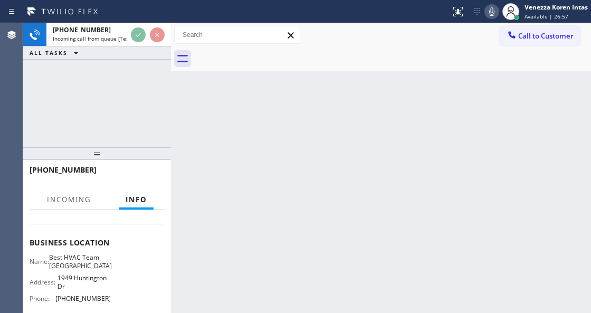
scroll to position [106, 0]
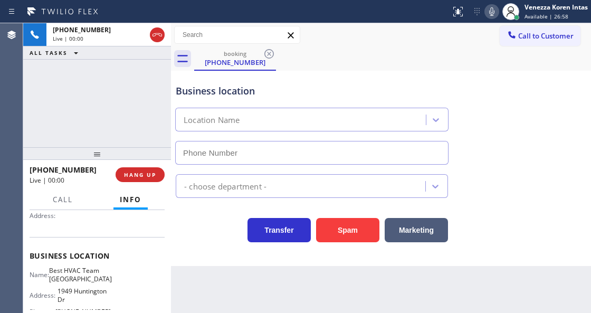
type input "[PHONE_NUMBER]"
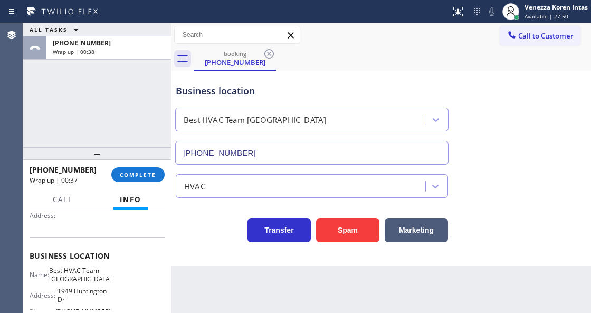
click at [134, 160] on div at bounding box center [97, 153] width 148 height 13
click at [147, 176] on span "COMPLETE" at bounding box center [138, 174] width 36 height 7
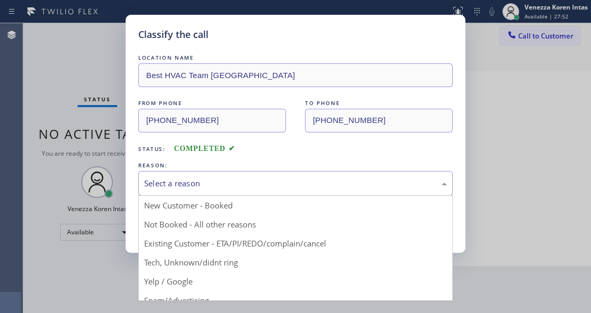
click at [267, 191] on div "Select a reason" at bounding box center [295, 183] width 315 height 25
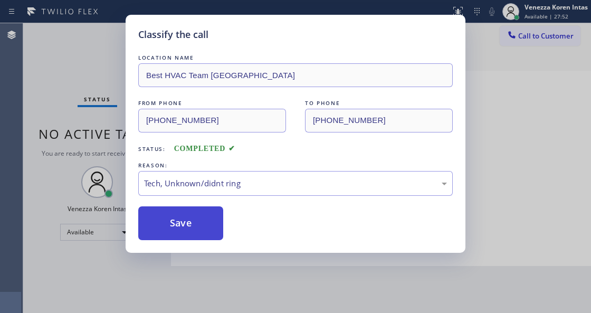
click at [179, 225] on button "Save" at bounding box center [180, 223] width 85 height 34
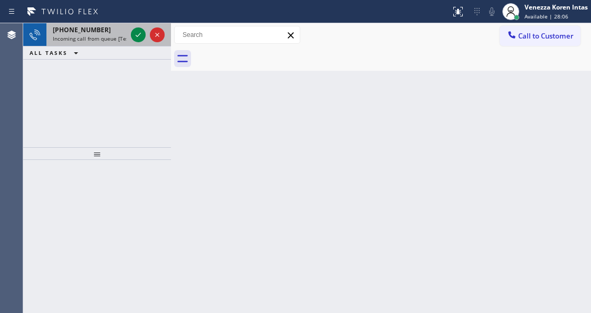
drag, startPoint x: 149, startPoint y: 29, endPoint x: 135, endPoint y: 37, distance: 16.1
click at [148, 30] on div at bounding box center [148, 34] width 38 height 23
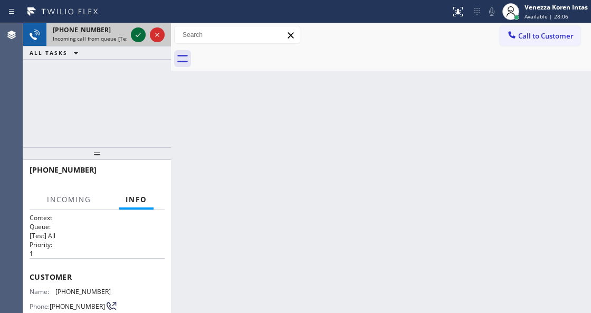
click at [135, 36] on icon at bounding box center [138, 35] width 13 height 13
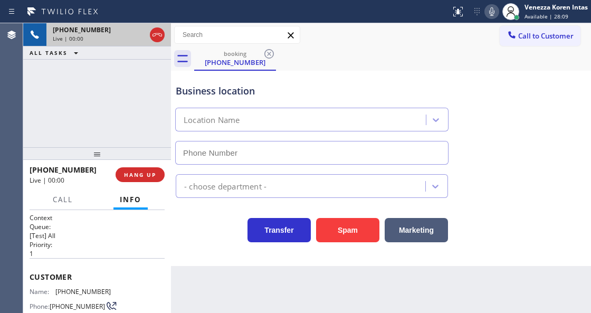
type input "[PHONE_NUMBER]"
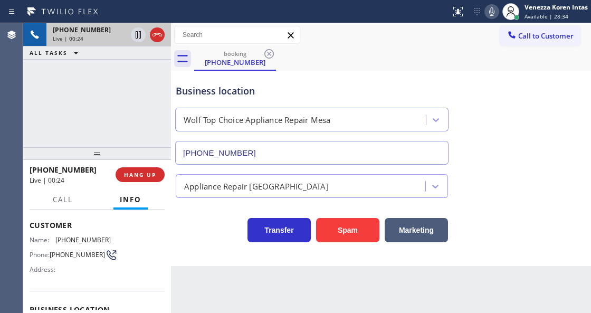
scroll to position [70, 0]
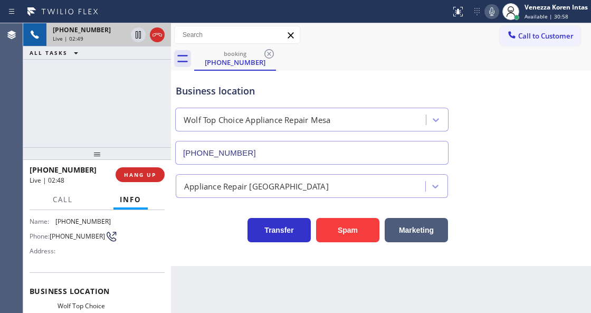
click at [492, 13] on icon at bounding box center [492, 11] width 13 height 13
click at [139, 36] on icon at bounding box center [138, 35] width 13 height 13
click at [364, 78] on div "Business location Wolf Top Choice Appliance Repair [GEOGRAPHIC_DATA] [PHONE_NUM…" at bounding box center [312, 118] width 277 height 91
click at [492, 6] on icon at bounding box center [492, 11] width 13 height 13
click at [135, 36] on icon at bounding box center [138, 35] width 13 height 13
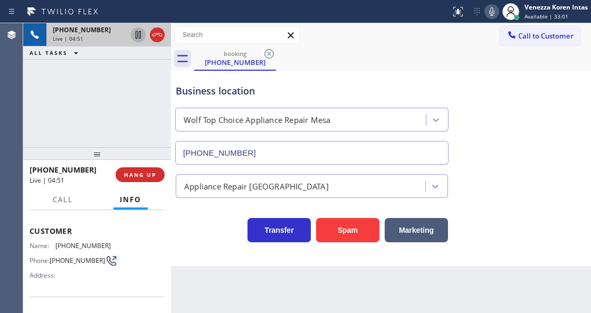
scroll to position [35, 0]
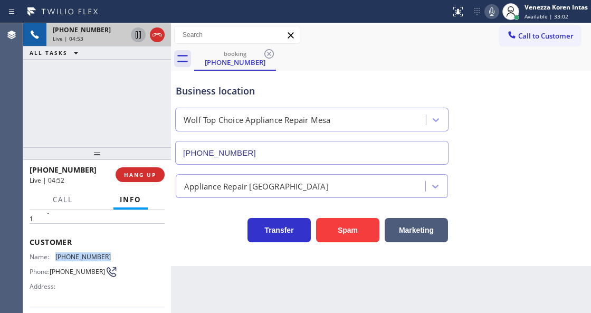
drag, startPoint x: 101, startPoint y: 257, endPoint x: 57, endPoint y: 255, distance: 44.4
click at [57, 255] on span "[PHONE_NUMBER]" at bounding box center [82, 257] width 55 height 8
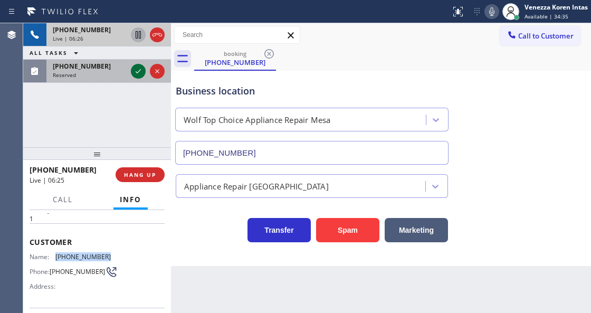
click at [138, 74] on icon at bounding box center [138, 71] width 13 height 13
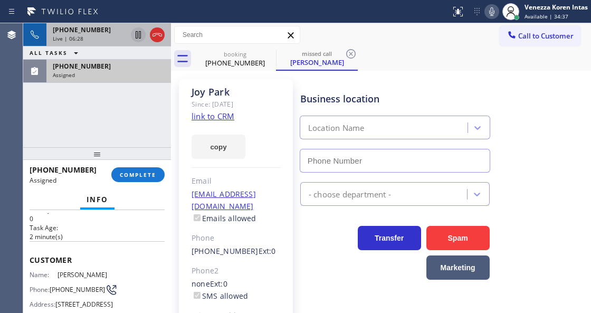
click at [107, 67] on div "[PHONE_NUMBER]" at bounding box center [109, 66] width 112 height 9
type input "[PHONE_NUMBER]"
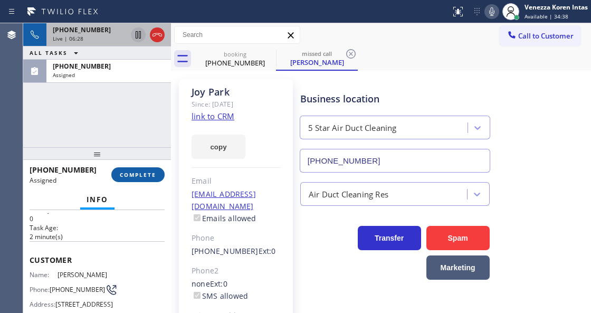
click at [145, 176] on span "COMPLETE" at bounding box center [138, 174] width 36 height 7
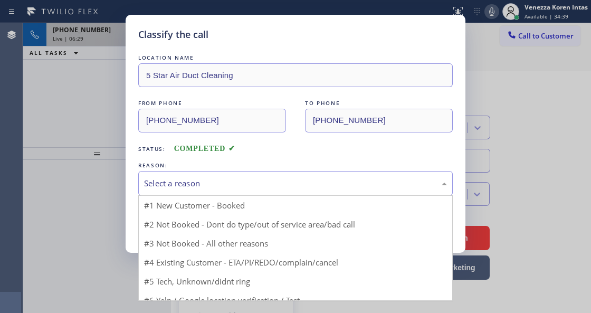
click at [270, 193] on div "Select a reason" at bounding box center [295, 183] width 315 height 25
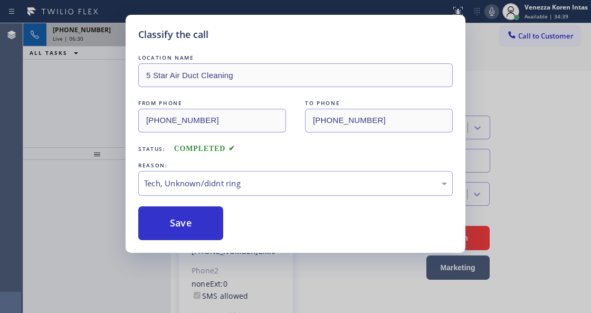
drag, startPoint x: 259, startPoint y: 267, endPoint x: 225, endPoint y: 241, distance: 42.6
click at [214, 221] on button "Save" at bounding box center [180, 223] width 85 height 34
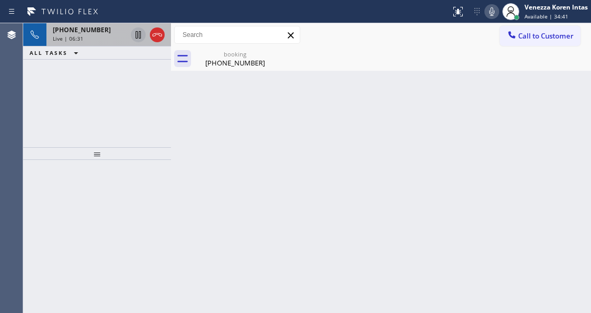
click at [490, 12] on icon at bounding box center [491, 11] width 5 height 8
click at [257, 65] on div "[PHONE_NUMBER]" at bounding box center [235, 63] width 80 height 10
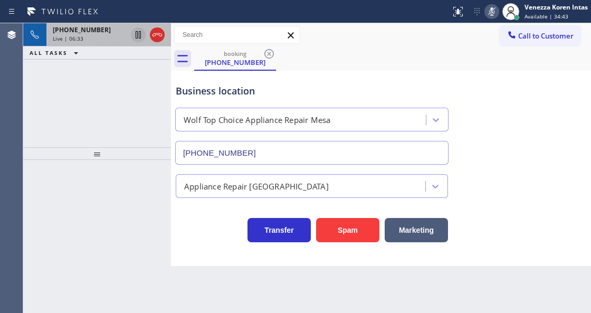
click at [489, 8] on icon at bounding box center [492, 11] width 13 height 13
click at [105, 43] on div "[PHONE_NUMBER] Live | 07:02" at bounding box center [87, 34] width 82 height 23
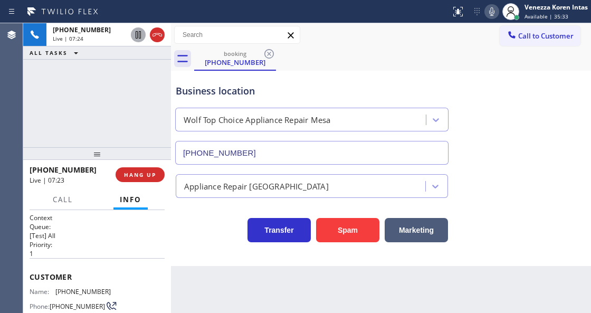
click at [365, 86] on div "Business location" at bounding box center [312, 91] width 272 height 14
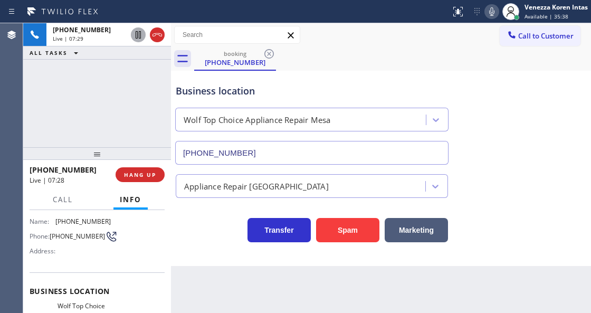
scroll to position [140, 0]
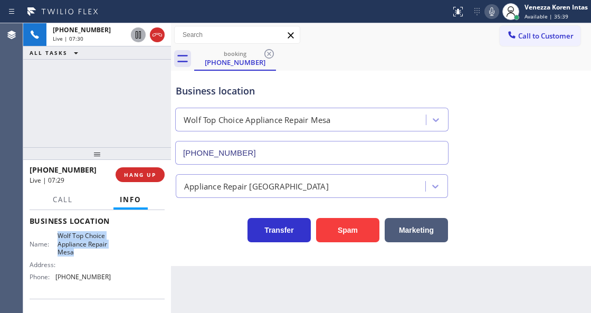
drag, startPoint x: 56, startPoint y: 233, endPoint x: 81, endPoint y: 256, distance: 34.4
click at [81, 256] on div "Name: Wolf Top Choice Appliance Repair [GEOGRAPHIC_DATA]" at bounding box center [70, 244] width 81 height 24
drag, startPoint x: 314, startPoint y: 19, endPoint x: 378, endPoint y: 29, distance: 65.1
click at [314, 19] on div at bounding box center [225, 11] width 442 height 17
click at [493, 18] on button at bounding box center [492, 11] width 15 height 15
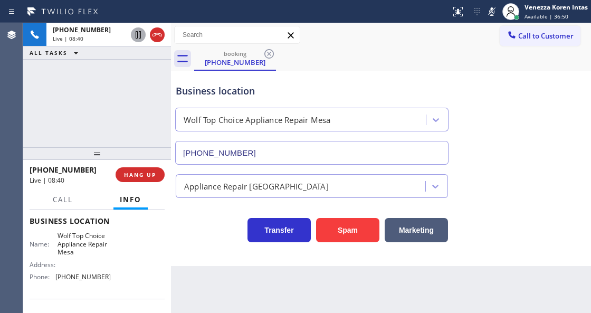
click at [493, 14] on icon at bounding box center [492, 11] width 13 height 13
click at [480, 50] on div "booking [PHONE_NUMBER]" at bounding box center [392, 59] width 397 height 24
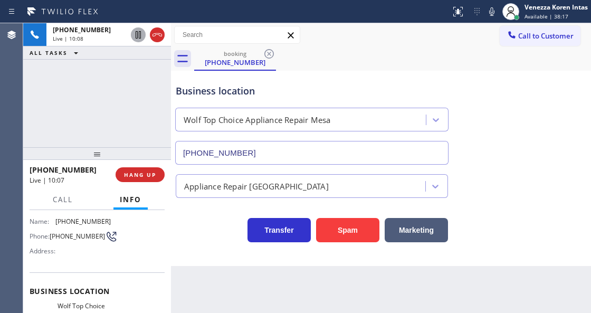
scroll to position [35, 0]
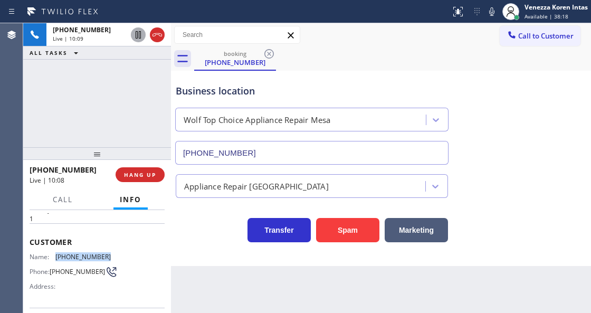
drag, startPoint x: 103, startPoint y: 254, endPoint x: 51, endPoint y: 256, distance: 52.8
click at [51, 256] on div "Name: [PHONE_NUMBER]" at bounding box center [70, 257] width 81 height 8
click at [346, 34] on div "Call to Customer Outbound call Location Subzero Repair Professionals ([GEOGRAPH…" at bounding box center [381, 35] width 420 height 18
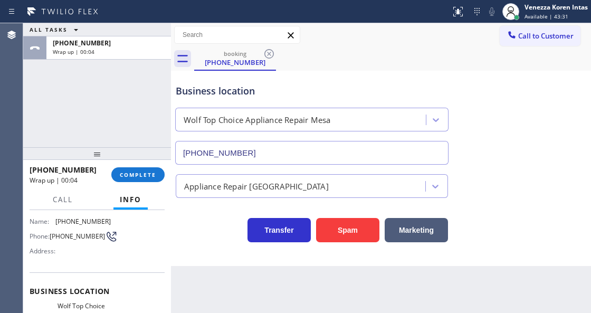
scroll to position [140, 0]
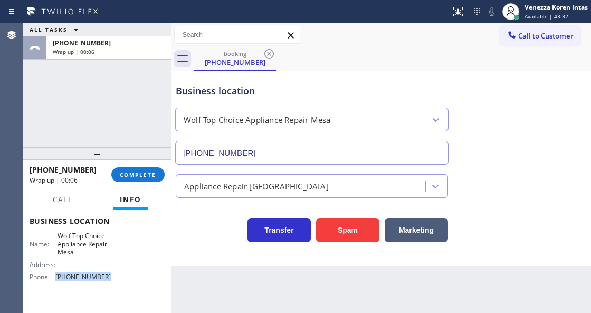
drag, startPoint x: 109, startPoint y: 278, endPoint x: 53, endPoint y: 278, distance: 56.0
click at [53, 278] on div "Name: Wolf Top Choice Appliance Repair Mesa Address: Phone: [PHONE_NUMBER]" at bounding box center [97, 258] width 135 height 53
drag, startPoint x: 130, startPoint y: 176, endPoint x: 201, endPoint y: 188, distance: 71.2
click at [131, 176] on span "COMPLETE" at bounding box center [138, 174] width 36 height 7
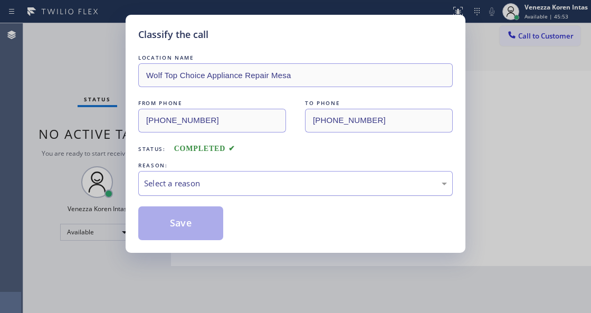
click at [251, 186] on div "Select a reason" at bounding box center [295, 183] width 303 height 12
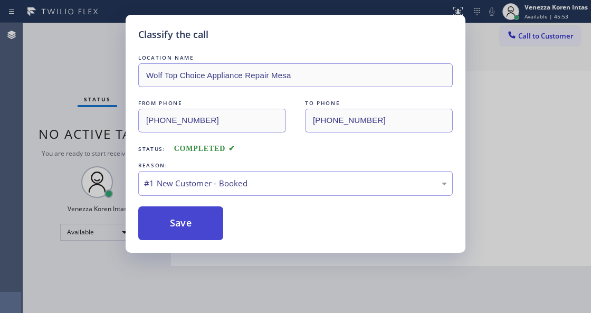
click at [209, 221] on button "Save" at bounding box center [180, 223] width 85 height 34
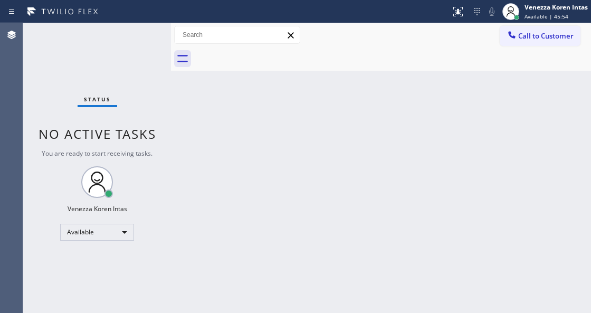
click at [522, 11] on div at bounding box center [511, 11] width 23 height 23
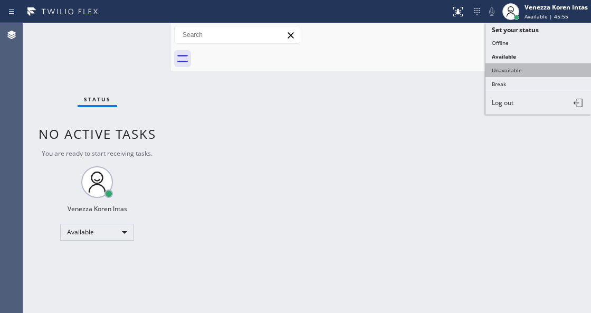
click at [513, 68] on button "Unavailable" at bounding box center [539, 70] width 106 height 14
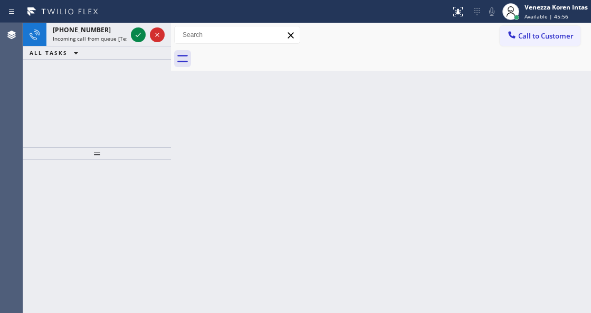
click at [432, 176] on div "Back to Dashboard Change Sender ID Customers Technicians Select a contact Outbo…" at bounding box center [381, 168] width 420 height 290
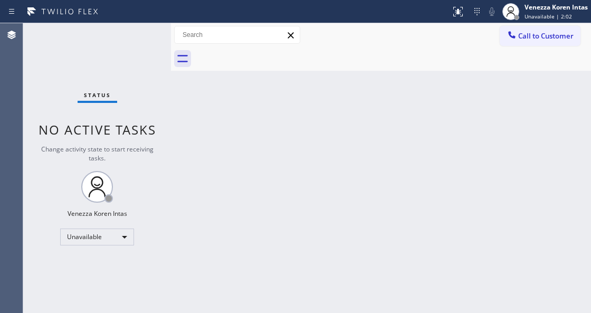
click at [107, 227] on div "Status No active tasks Change activity state to start receiving tasks. Venezza …" at bounding box center [97, 168] width 148 height 290
click at [121, 238] on div "Unavailable" at bounding box center [97, 237] width 74 height 17
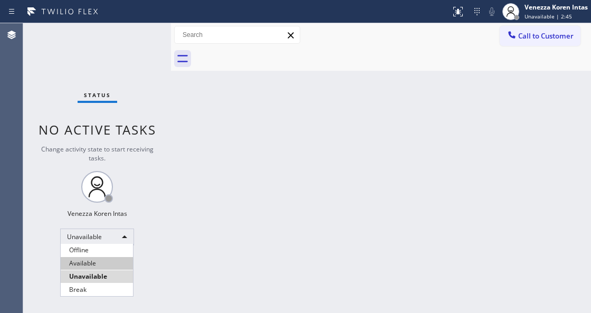
click at [107, 261] on li "Available" at bounding box center [97, 263] width 72 height 13
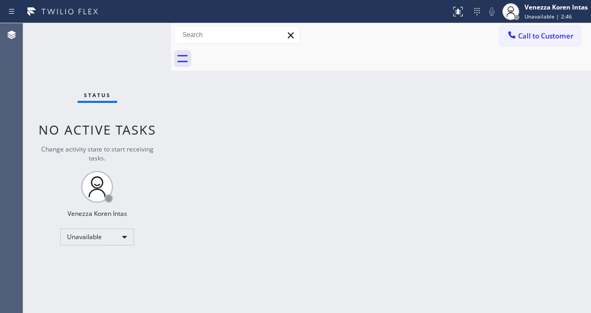
click at [287, 174] on div "Back to Dashboard Change Sender ID Customers Technicians Select a contact Outbo…" at bounding box center [381, 168] width 420 height 290
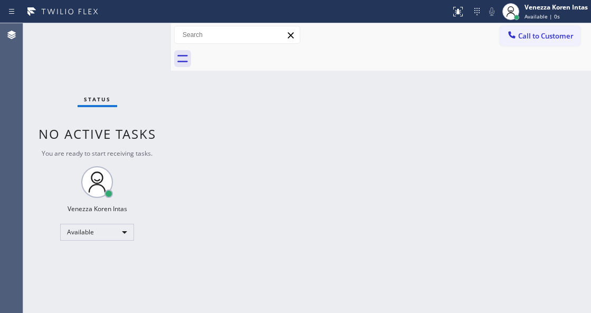
drag, startPoint x: 138, startPoint y: 107, endPoint x: 172, endPoint y: 128, distance: 40.3
click at [138, 107] on div "Status No active tasks You are ready to start receiving tasks. Venezza Koren In…" at bounding box center [97, 168] width 148 height 290
click at [266, 130] on div "Back to Dashboard Change Sender ID Customers Technicians Select a contact Outbo…" at bounding box center [381, 168] width 420 height 290
click at [532, 9] on div "Venezza Koren Intas" at bounding box center [556, 7] width 63 height 9
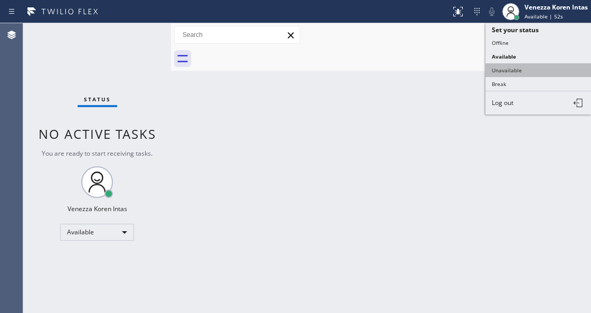
click at [524, 67] on button "Unavailable" at bounding box center [539, 70] width 106 height 14
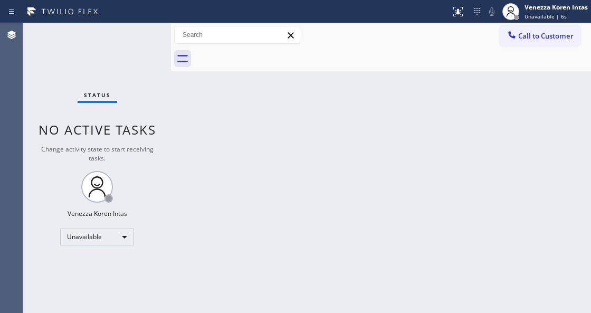
click at [137, 139] on div "Status No active tasks Change activity state to start receiving tasks. Venezza …" at bounding box center [97, 168] width 148 height 290
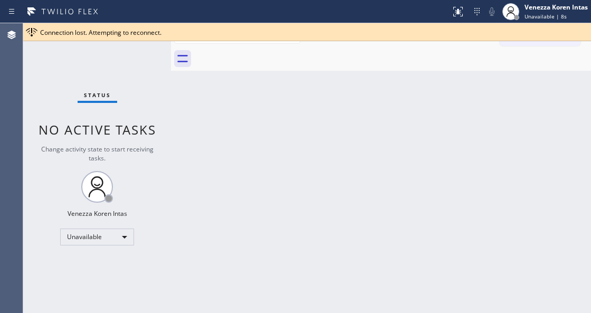
click at [552, 46] on div "Call to Customer Outbound call Location Subzero Repair Professionals ([GEOGRAPH…" at bounding box center [381, 35] width 420 height 24
click at [552, 44] on button "Call to Customer" at bounding box center [540, 36] width 81 height 20
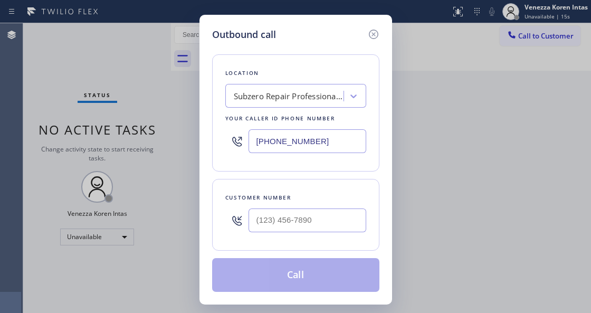
drag, startPoint x: 326, startPoint y: 145, endPoint x: 198, endPoint y: 132, distance: 128.9
click at [199, 133] on div "Outbound call Location Subzero Repair Professionals ([GEOGRAPHIC_DATA] , Google…" at bounding box center [295, 156] width 591 height 313
paste input "619) 762-3215"
type input "[PHONE_NUMBER]"
type input "(___) ___-____"
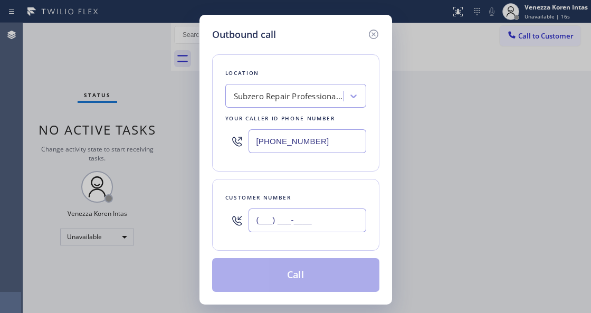
click at [297, 227] on input "(___) ___-____" at bounding box center [308, 221] width 118 height 24
paste input "714) 478-8438"
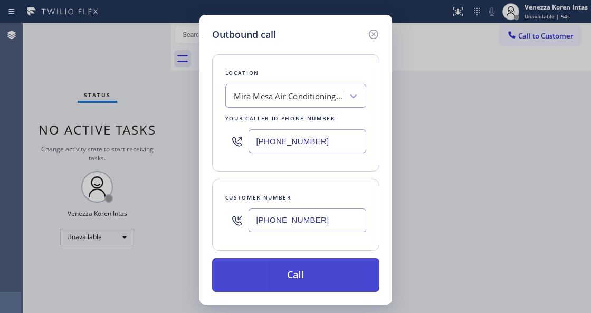
type input "[PHONE_NUMBER]"
click at [288, 273] on button "Call" at bounding box center [295, 275] width 167 height 34
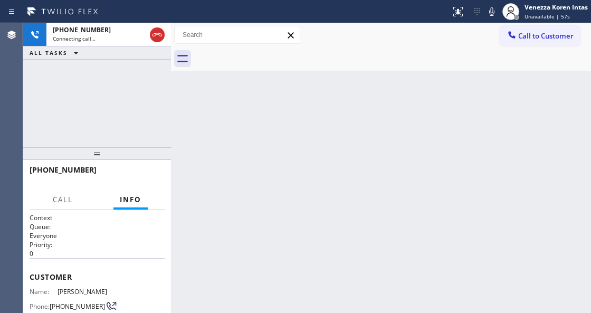
click at [188, 143] on div "Back to Dashboard Change Sender ID Customers Technicians Select a contact Outbo…" at bounding box center [381, 168] width 420 height 290
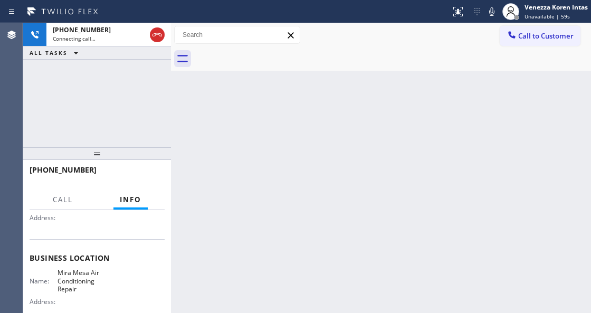
scroll to position [33, 0]
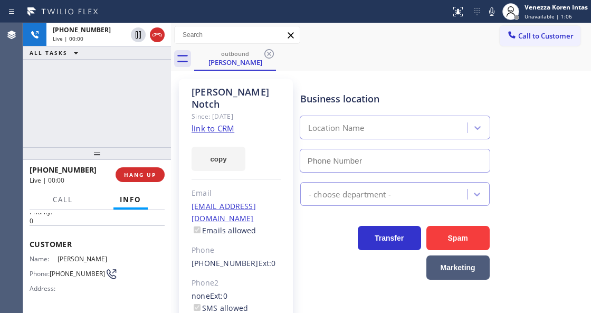
type input "[PHONE_NUMBER]"
click at [163, 114] on div "[PHONE_NUMBER] Live | 00:01 ALL TASKS ALL TASKS ACTIVE TASKS TASKS IN WRAP UP" at bounding box center [97, 85] width 148 height 124
click at [272, 174] on div "[PERSON_NAME] Since: [DATE] link to CRM copy Email [EMAIL_ADDRESS][DOMAIN_NAME]…" at bounding box center [236, 242] width 114 height 327
click at [144, 118] on div "[PHONE_NUMBER] Live | 01:56 ALL TASKS ALL TASKS ACTIVE TASKS TASKS IN WRAP UP" at bounding box center [97, 85] width 148 height 124
click at [324, 100] on div "Business location" at bounding box center [395, 99] width 190 height 14
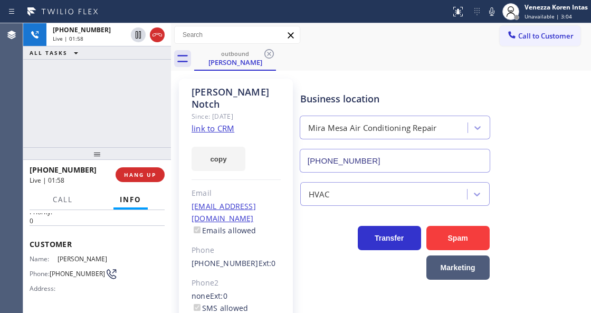
click at [407, 99] on div "Business location" at bounding box center [395, 99] width 190 height 14
click at [489, 13] on icon at bounding box center [492, 11] width 13 height 13
click at [486, 11] on icon at bounding box center [492, 11] width 13 height 13
drag, startPoint x: 295, startPoint y: 78, endPoint x: 321, endPoint y: 82, distance: 26.1
click at [295, 78] on div "[PERSON_NAME] Since: [DATE] link to CRM copy Email [EMAIL_ADDRESS][DOMAIN_NAME]…" at bounding box center [236, 241] width 125 height 337
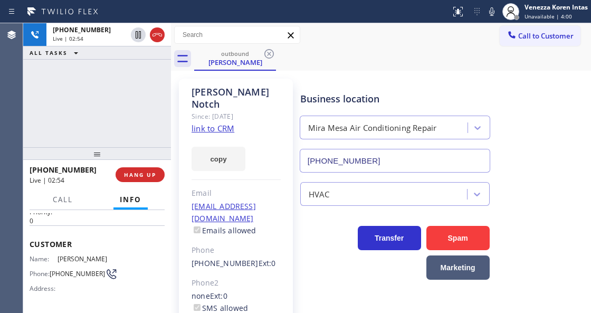
click at [151, 99] on div "[PHONE_NUMBER] Live | 02:54 ALL TASKS ALL TASKS ACTIVE TASKS TASKS IN WRAP UP" at bounding box center [97, 85] width 148 height 124
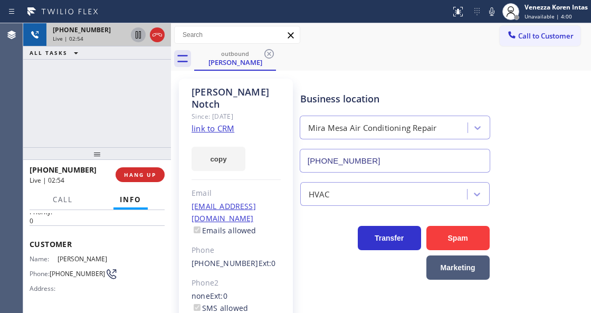
click at [133, 36] on icon at bounding box center [138, 35] width 13 height 13
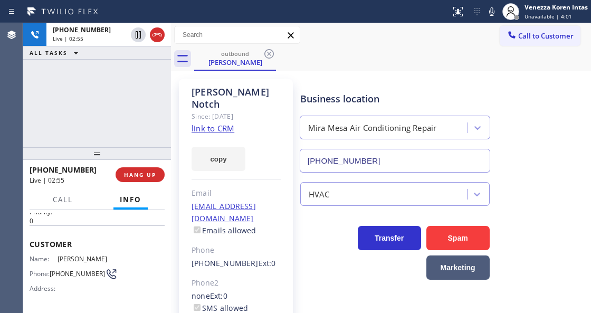
click at [487, 11] on icon at bounding box center [492, 11] width 13 height 13
click at [90, 120] on div "[PHONE_NUMBER] Live | 05:34 ALL TASKS ALL TASKS ACTIVE TASKS TASKS IN WRAP UP" at bounding box center [97, 85] width 148 height 124
click at [487, 13] on icon at bounding box center [492, 11] width 13 height 13
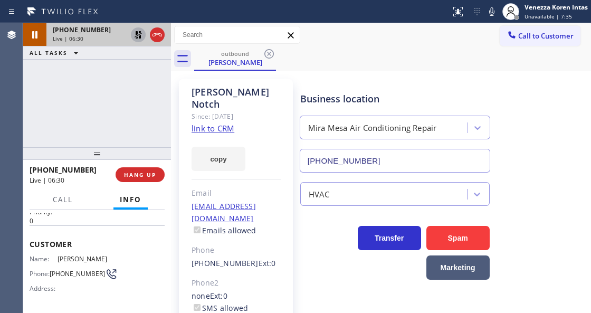
click at [140, 34] on icon at bounding box center [138, 35] width 13 height 13
click at [157, 135] on div "[PHONE_NUMBER] Live | 11:07 ALL TASKS ALL TASKS ACTIVE TASKS TASKS IN WRAP UP" at bounding box center [97, 85] width 148 height 124
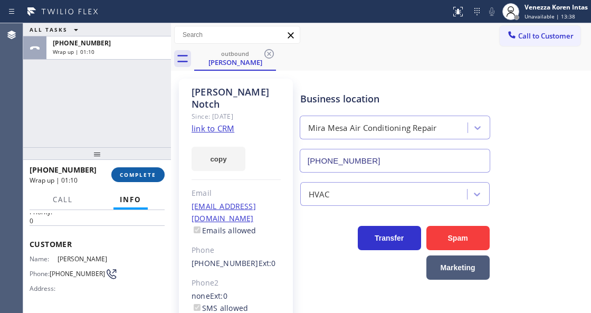
click at [146, 168] on button "COMPLETE" at bounding box center [137, 174] width 53 height 15
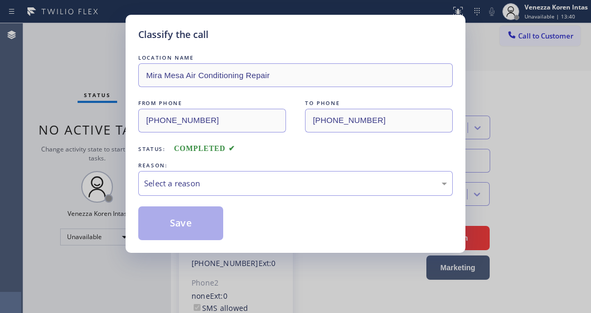
click at [215, 182] on div "Select a reason" at bounding box center [295, 183] width 303 height 12
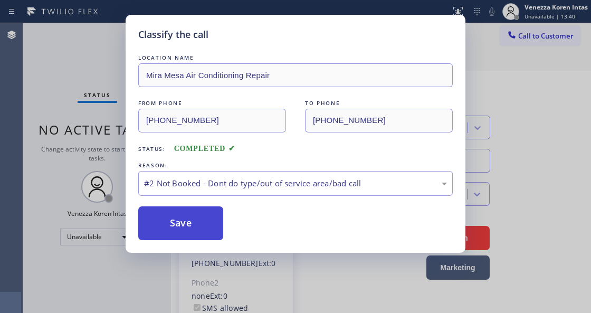
click at [196, 223] on button "Save" at bounding box center [180, 223] width 85 height 34
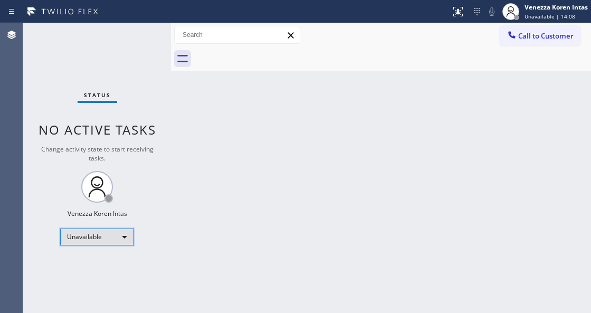
click at [109, 234] on div "Unavailable" at bounding box center [97, 237] width 74 height 17
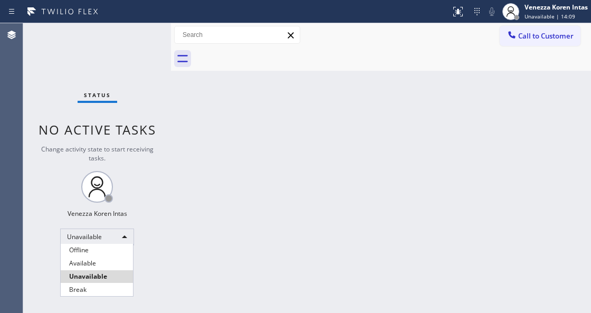
click at [105, 269] on li "Available" at bounding box center [97, 263] width 72 height 13
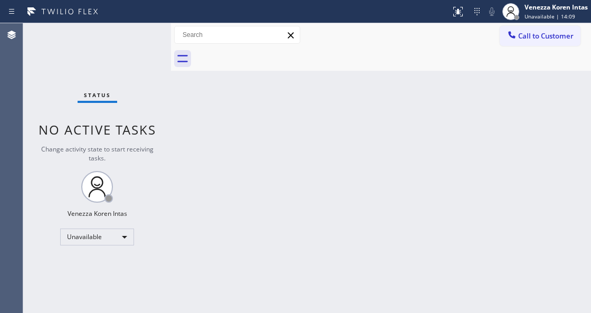
click at [203, 225] on div "Back to Dashboard Change Sender ID Customers Technicians Select a contact Outbo…" at bounding box center [381, 168] width 420 height 290
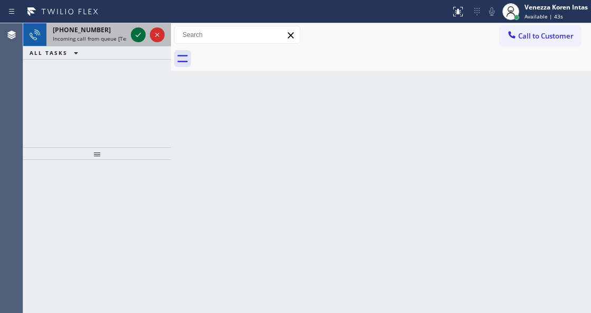
click at [143, 35] on icon at bounding box center [138, 35] width 13 height 13
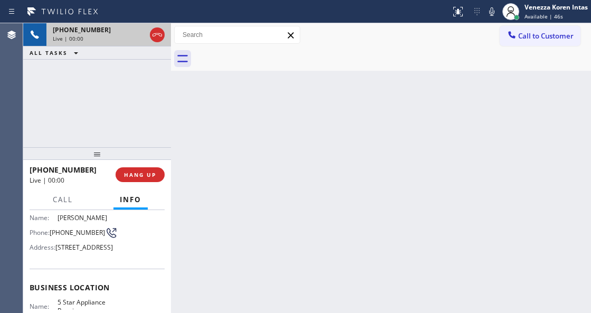
scroll to position [106, 0]
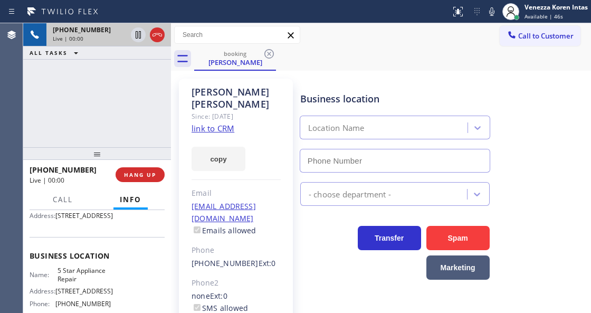
type input "[PHONE_NUMBER]"
click at [213, 123] on link "link to CRM" at bounding box center [213, 128] width 43 height 11
click at [102, 99] on div "[PHONE_NUMBER] Live | 01:01 ALL TASKS ALL TASKS ACTIVE TASKS TASKS IN WRAP UP" at bounding box center [97, 85] width 148 height 124
click at [496, 12] on icon at bounding box center [492, 11] width 13 height 13
click at [494, 12] on icon at bounding box center [492, 11] width 13 height 13
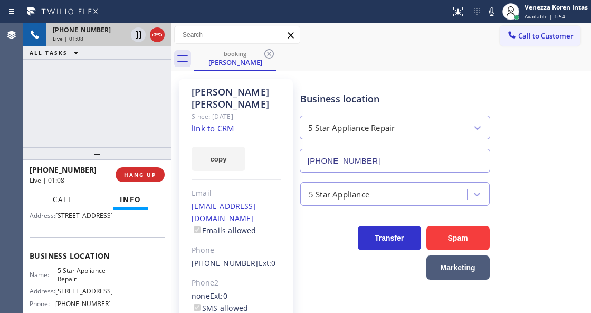
click at [57, 203] on span "Call" at bounding box center [63, 200] width 20 height 10
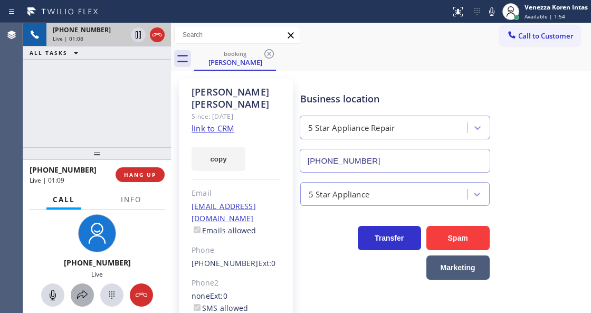
click at [87, 289] on icon at bounding box center [82, 295] width 13 height 13
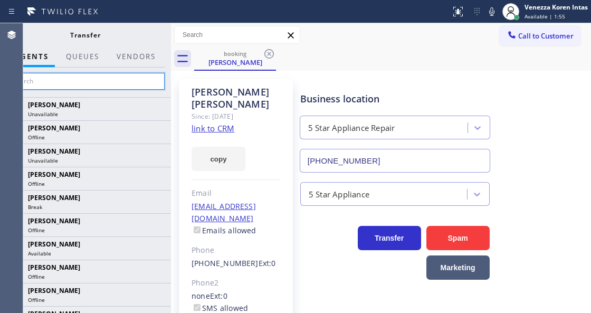
click at [149, 78] on input "text" at bounding box center [85, 81] width 159 height 17
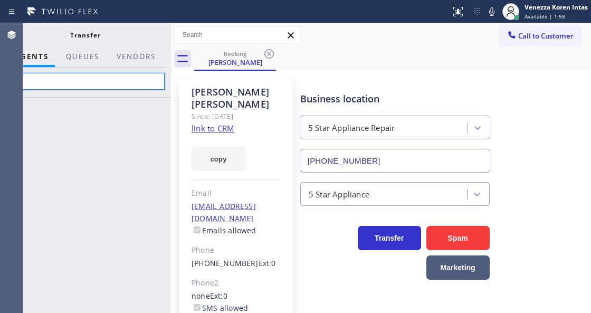
type input "j"
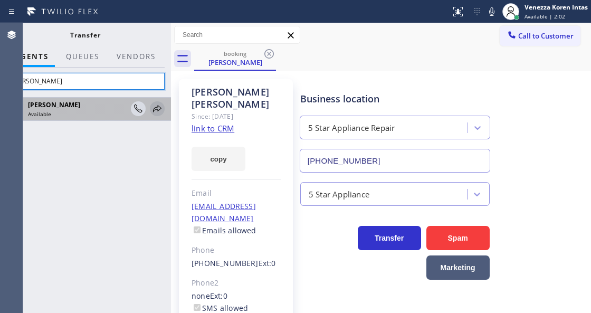
type input "[PERSON_NAME]"
click at [158, 107] on icon at bounding box center [157, 108] width 13 height 13
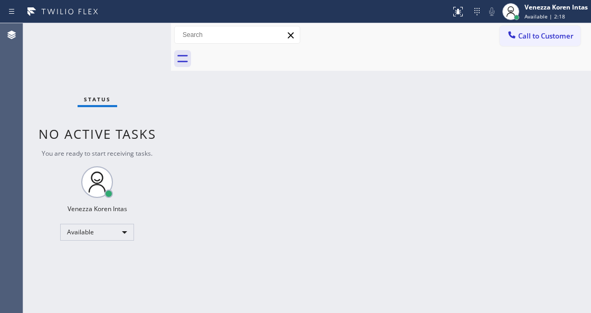
drag, startPoint x: 195, startPoint y: 78, endPoint x: 310, endPoint y: 55, distance: 117.8
click at [195, 78] on div "Back to Dashboard Change Sender ID Customers Technicians Select a contact Outbo…" at bounding box center [381, 168] width 420 height 290
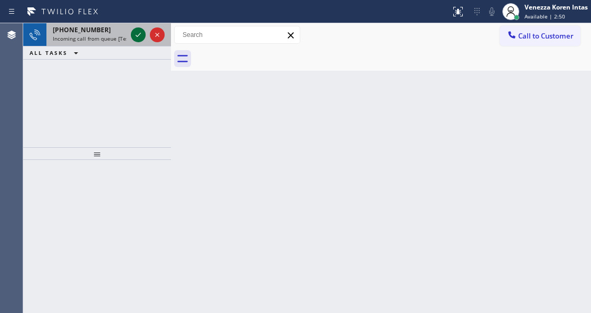
click at [136, 37] on icon at bounding box center [138, 35] width 13 height 13
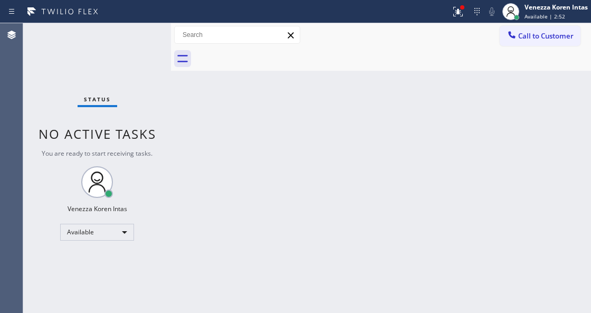
drag, startPoint x: 335, startPoint y: 140, endPoint x: 368, endPoint y: 128, distance: 35.1
click at [344, 136] on div "Back to Dashboard Change Sender ID Customers Technicians Select a contact Outbo…" at bounding box center [381, 168] width 420 height 290
click at [457, 17] on button at bounding box center [458, 11] width 23 height 23
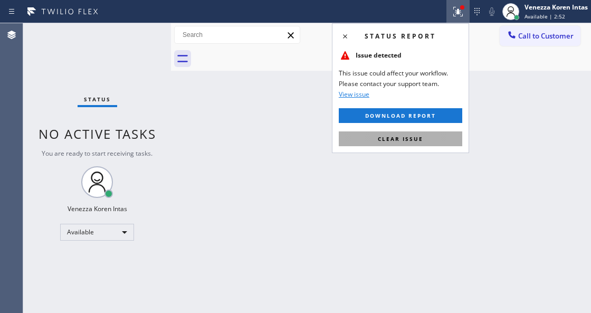
click at [434, 140] on button "Clear issue" at bounding box center [401, 138] width 124 height 15
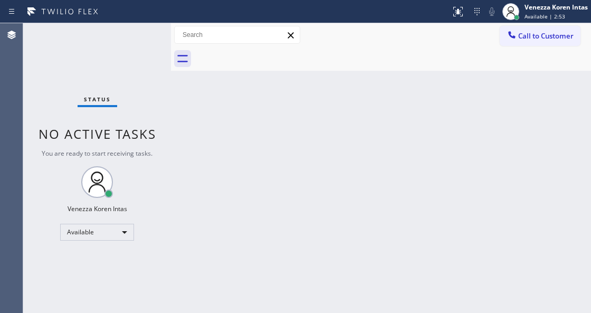
click at [480, 192] on div "Back to Dashboard Change Sender ID Customers Technicians Select a contact Outbo…" at bounding box center [381, 168] width 420 height 290
click at [138, 39] on div "Status No active tasks You are ready to start receiving tasks. Venezza Koren In…" at bounding box center [97, 168] width 148 height 290
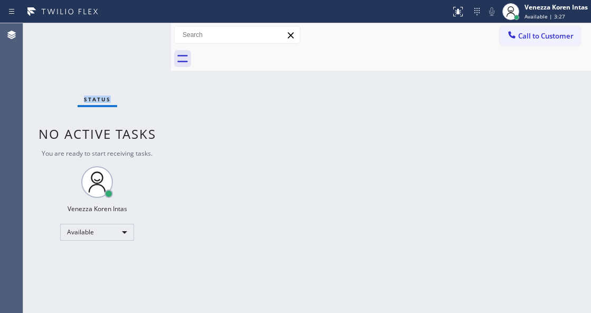
click at [138, 39] on div "Status No active tasks You are ready to start receiving tasks. Venezza Koren In…" at bounding box center [97, 168] width 148 height 290
click at [104, 78] on div "Status No active tasks You are ready to start receiving tasks. Venezza Koren In…" at bounding box center [97, 168] width 148 height 290
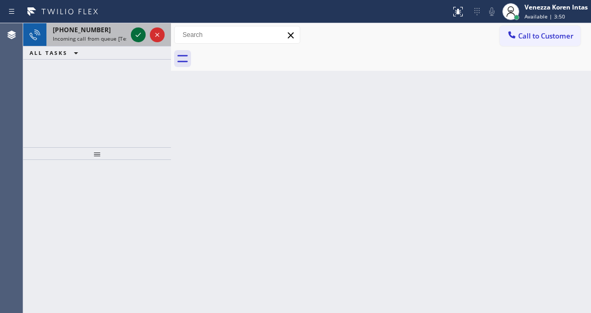
click at [139, 37] on icon at bounding box center [138, 35] width 13 height 13
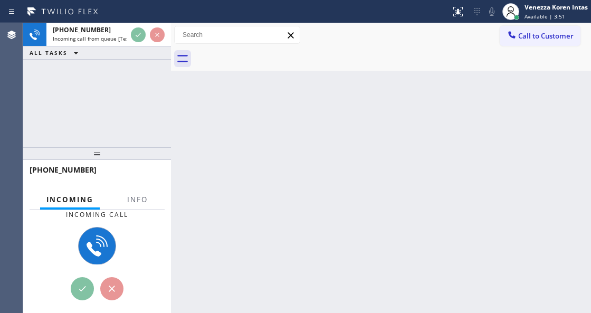
click at [139, 210] on div "Incoming call" at bounding box center [97, 214] width 102 height 9
click at [143, 199] on span "Info" at bounding box center [137, 200] width 21 height 10
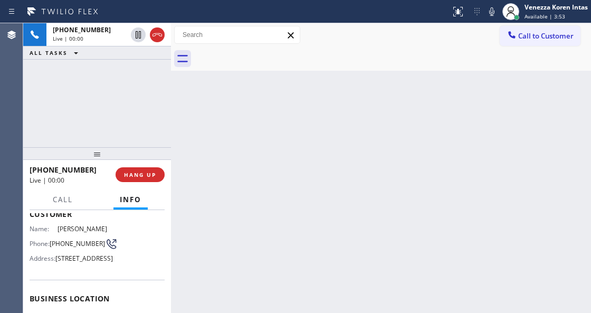
scroll to position [106, 0]
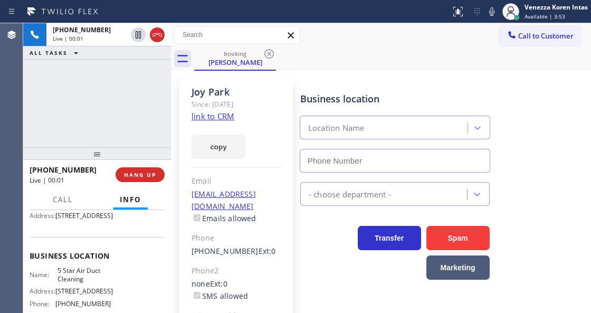
type input "[PHONE_NUMBER]"
click at [210, 118] on link "link to CRM" at bounding box center [213, 116] width 43 height 11
click at [498, 8] on div at bounding box center [492, 11] width 15 height 13
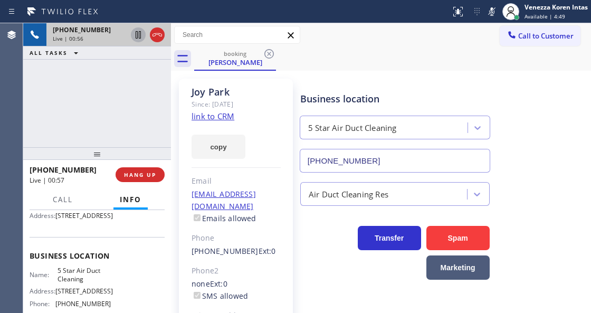
click at [137, 33] on icon at bounding box center [138, 34] width 5 height 7
drag, startPoint x: 488, startPoint y: 7, endPoint x: 480, endPoint y: 31, distance: 25.5
click at [488, 7] on icon at bounding box center [492, 11] width 13 height 13
click at [139, 34] on icon at bounding box center [138, 34] width 7 height 7
click at [487, 6] on icon at bounding box center [492, 11] width 13 height 13
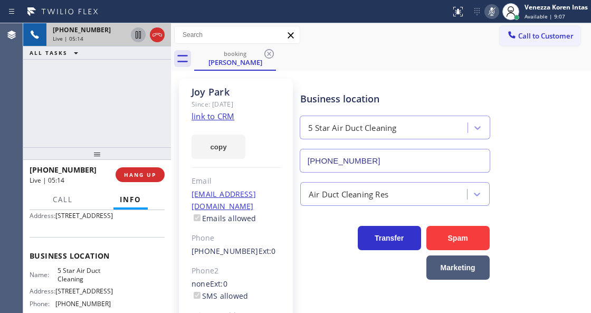
click at [142, 33] on icon at bounding box center [138, 35] width 13 height 13
click at [133, 118] on div "+15629229566 Live | 05:58 ALL TASKS ALL TASKS ACTIVE TASKS TASKS IN WRAP UP" at bounding box center [97, 85] width 148 height 124
click at [354, 112] on div "5 Star Air Duct Cleaning" at bounding box center [395, 125] width 195 height 28
click at [138, 90] on div "+15629229566 Live | 07:21 ALL TASKS ALL TASKS ACTIVE TASKS TASKS IN WRAP UP" at bounding box center [97, 85] width 148 height 124
click at [491, 12] on icon at bounding box center [492, 11] width 13 height 13
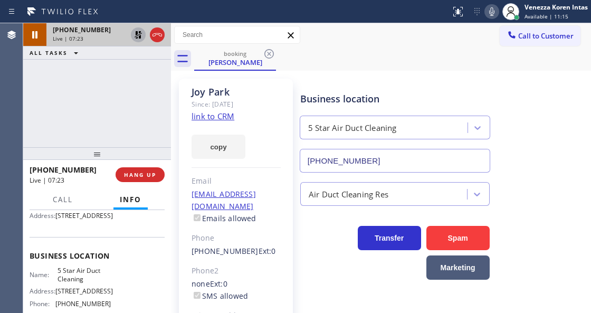
click at [139, 34] on icon at bounding box center [138, 35] width 13 height 13
click at [171, 128] on div at bounding box center [171, 168] width 0 height 290
click at [331, 64] on div "booking Joy Park" at bounding box center [392, 59] width 397 height 24
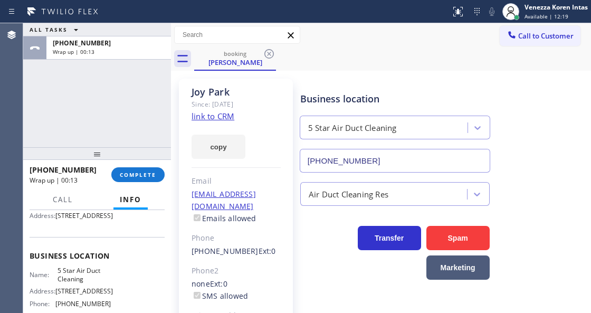
click at [116, 116] on div "ALL TASKS ALL TASKS ACTIVE TASKS TASKS IN WRAP UP +15629229566 Wrap up | 00:13" at bounding box center [97, 85] width 148 height 124
click at [533, 17] on span "Available | 12:20" at bounding box center [547, 16] width 44 height 7
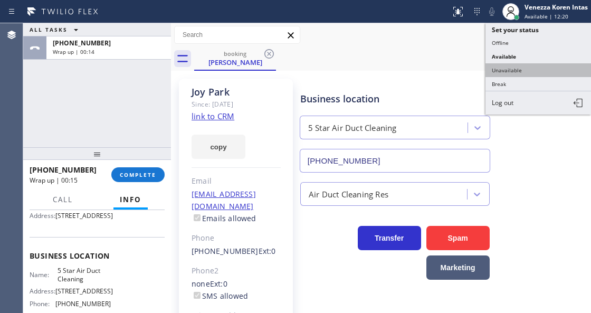
click at [528, 67] on button "Unavailable" at bounding box center [539, 70] width 106 height 14
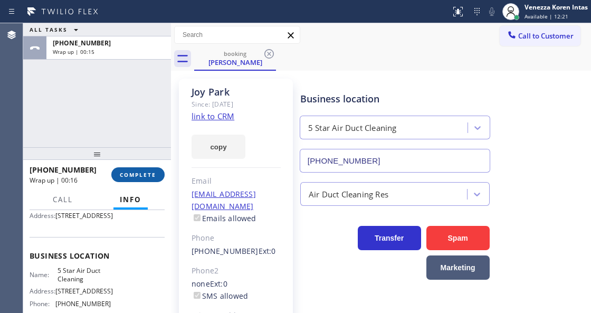
click at [149, 167] on button "COMPLETE" at bounding box center [137, 174] width 53 height 15
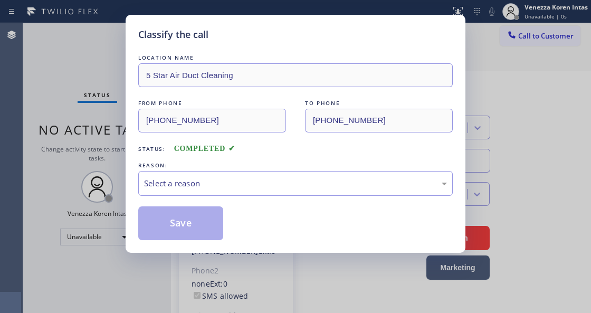
click at [214, 180] on div "Select a reason" at bounding box center [295, 183] width 303 height 12
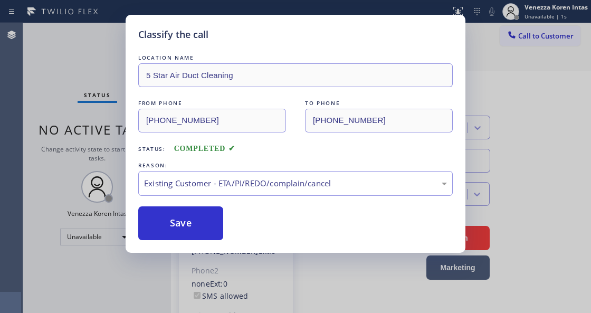
click at [193, 224] on button "Save" at bounding box center [180, 223] width 85 height 34
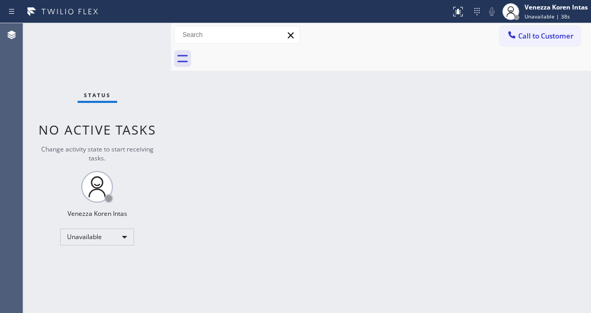
click at [413, 143] on div "Back to Dashboard Change Sender ID Customers Technicians Select a contact Outbo…" at bounding box center [381, 168] width 420 height 290
click at [314, 125] on div "Back to Dashboard Change Sender ID Customers Technicians Select a contact Outbo…" at bounding box center [381, 168] width 420 height 290
click at [303, 120] on div "Back to Dashboard Change Sender ID Customers Technicians Select a contact Outbo…" at bounding box center [381, 168] width 420 height 290
click at [339, 175] on div "Back to Dashboard Change Sender ID Customers Technicians Select a contact Outbo…" at bounding box center [381, 168] width 420 height 290
click at [345, 89] on div "Back to Dashboard Change Sender ID Customers Technicians Select a contact Outbo…" at bounding box center [381, 168] width 420 height 290
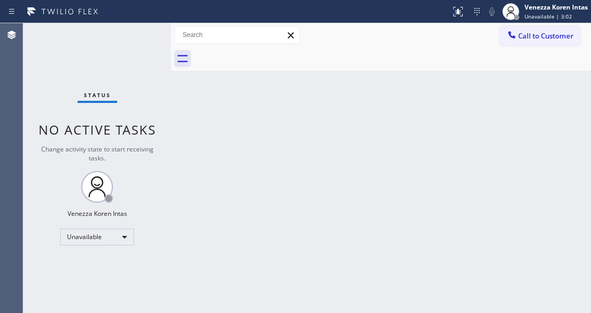
click at [355, 42] on div "Call to Customer Outbound call Location Mira Mesa Air Conditioning Repair Your …" at bounding box center [381, 35] width 420 height 18
click at [372, 90] on div "Back to Dashboard Change Sender ID Customers Technicians Select a contact Outbo…" at bounding box center [381, 168] width 420 height 290
click at [340, 45] on div "Call to Customer Outbound call Location Mira Mesa Air Conditioning Repair Your …" at bounding box center [381, 35] width 420 height 24
click at [387, 91] on div "Back to Dashboard Change Sender ID Customers Technicians Select a contact Outbo…" at bounding box center [381, 168] width 420 height 290
click at [320, 142] on div "Back to Dashboard Change Sender ID Customers Technicians Select a contact Outbo…" at bounding box center [381, 168] width 420 height 290
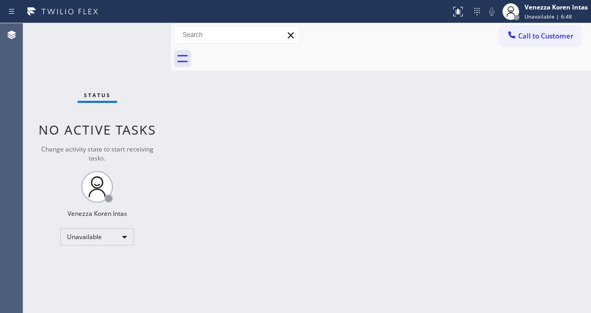
click at [353, 112] on div "Back to Dashboard Change Sender ID Customers Technicians Select a contact Outbo…" at bounding box center [381, 168] width 420 height 290
click at [335, 101] on div "Back to Dashboard Change Sender ID Customers Technicians Select a contact Outbo…" at bounding box center [381, 168] width 420 height 290
click at [185, 176] on div "Back to Dashboard Change Sender ID Customers Technicians Select a contact Outbo…" at bounding box center [381, 168] width 420 height 290
click at [339, 196] on div "Back to Dashboard Change Sender ID Customers Technicians Select a contact Outbo…" at bounding box center [381, 168] width 420 height 290
click at [328, 83] on div "Back to Dashboard Change Sender ID Customers Technicians Select a contact Outbo…" at bounding box center [381, 168] width 420 height 290
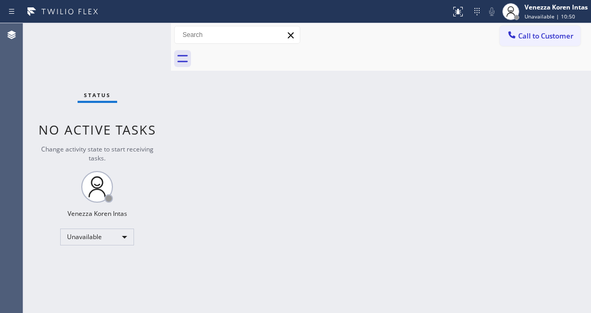
click at [349, 76] on div "Back to Dashboard Change Sender ID Customers Technicians Select a contact Outbo…" at bounding box center [381, 168] width 420 height 290
click at [130, 76] on div "Status No active tasks Change activity state to start receiving tasks. Venezza …" at bounding box center [97, 168] width 148 height 290
drag, startPoint x: 381, startPoint y: 176, endPoint x: 406, endPoint y: 99, distance: 81.7
click at [382, 174] on div "Back to Dashboard Change Sender ID Customers Technicians Select a contact Outbo…" at bounding box center [381, 168] width 420 height 290
click at [366, 27] on div "Call to Customer Outbound call Location Mira Mesa Air Conditioning Repair Your …" at bounding box center [381, 35] width 420 height 18
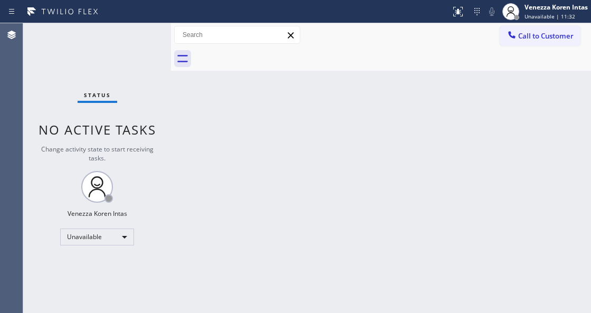
click at [371, 26] on div "Call to Customer Outbound call Location Mira Mesa Air Conditioning Repair Your …" at bounding box center [381, 35] width 420 height 18
click at [356, 39] on div "Call to Customer Outbound call Location Mira Mesa Air Conditioning Repair Your …" at bounding box center [381, 35] width 420 height 18
click at [378, 71] on div "Back to Dashboard Change Sender ID Customers Technicians Select a contact Outbo…" at bounding box center [381, 168] width 420 height 290
click at [501, 213] on div "Back to Dashboard Change Sender ID Customers Technicians Select a contact Outbo…" at bounding box center [381, 168] width 420 height 290
click at [302, 130] on div "Back to Dashboard Change Sender ID Customers Technicians Select a contact Outbo…" at bounding box center [381, 168] width 420 height 290
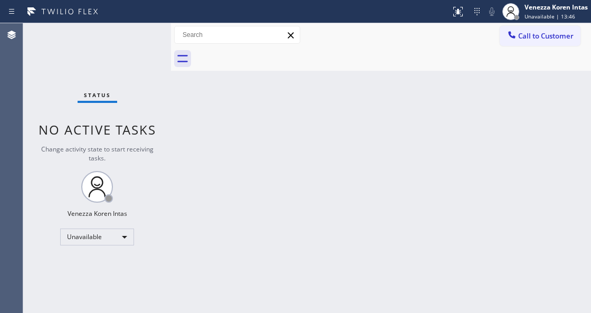
click at [382, 18] on div at bounding box center [225, 11] width 442 height 17
click at [401, 88] on div "Back to Dashboard Change Sender ID Customers Technicians Select a contact Outbo…" at bounding box center [381, 168] width 420 height 290
click at [353, 110] on div "Back to Dashboard Change Sender ID Customers Technicians Select a contact Outbo…" at bounding box center [381, 168] width 420 height 290
click at [138, 73] on div "Status No active tasks Change activity state to start receiving tasks. Venezza …" at bounding box center [97, 168] width 148 height 290
click at [336, 105] on div "Back to Dashboard Change Sender ID Customers Technicians Select a contact Outbo…" at bounding box center [381, 168] width 420 height 290
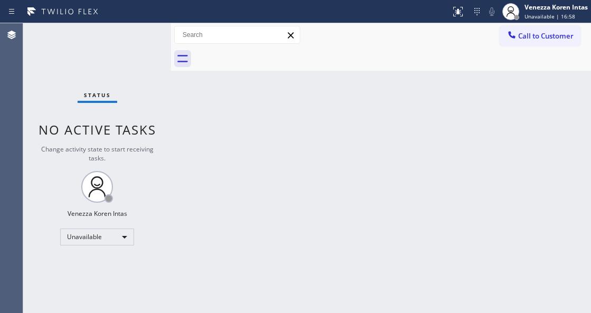
drag, startPoint x: 286, startPoint y: 182, endPoint x: 174, endPoint y: 257, distance: 135.5
click at [282, 183] on div "Back to Dashboard Change Sender ID Customers Technicians Select a contact Outbo…" at bounding box center [381, 168] width 420 height 290
click at [116, 134] on span "No active tasks" at bounding box center [98, 129] width 118 height 17
click at [106, 231] on div "Unavailable" at bounding box center [97, 237] width 74 height 17
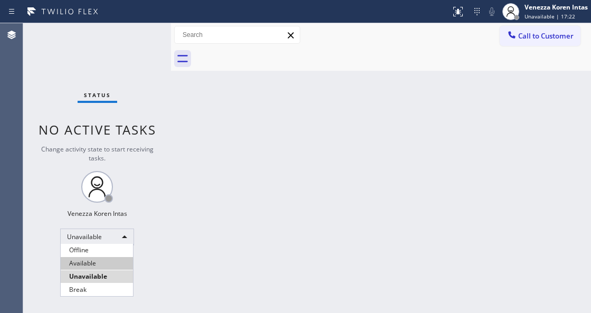
click at [102, 263] on li "Available" at bounding box center [97, 263] width 72 height 13
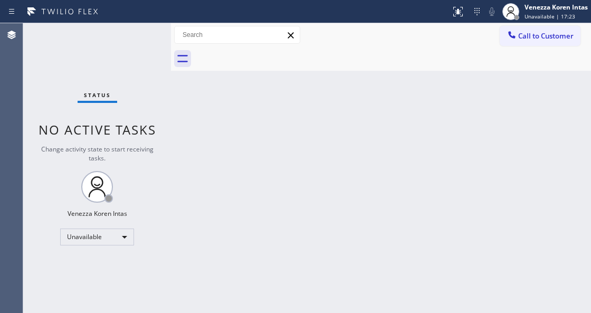
click at [144, 40] on div "Status No active tasks Change activity state to start receiving tasks. Venezza …" at bounding box center [97, 168] width 148 height 290
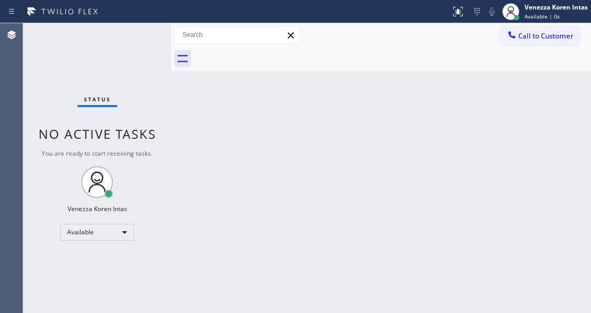
click at [128, 26] on div "Status No active tasks You are ready to start receiving tasks. Venezza Koren In…" at bounding box center [97, 168] width 148 height 290
click at [139, 34] on div "Status No active tasks You are ready to start receiving tasks. Venezza Koren In…" at bounding box center [97, 168] width 148 height 290
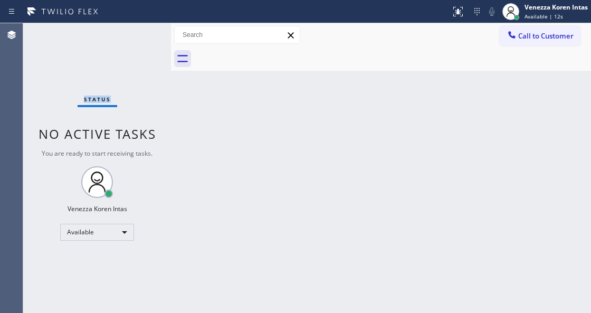
click at [139, 40] on div "Status No active tasks You are ready to start receiving tasks. Venezza Koren In…" at bounding box center [97, 168] width 148 height 290
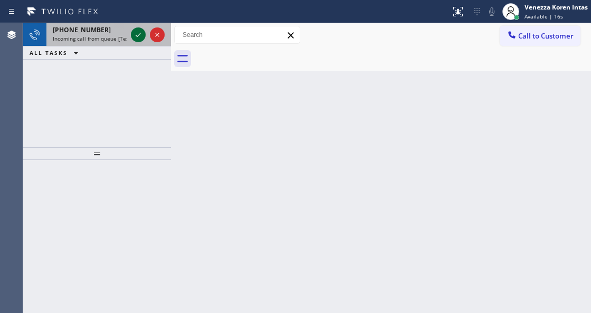
click at [139, 40] on icon at bounding box center [138, 35] width 13 height 13
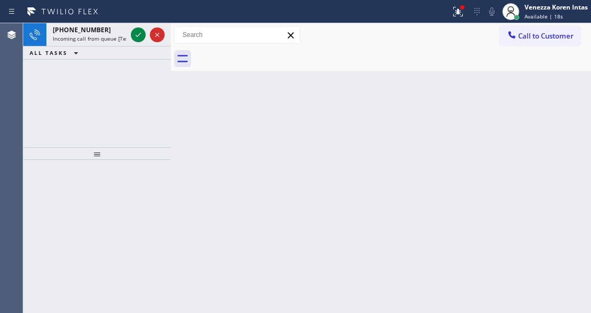
click at [139, 40] on icon at bounding box center [138, 35] width 13 height 13
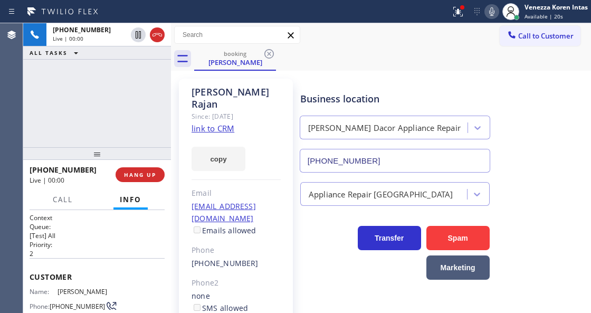
type input "(425) 441-3062"
click at [222, 123] on link "link to CRM" at bounding box center [213, 128] width 43 height 11
click at [453, 16] on icon at bounding box center [458, 11] width 13 height 13
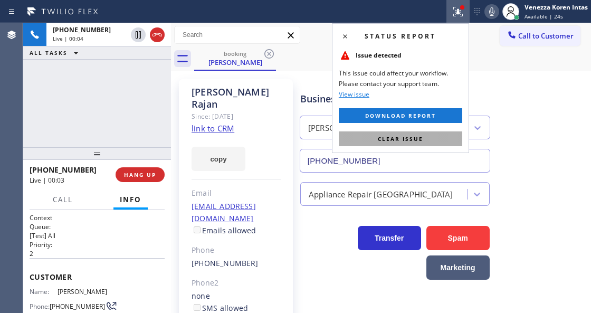
click at [435, 140] on button "Clear issue" at bounding box center [401, 138] width 124 height 15
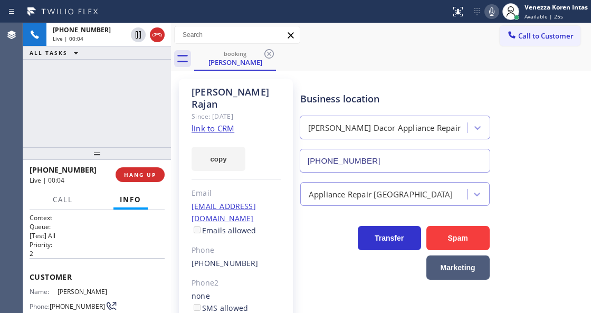
click at [491, 88] on div "Business location Briggs Dacor Appliance Repair (425) 441-3062" at bounding box center [443, 125] width 290 height 96
click at [493, 11] on icon at bounding box center [491, 11] width 5 height 8
click at [492, 12] on icon at bounding box center [491, 11] width 5 height 8
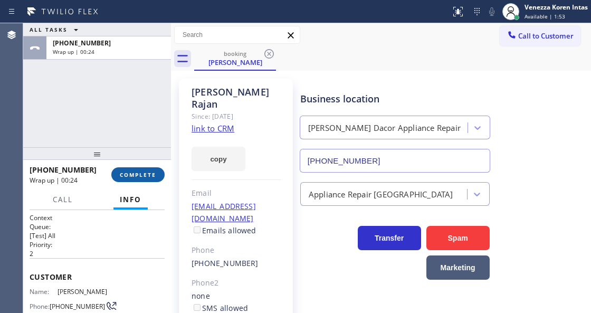
click at [148, 172] on span "COMPLETE" at bounding box center [138, 174] width 36 height 7
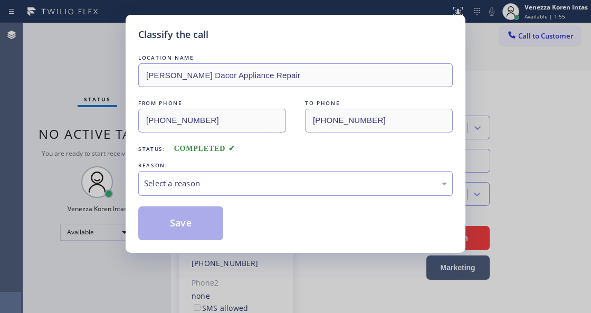
click at [253, 178] on div "Select a reason" at bounding box center [295, 183] width 303 height 12
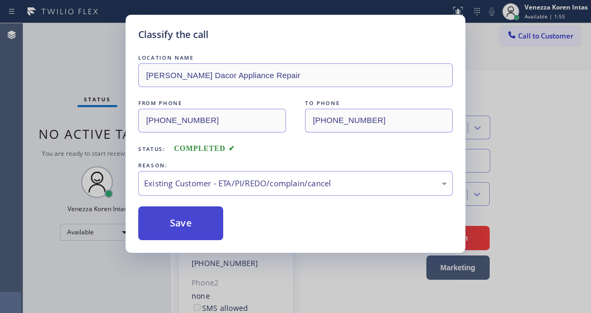
click at [218, 218] on button "Save" at bounding box center [180, 223] width 85 height 34
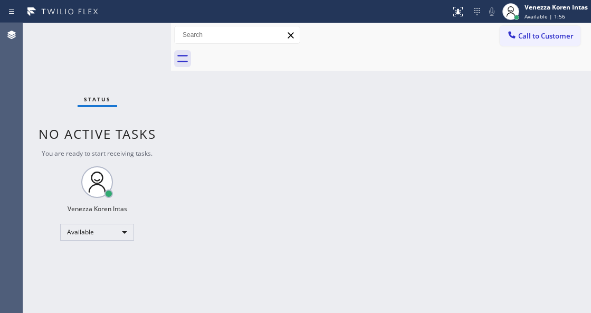
click at [235, 146] on div "Back to Dashboard Change Sender ID Customers Technicians Select a contact Outbo…" at bounding box center [381, 168] width 420 height 290
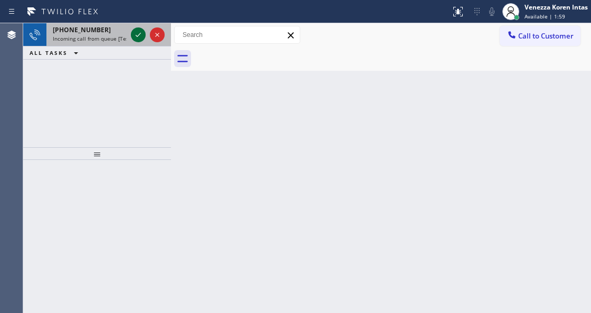
click at [137, 34] on icon at bounding box center [138, 35] width 13 height 13
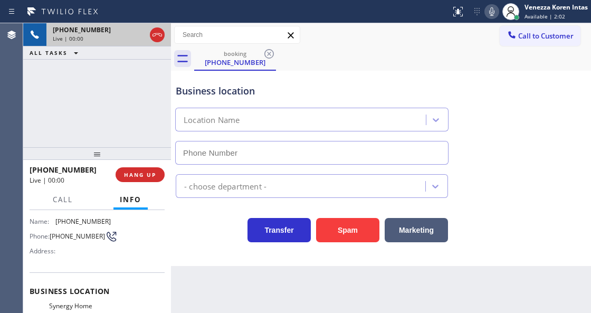
scroll to position [140, 0]
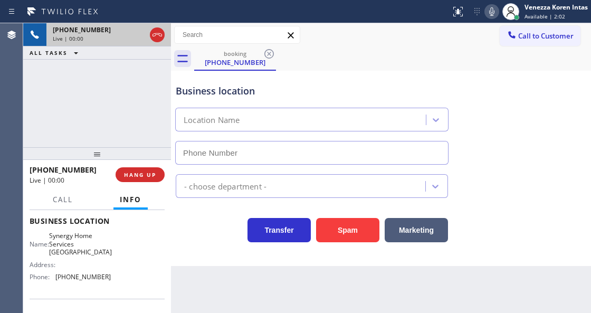
type input "(929) 590-9669"
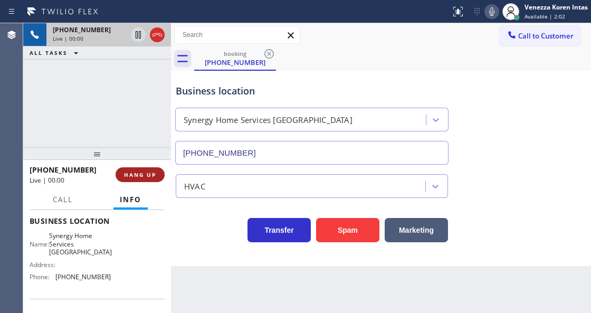
click at [142, 171] on span "HANG UP" at bounding box center [140, 174] width 32 height 7
drag, startPoint x: 201, startPoint y: 306, endPoint x: 203, endPoint y: 318, distance: 11.8
click at [203, 313] on html "Status report No issues detected If you experience an issue, please download th…" at bounding box center [295, 156] width 591 height 313
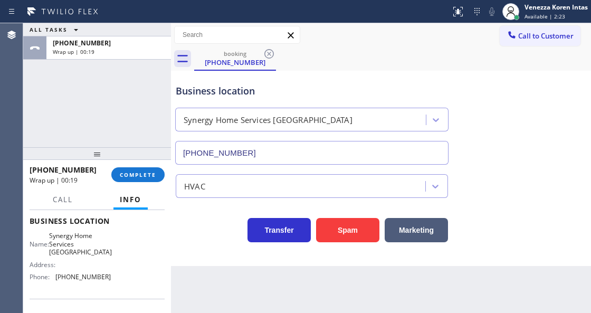
click at [305, 94] on div "Business location" at bounding box center [312, 91] width 272 height 14
click at [149, 176] on span "COMPLETE" at bounding box center [138, 174] width 36 height 7
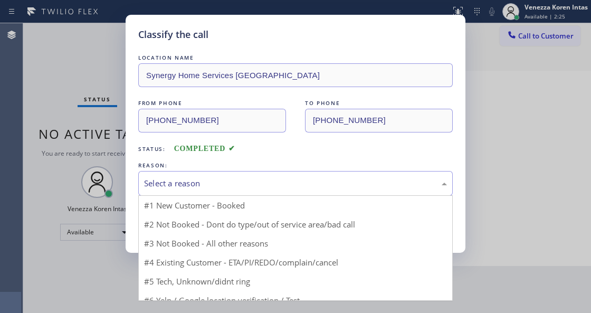
click at [264, 186] on div "Select a reason" at bounding box center [295, 183] width 303 height 12
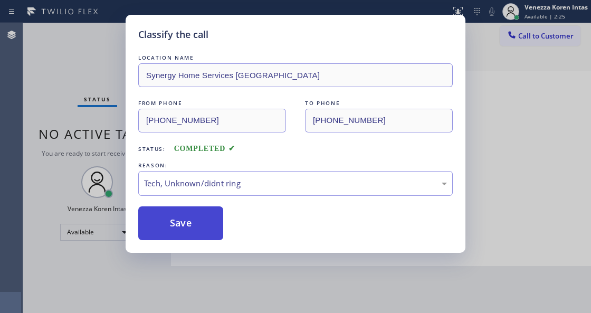
click at [195, 231] on button "Save" at bounding box center [180, 223] width 85 height 34
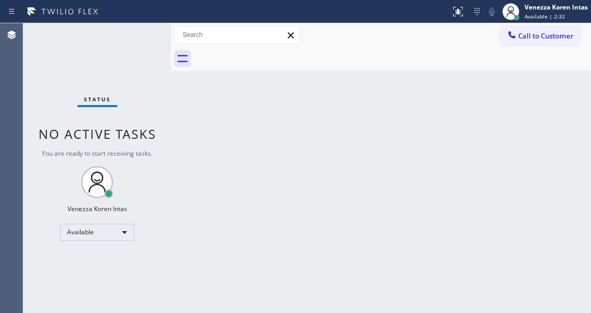
click at [180, 138] on div "Back to Dashboard Change Sender ID Customers Technicians Select a contact Outbo…" at bounding box center [381, 168] width 420 height 290
drag, startPoint x: 171, startPoint y: 108, endPoint x: 159, endPoint y: 69, distance: 40.6
click at [171, 107] on div at bounding box center [171, 168] width 0 height 290
click at [157, 65] on div "Status No active tasks You are ready to start receiving tasks. Venezza Koren In…" at bounding box center [97, 168] width 148 height 290
drag, startPoint x: 153, startPoint y: 56, endPoint x: 140, endPoint y: 62, distance: 13.9
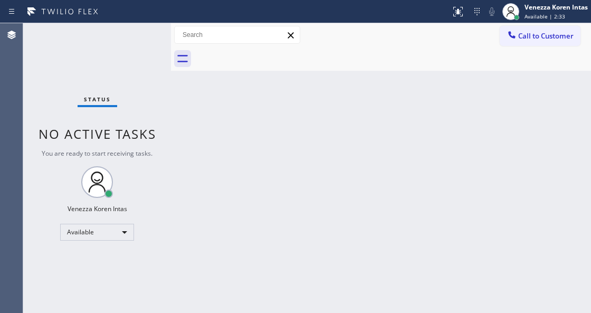
click at [140, 62] on div "Status No active tasks You are ready to start receiving tasks. Venezza Koren In…" at bounding box center [97, 168] width 148 height 290
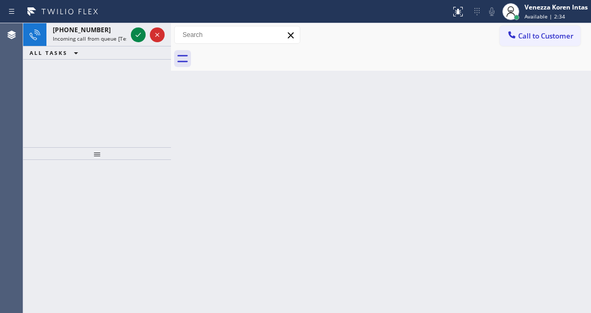
click at [136, 49] on div "ALL TASKS ALL TASKS ACTIVE TASKS TASKS IN WRAP UP" at bounding box center [97, 52] width 148 height 13
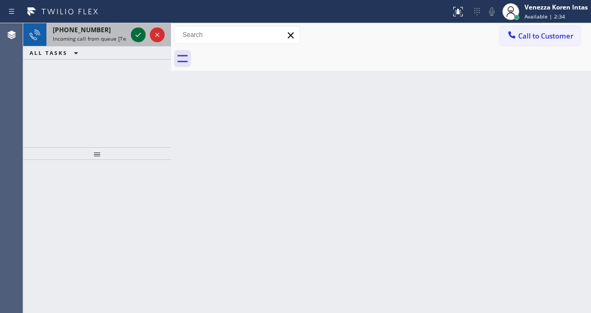
click at [136, 35] on icon at bounding box center [138, 35] width 13 height 13
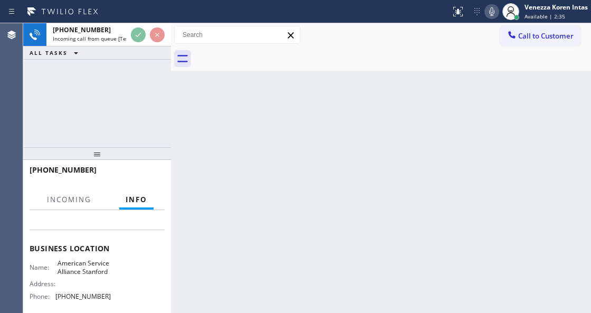
scroll to position [140, 0]
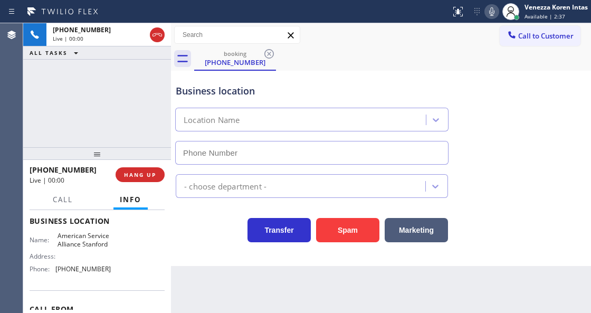
type input "(650) 750-1757"
click at [148, 165] on div "+16504792422 Live | 00:00 HANG UP" at bounding box center [97, 174] width 135 height 27
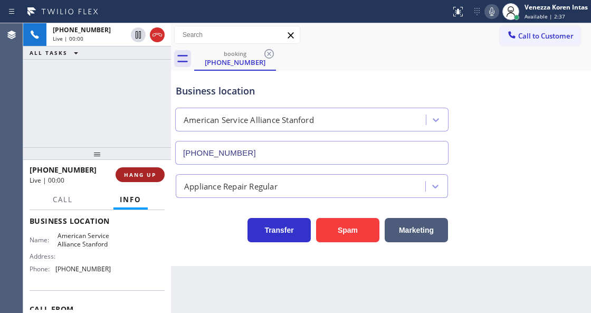
click at [152, 173] on span "HANG UP" at bounding box center [140, 174] width 32 height 7
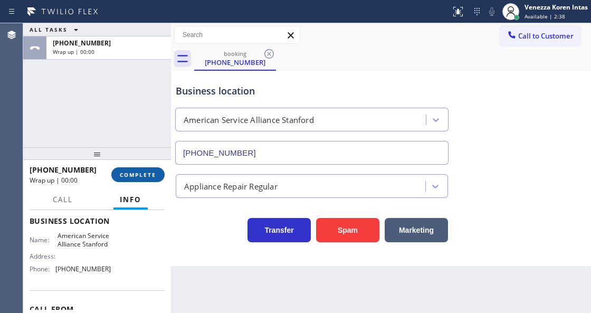
click at [152, 173] on span "COMPLETE" at bounding box center [138, 174] width 36 height 7
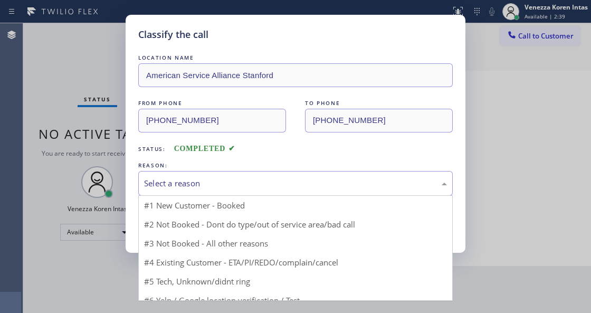
click at [225, 172] on div "Select a reason" at bounding box center [295, 183] width 315 height 25
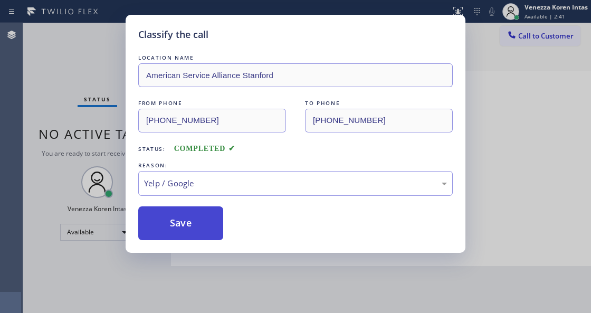
click at [208, 233] on button "Save" at bounding box center [180, 223] width 85 height 34
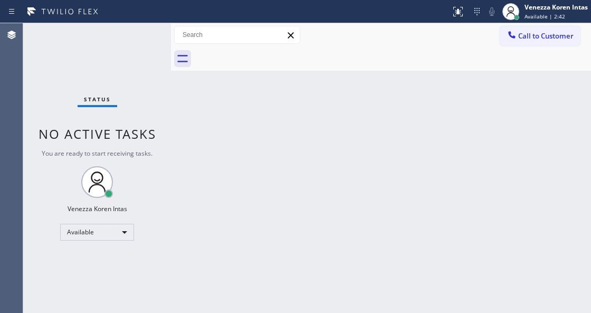
drag, startPoint x: 120, startPoint y: 53, endPoint x: 140, endPoint y: 89, distance: 41.6
click at [120, 53] on div "Status No active tasks You are ready to start receiving tasks. Venezza Koren In…" at bounding box center [97, 168] width 148 height 290
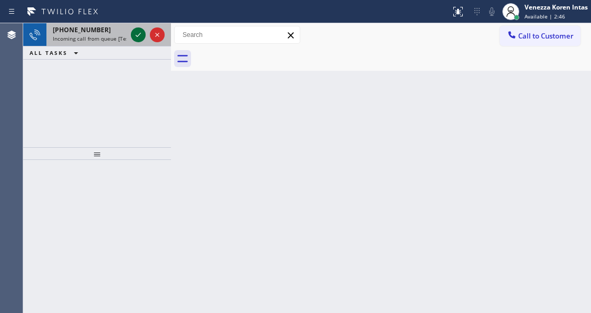
click at [137, 35] on icon at bounding box center [138, 35] width 13 height 13
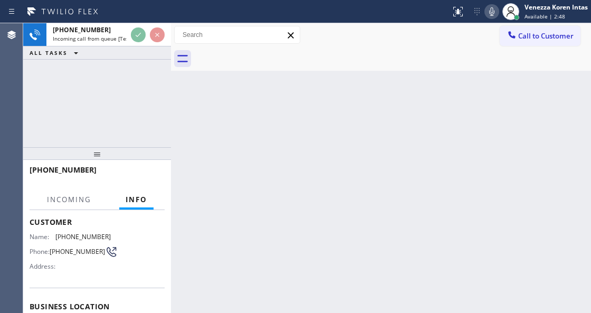
scroll to position [106, 0]
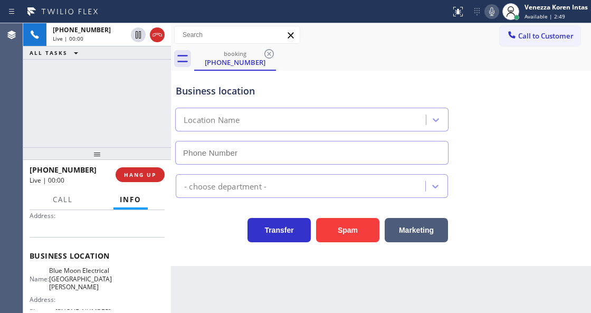
type input "(408) 638-6856"
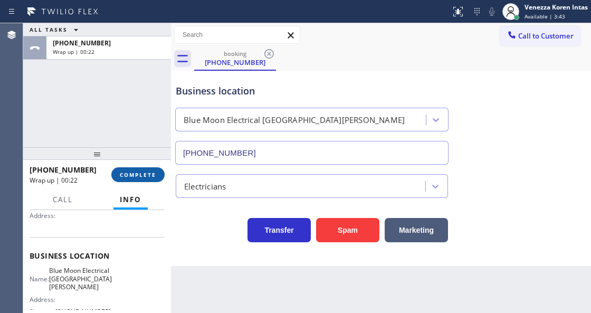
click at [147, 167] on div "+16192262864 Wrap up | 00:22 COMPLETE" at bounding box center [97, 174] width 135 height 27
drag, startPoint x: 148, startPoint y: 169, endPoint x: 258, endPoint y: 173, distance: 109.9
click at [149, 169] on button "COMPLETE" at bounding box center [137, 174] width 53 height 15
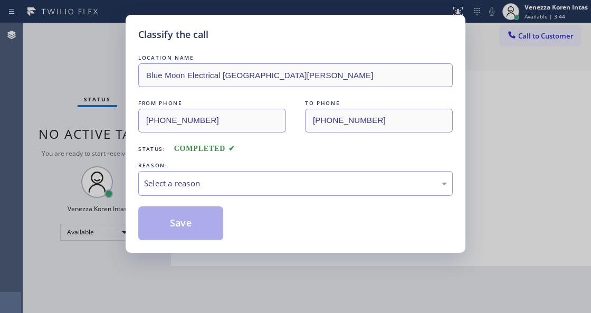
click at [259, 191] on div "Select a reason" at bounding box center [295, 183] width 315 height 25
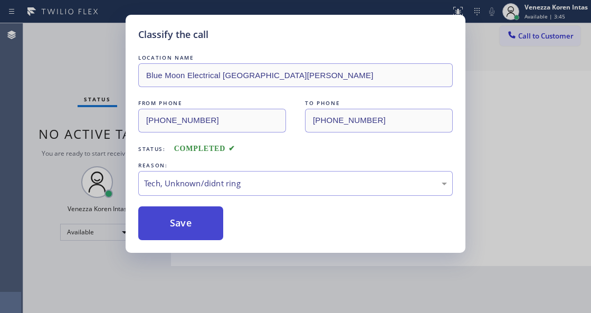
click at [193, 230] on button "Save" at bounding box center [180, 223] width 85 height 34
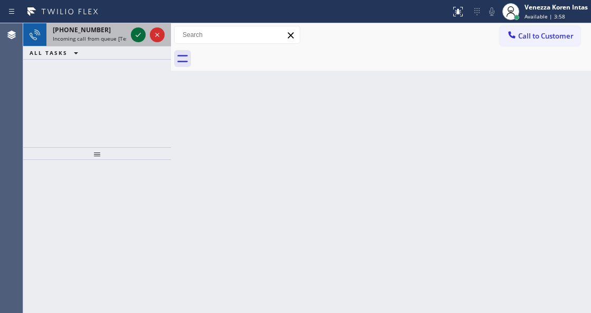
click at [136, 36] on icon at bounding box center [138, 35] width 13 height 13
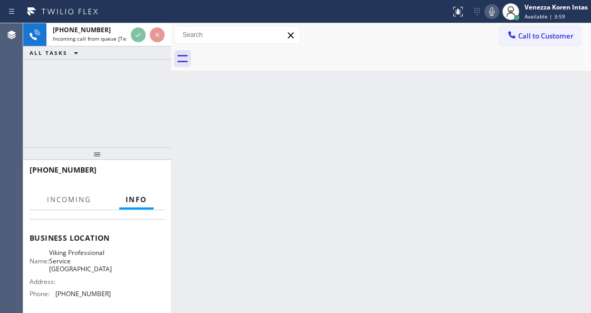
scroll to position [140, 0]
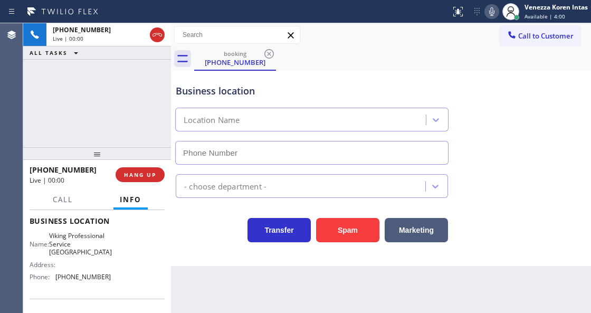
type input "(267) 656-6875"
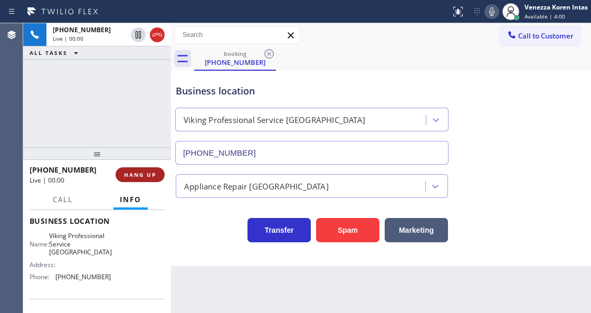
click at [133, 172] on span "HANG UP" at bounding box center [140, 174] width 32 height 7
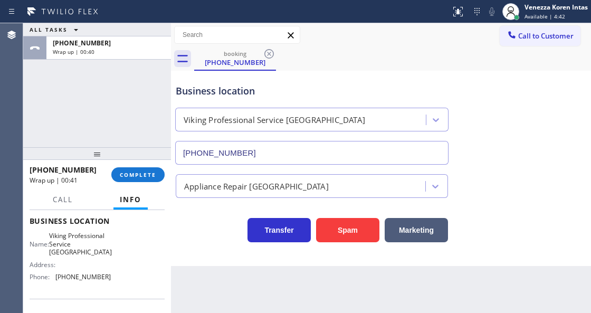
click at [144, 189] on div "+17172223290 Wrap up | 00:41 COMPLETE" at bounding box center [97, 175] width 148 height 30
click at [152, 174] on span "COMPLETE" at bounding box center [138, 174] width 36 height 7
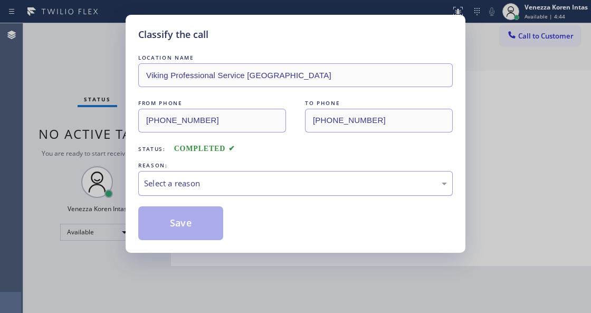
click at [247, 185] on div "Select a reason" at bounding box center [295, 183] width 303 height 12
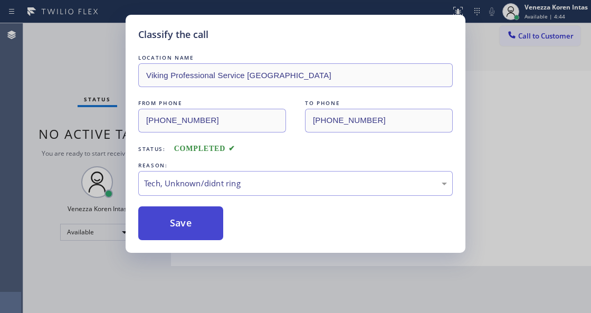
click at [190, 232] on button "Save" at bounding box center [180, 223] width 85 height 34
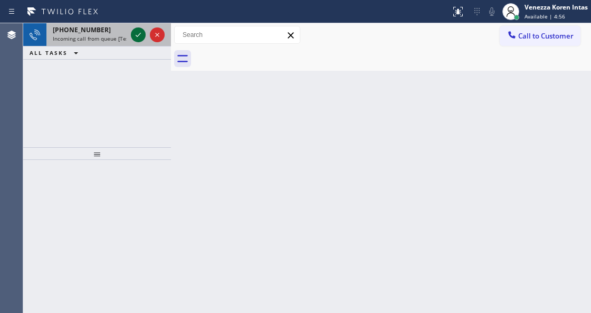
click at [137, 35] on icon at bounding box center [138, 35] width 13 height 13
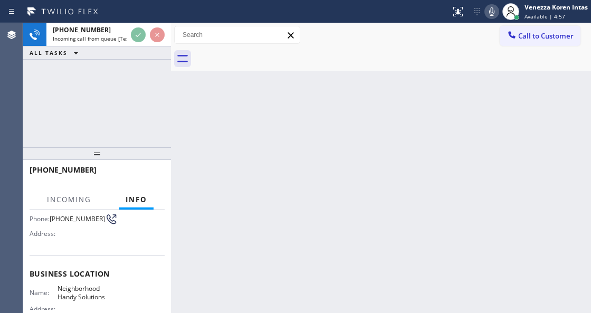
scroll to position [140, 0]
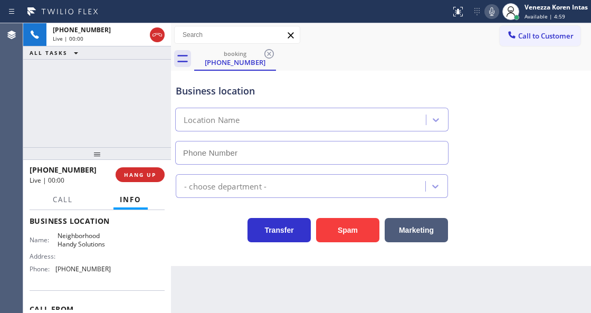
type input "(650) 459-4956"
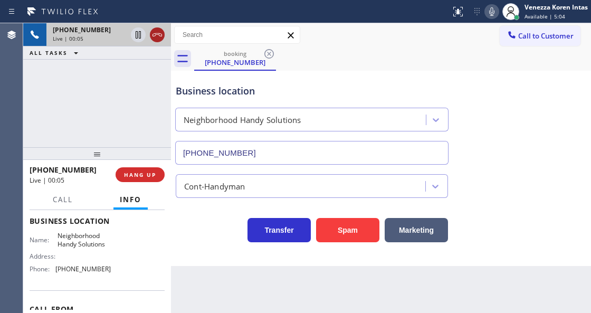
click at [153, 31] on icon at bounding box center [157, 35] width 13 height 13
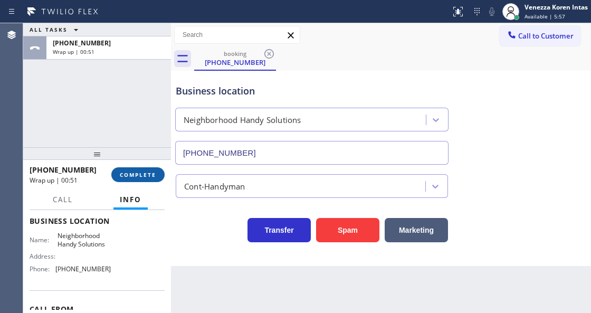
drag, startPoint x: 145, startPoint y: 183, endPoint x: 146, endPoint y: 177, distance: 5.3
click at [145, 183] on div "+16502723523 Wrap up | 00:51 COMPLETE" at bounding box center [97, 174] width 135 height 27
click at [146, 177] on span "COMPLETE" at bounding box center [138, 174] width 36 height 7
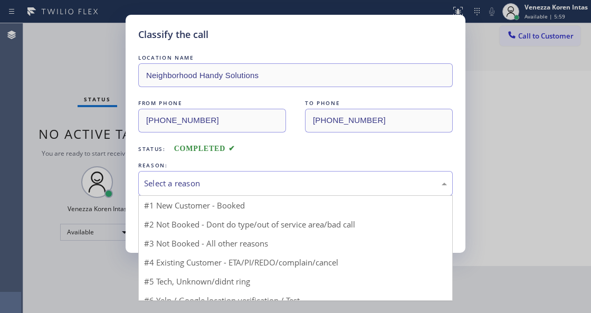
click at [269, 189] on div "Select a reason" at bounding box center [295, 183] width 303 height 12
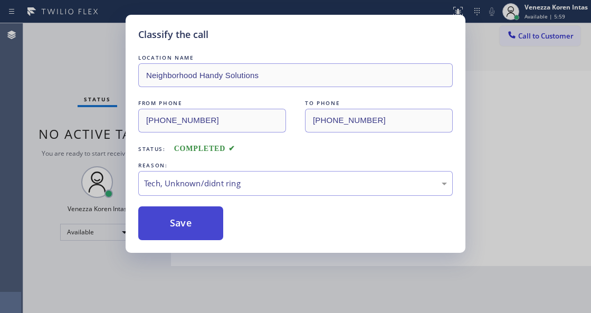
click at [209, 230] on button "Save" at bounding box center [180, 223] width 85 height 34
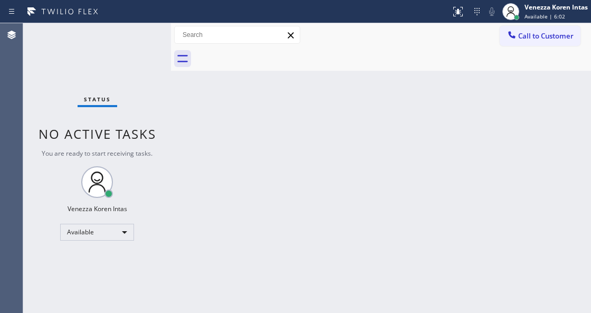
click at [147, 60] on div "Status No active tasks You are ready to start receiving tasks. Venezza Koren In…" at bounding box center [97, 168] width 148 height 290
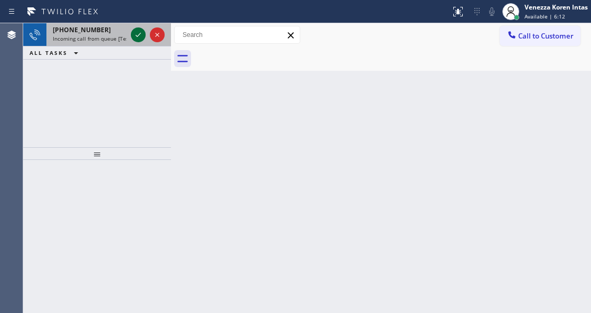
click at [140, 37] on icon at bounding box center [138, 35] width 13 height 13
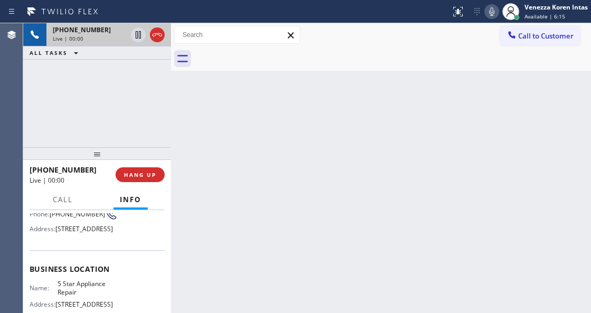
scroll to position [140, 0]
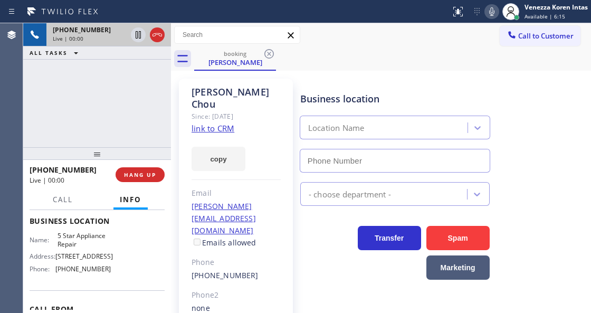
type input "[PHONE_NUMBER]"
click at [230, 123] on link "link to CRM" at bounding box center [213, 128] width 43 height 11
click at [350, 56] on div "booking Louis Chou" at bounding box center [392, 59] width 397 height 24
click at [494, 12] on icon at bounding box center [491, 11] width 5 height 8
click at [487, 10] on icon at bounding box center [492, 11] width 13 height 13
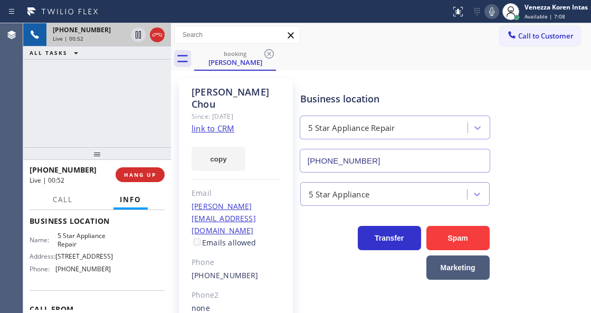
click at [492, 11] on icon at bounding box center [492, 11] width 13 height 13
click at [140, 33] on icon at bounding box center [138, 35] width 13 height 13
drag, startPoint x: 493, startPoint y: 12, endPoint x: 386, endPoint y: 81, distance: 127.9
click at [493, 12] on icon at bounding box center [492, 11] width 13 height 13
click at [138, 34] on icon at bounding box center [138, 35] width 13 height 13
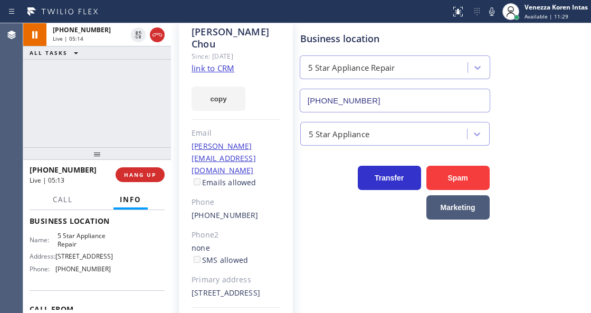
scroll to position [88, 0]
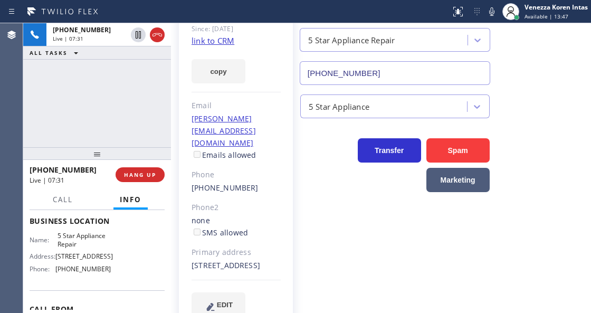
click at [379, 24] on div "5 Star Appliance Repair" at bounding box center [395, 38] width 195 height 28
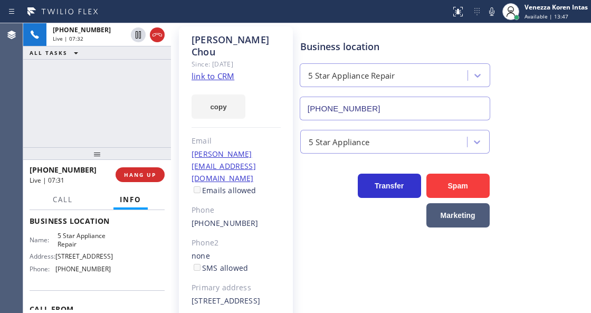
scroll to position [0, 0]
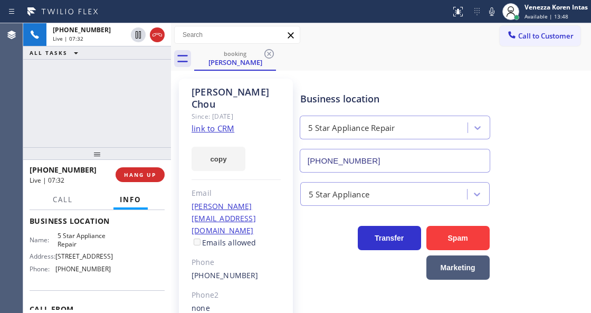
click at [436, 99] on div "Business location" at bounding box center [395, 99] width 190 height 14
click at [491, 6] on icon at bounding box center [492, 11] width 13 height 13
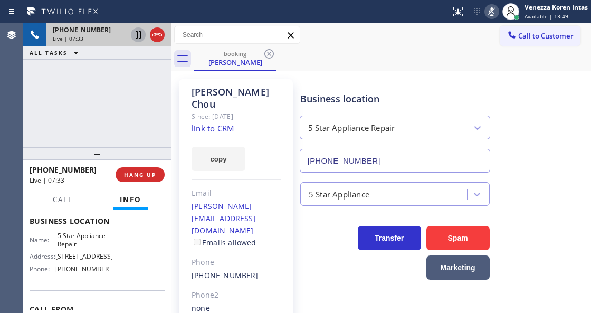
click at [139, 33] on icon at bounding box center [138, 34] width 5 height 7
click at [492, 11] on icon at bounding box center [492, 11] width 13 height 13
click at [135, 34] on icon at bounding box center [138, 35] width 13 height 13
click at [491, 11] on icon at bounding box center [492, 11] width 13 height 13
click at [492, 11] on icon at bounding box center [492, 11] width 13 height 13
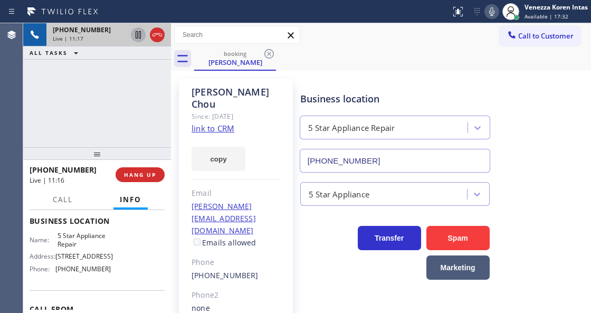
click at [491, 14] on icon at bounding box center [492, 11] width 13 height 13
click at [140, 36] on icon at bounding box center [138, 35] width 13 height 13
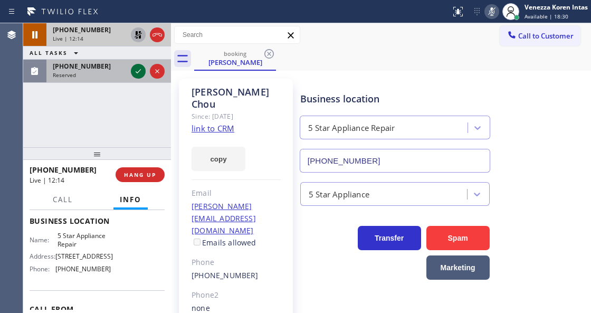
click at [136, 69] on icon at bounding box center [138, 71] width 13 height 13
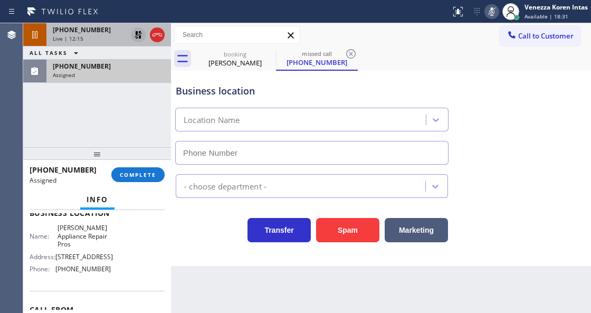
scroll to position [149, 0]
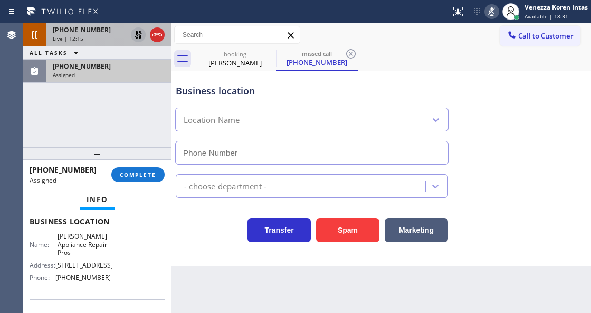
type input "(773) 906-4241"
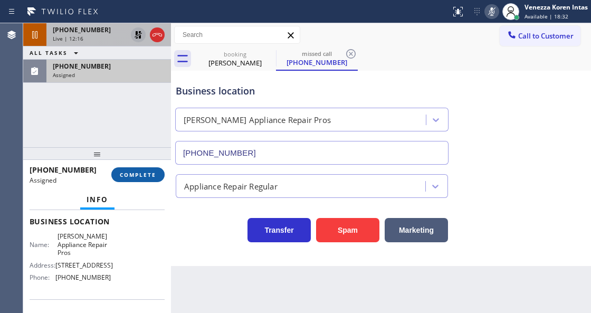
click at [136, 174] on span "COMPLETE" at bounding box center [138, 174] width 36 height 7
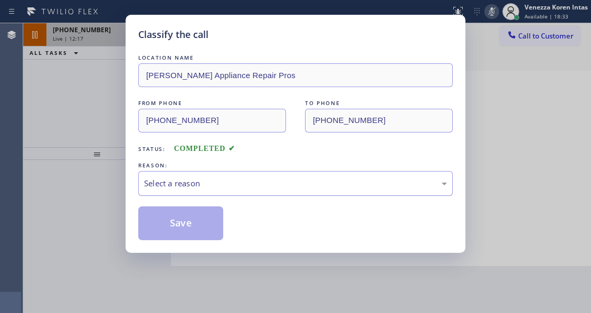
click at [264, 192] on div "Select a reason" at bounding box center [295, 183] width 315 height 25
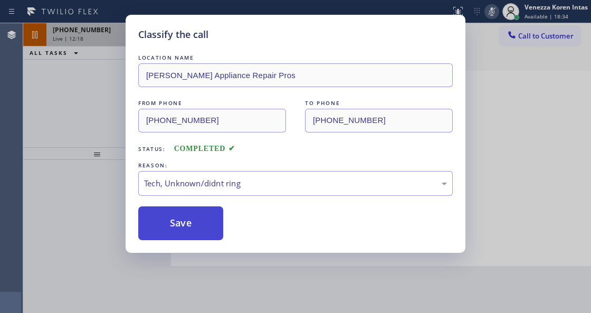
drag, startPoint x: 207, startPoint y: 249, endPoint x: 205, endPoint y: 232, distance: 17.0
click at [207, 249] on div "Classify the call LOCATION NAME Jeffs Appliance Repair Pros FROM PHONE (773) 68…" at bounding box center [296, 134] width 340 height 238
click at [204, 228] on button "Save" at bounding box center [180, 223] width 85 height 34
type input "[PHONE_NUMBER]"
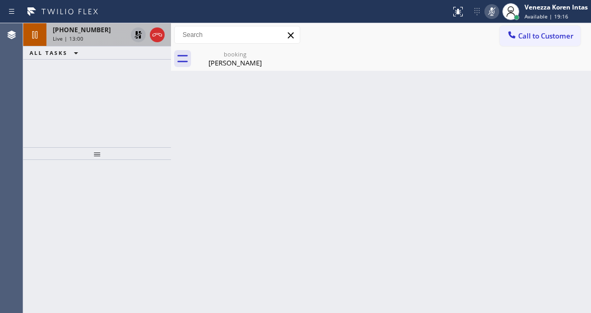
click at [492, 14] on icon at bounding box center [491, 11] width 5 height 8
click at [139, 32] on icon at bounding box center [138, 34] width 7 height 7
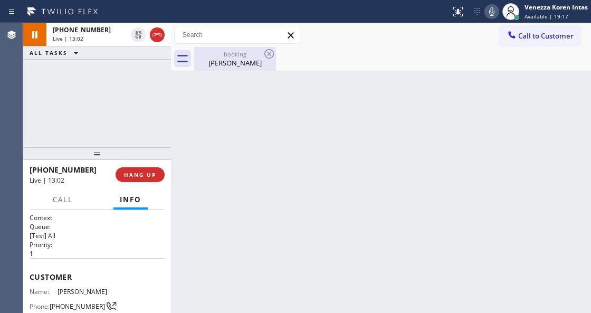
click at [210, 54] on div "booking" at bounding box center [235, 54] width 80 height 8
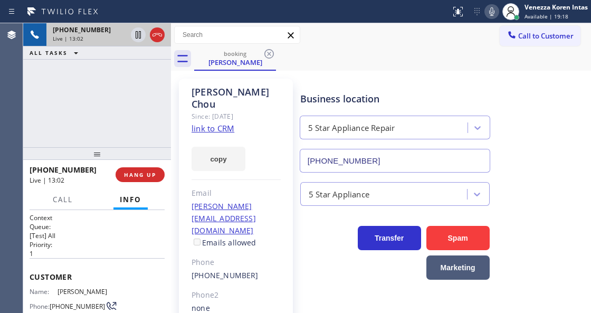
click at [89, 35] on div "Live | 13:02" at bounding box center [90, 38] width 74 height 7
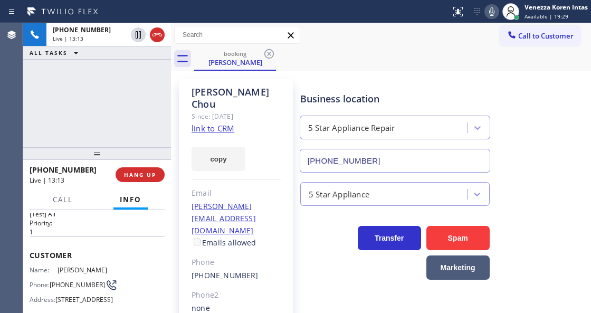
scroll to position [70, 0]
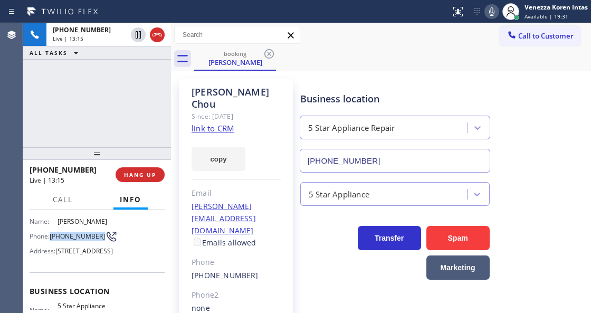
drag, startPoint x: 52, startPoint y: 229, endPoint x: 67, endPoint y: 242, distance: 19.8
click at [67, 240] on span "(650) 773-7001" at bounding box center [77, 236] width 55 height 8
copy span "(650) 773-7001"
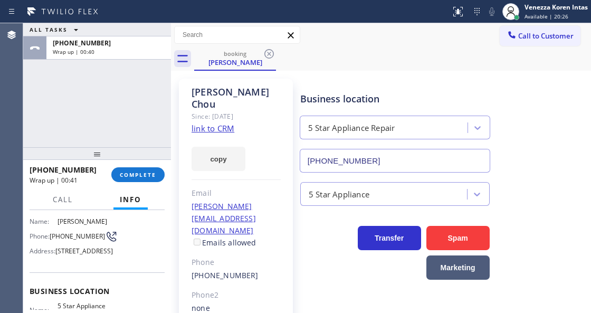
drag, startPoint x: 110, startPoint y: 87, endPoint x: 235, endPoint y: 100, distance: 126.4
click at [110, 87] on div "ALL TASKS ALL TASKS ACTIVE TASKS TASKS IN WRAP UP +16507737001 Wrap up | 00:40" at bounding box center [97, 85] width 148 height 124
click at [531, 20] on div "Venezza Koren Intas Available | 20:27" at bounding box center [557, 11] width 69 height 18
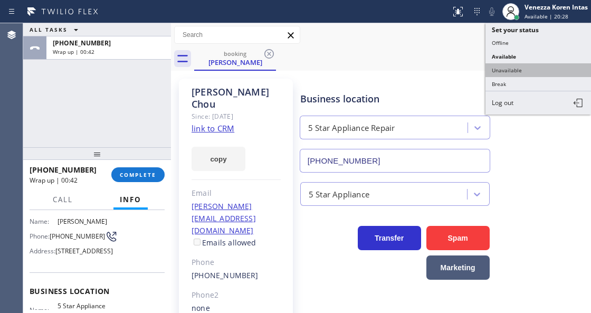
click at [531, 71] on button "Unavailable" at bounding box center [539, 70] width 106 height 14
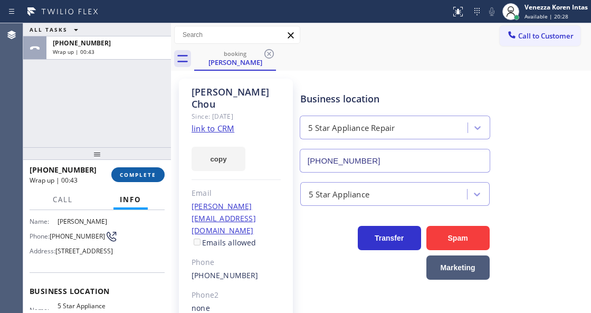
click at [131, 174] on span "COMPLETE" at bounding box center [138, 174] width 36 height 7
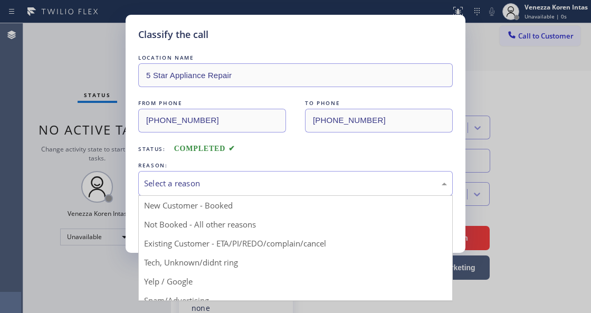
click at [257, 180] on div "Select a reason" at bounding box center [295, 183] width 303 height 12
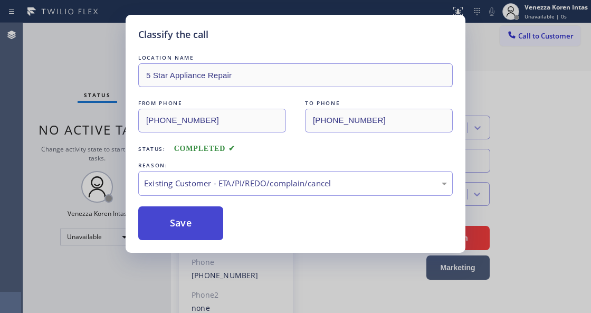
click at [186, 223] on button "Save" at bounding box center [180, 223] width 85 height 34
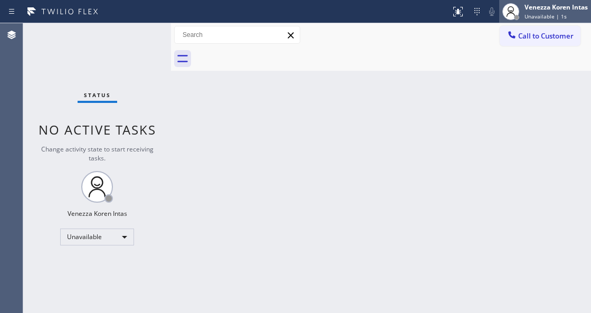
click at [549, 11] on div "Venezza Koren Intas" at bounding box center [556, 7] width 63 height 9
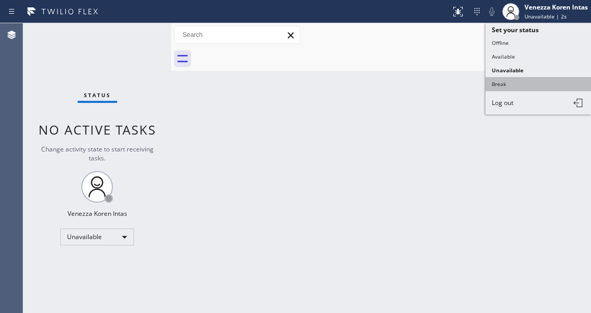
click at [496, 77] on button "Break" at bounding box center [539, 84] width 106 height 14
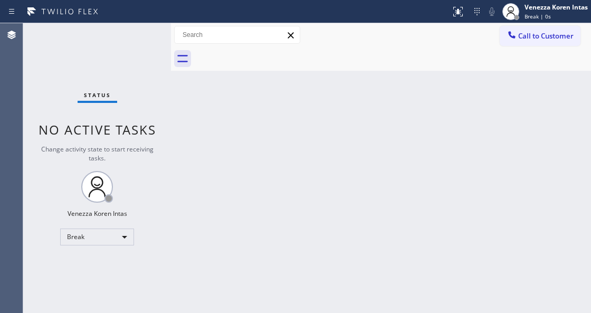
click at [225, 310] on div "Back to Dashboard Change Sender ID Customers Technicians Select a contact Outbo…" at bounding box center [381, 168] width 420 height 290
click at [553, 12] on div "Venezza Koren Intas Break | 6:31" at bounding box center [557, 11] width 69 height 18
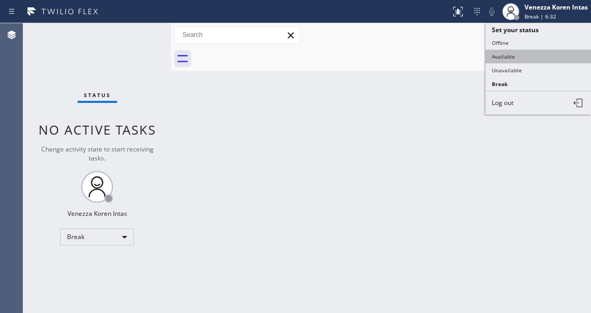
drag, startPoint x: 517, startPoint y: 49, endPoint x: 497, endPoint y: 75, distance: 32.4
click at [516, 50] on button "Available" at bounding box center [539, 57] width 106 height 14
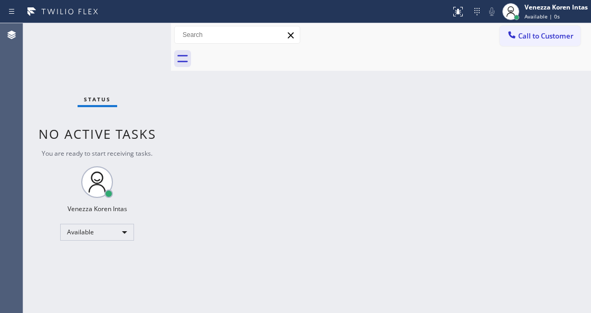
click at [136, 43] on div "Status No active tasks You are ready to start receiving tasks. Venezza Koren In…" at bounding box center [97, 168] width 148 height 290
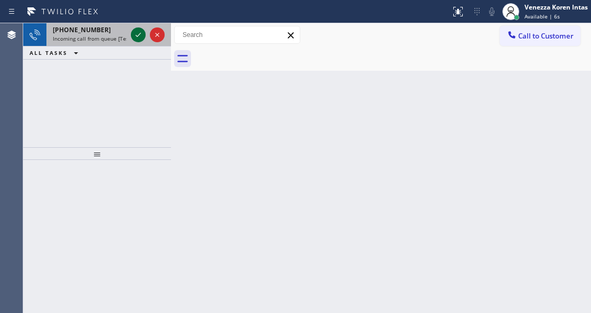
click at [136, 34] on icon at bounding box center [138, 35] width 13 height 13
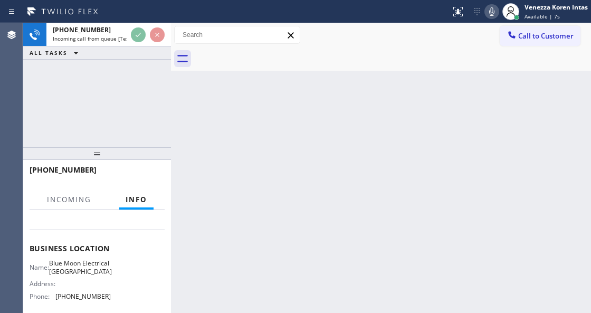
scroll to position [140, 0]
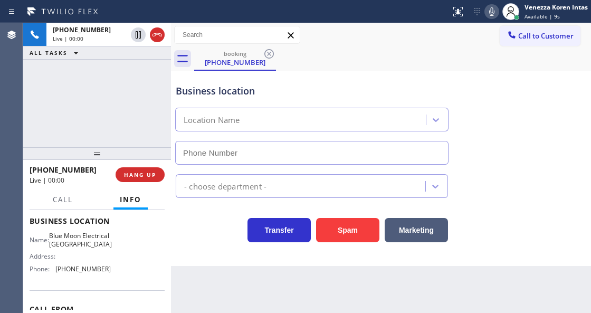
type input "(818) 532-5473"
click at [93, 149] on div at bounding box center [97, 153] width 148 height 13
click at [126, 87] on div "+19519053989 Live | 00:01 ALL TASKS ALL TASKS ACTIVE TASKS TASKS IN WRAP UP" at bounding box center [97, 85] width 148 height 124
click at [228, 312] on div "Back to Dashboard Change Sender ID Customers Technicians Select a contact Outbo…" at bounding box center [381, 168] width 420 height 290
drag, startPoint x: 160, startPoint y: 32, endPoint x: 196, endPoint y: 105, distance: 80.8
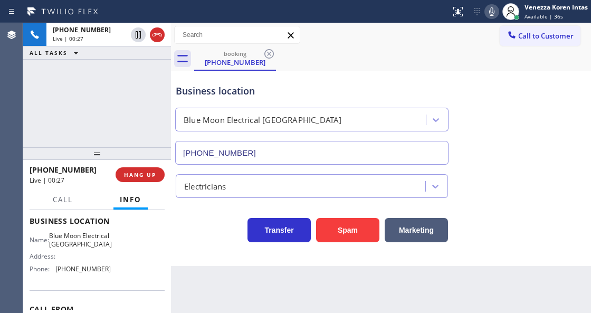
click at [160, 32] on icon at bounding box center [157, 35] width 13 height 13
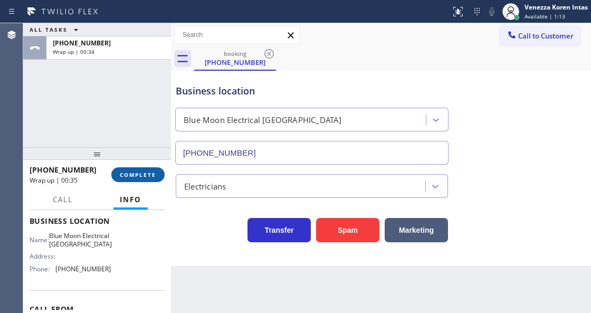
click at [156, 173] on span "COMPLETE" at bounding box center [138, 174] width 36 height 7
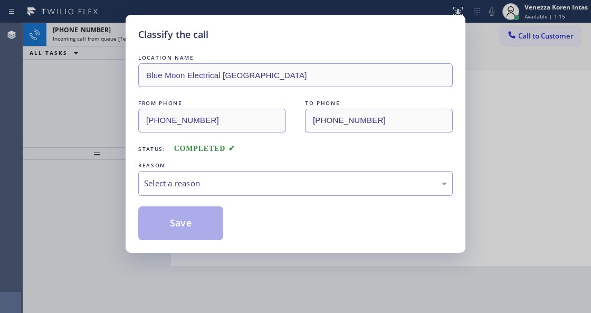
click at [283, 190] on div "Select a reason" at bounding box center [295, 183] width 303 height 12
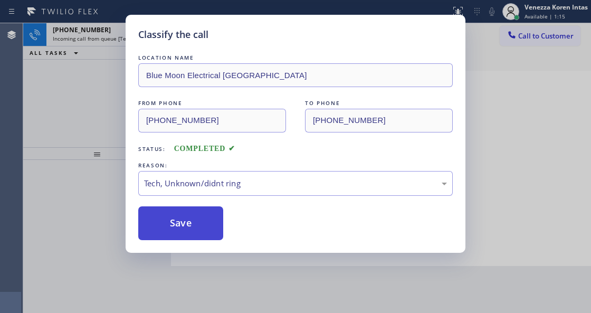
click at [209, 227] on button "Save" at bounding box center [180, 223] width 85 height 34
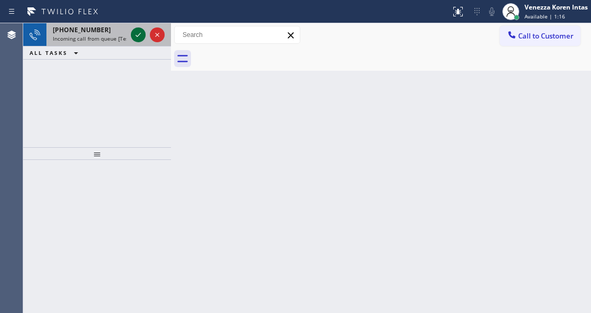
click at [137, 36] on icon at bounding box center [138, 35] width 5 height 4
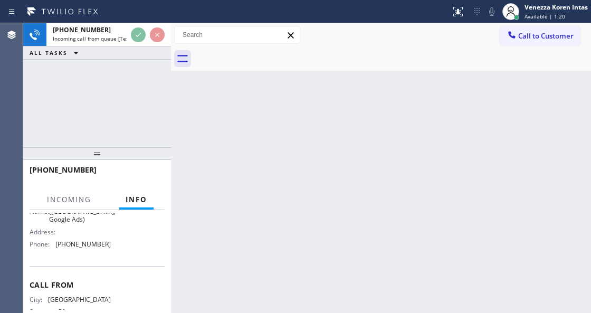
scroll to position [209, 0]
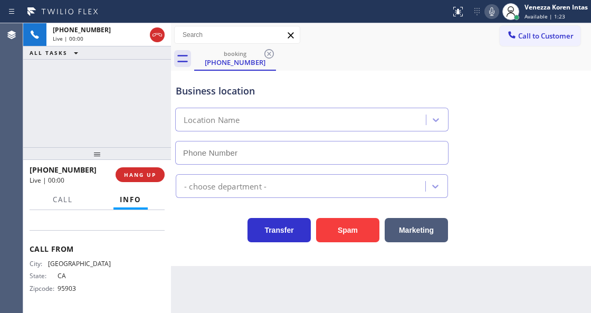
type input "(949) 828-3895"
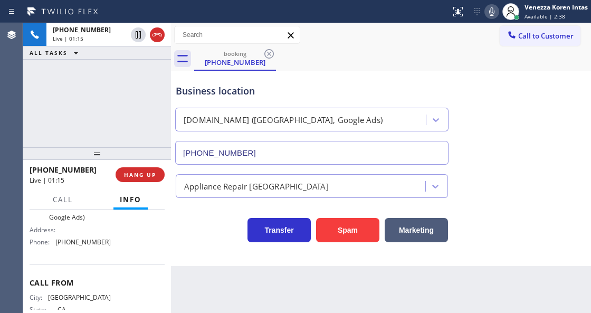
scroll to position [138, 0]
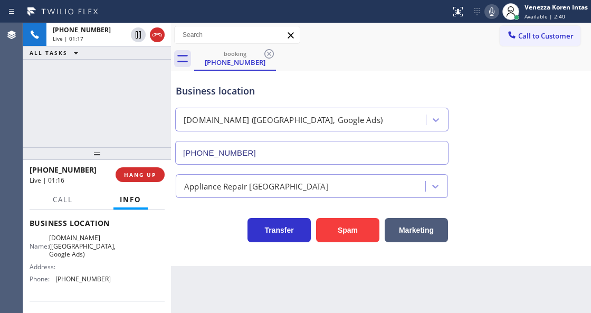
drag, startPoint x: 49, startPoint y: 235, endPoint x: 88, endPoint y: 257, distance: 44.4
click at [88, 257] on div "Name: SubzeroExperts.online (Orange County, Google Ads)" at bounding box center [70, 246] width 81 height 24
copy span "SubzeroExperts.online (Orange County, Google Ads)"
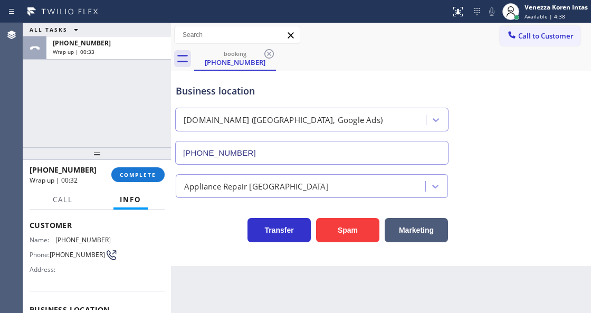
scroll to position [0, 0]
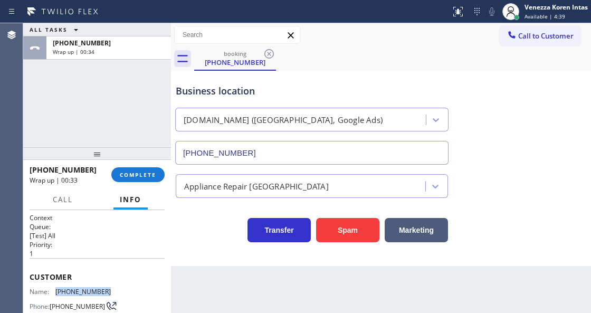
drag, startPoint x: 110, startPoint y: 289, endPoint x: 55, endPoint y: 288, distance: 54.9
click at [55, 289] on div "Name: (530) 788-3838 Phone: (530) 788-3838 Address:" at bounding box center [97, 309] width 135 height 42
copy div "(530) 788-3838"
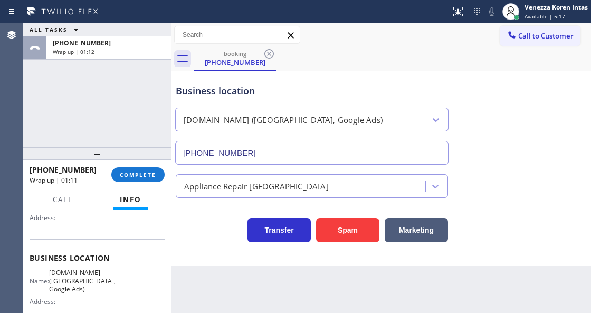
scroll to position [140, 0]
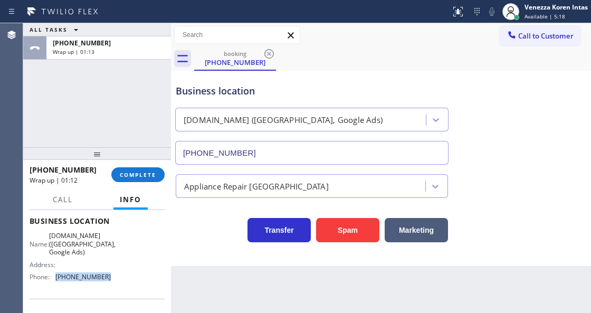
drag, startPoint x: 113, startPoint y: 277, endPoint x: 56, endPoint y: 283, distance: 57.4
click at [56, 283] on div "Name: SubzeroExperts.online (Orange County, Google Ads) Address: Phone: (949) 8…" at bounding box center [97, 258] width 135 height 53
copy div "(949) 828-3895"
drag, startPoint x: 134, startPoint y: 173, endPoint x: 196, endPoint y: 186, distance: 63.8
click at [134, 172] on span "COMPLETE" at bounding box center [138, 174] width 36 height 7
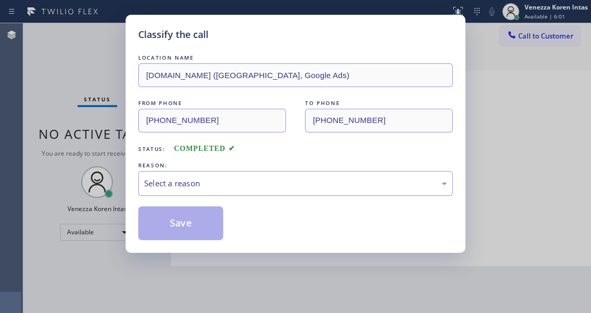
click at [250, 177] on div "Select a reason" at bounding box center [295, 183] width 315 height 25
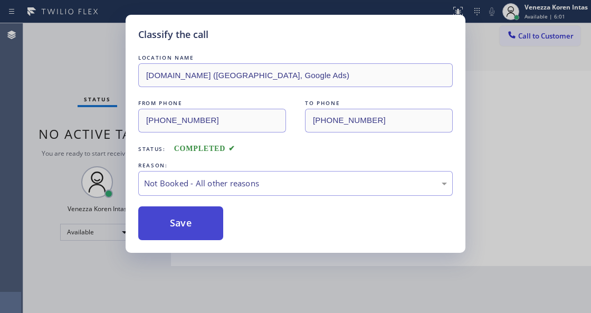
drag, startPoint x: 239, startPoint y: 229, endPoint x: 197, endPoint y: 227, distance: 41.2
click at [197, 227] on button "Save" at bounding box center [180, 223] width 85 height 34
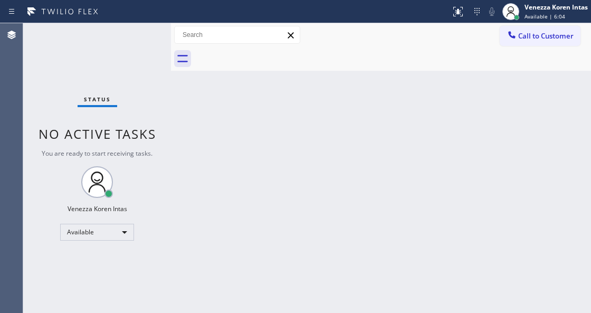
drag, startPoint x: 391, startPoint y: 121, endPoint x: 372, endPoint y: 271, distance: 151.1
click at [386, 126] on div "Back to Dashboard Change Sender ID Customers Technicians Select a contact Outbo…" at bounding box center [381, 168] width 420 height 290
click at [233, 192] on div "Back to Dashboard Change Sender ID Customers Technicians Select a contact Outbo…" at bounding box center [381, 168] width 420 height 290
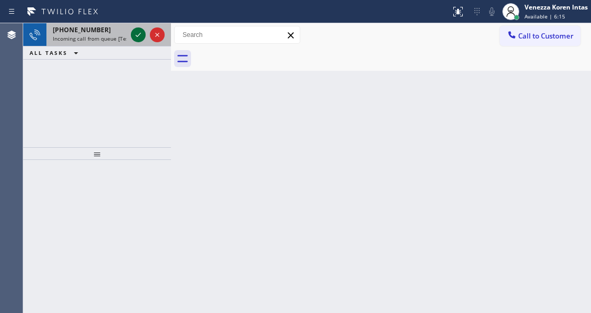
click at [137, 40] on icon at bounding box center [138, 35] width 13 height 13
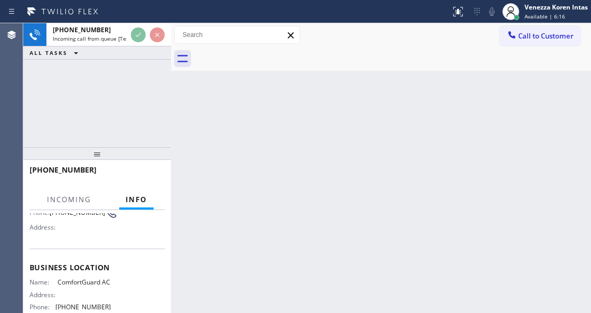
scroll to position [140, 0]
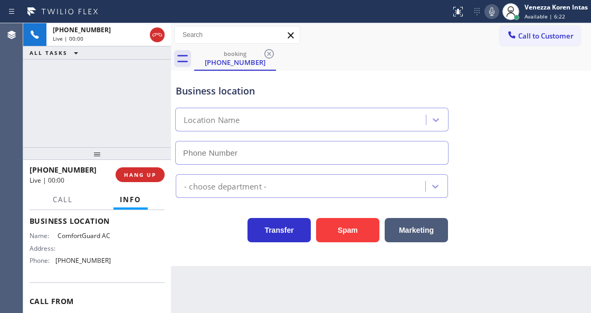
type input "(818) 338-0754"
click at [137, 109] on div "+18184747929 Live | 00:00 ALL TASKS ALL TASKS ACTIVE TASKS TASKS IN WRAP UP" at bounding box center [97, 85] width 148 height 124
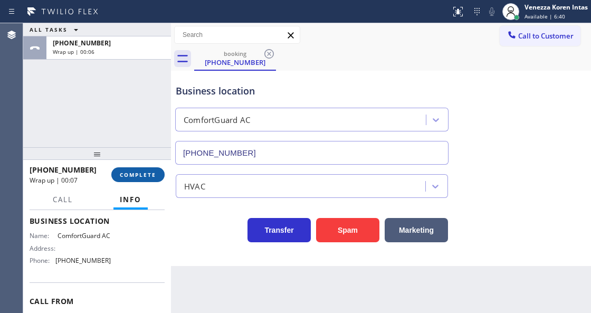
click at [152, 173] on span "COMPLETE" at bounding box center [138, 174] width 36 height 7
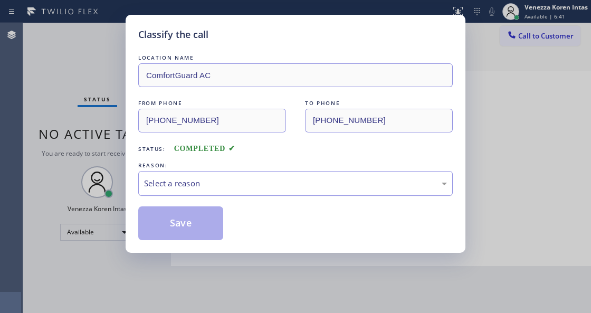
click at [224, 186] on div "Select a reason" at bounding box center [295, 183] width 303 height 12
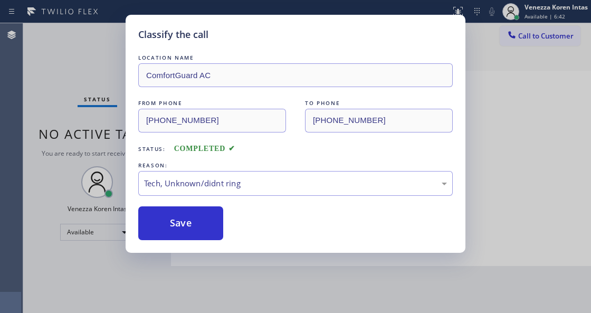
click at [209, 242] on div "Classify the call LOCATION NAME ComfortGuard AC FROM PHONE (818) 474-7929 TO PH…" at bounding box center [296, 134] width 340 height 238
drag, startPoint x: 216, startPoint y: 222, endPoint x: 237, endPoint y: 208, distance: 24.6
click at [215, 222] on button "Save" at bounding box center [180, 223] width 85 height 34
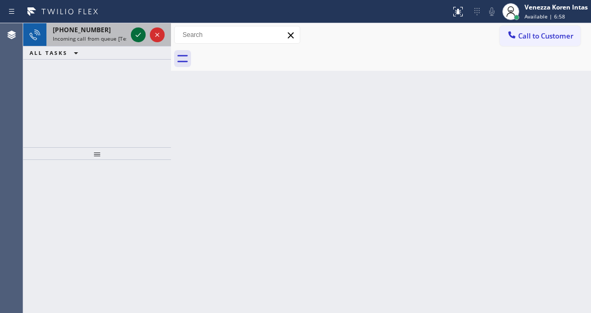
click at [138, 36] on icon at bounding box center [138, 35] width 13 height 13
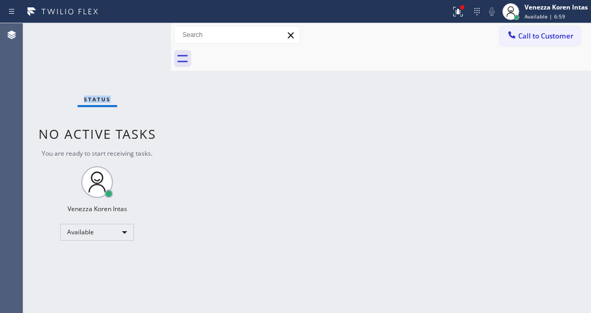
click at [138, 36] on div "Status No active tasks You are ready to start receiving tasks. Venezza Koren In…" at bounding box center [97, 168] width 148 height 290
click at [450, 2] on button at bounding box center [458, 11] width 23 height 23
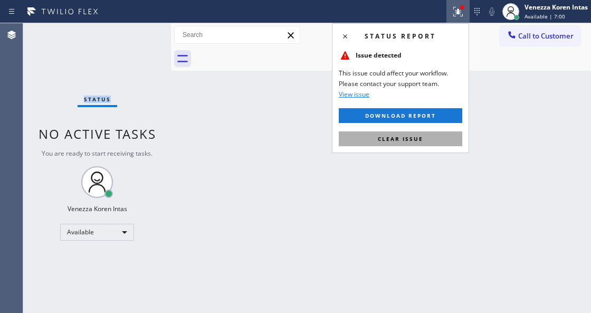
click at [437, 134] on button "Clear issue" at bounding box center [401, 138] width 124 height 15
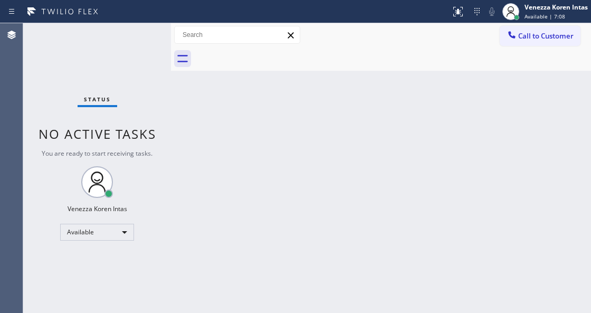
drag, startPoint x: 364, startPoint y: 137, endPoint x: 412, endPoint y: 8, distance: 138.0
click at [375, 127] on div "Back to Dashboard Change Sender ID Customers Technicians Select a contact Outbo…" at bounding box center [381, 168] width 420 height 290
click at [317, 156] on div "Back to Dashboard Change Sender ID Customers Technicians Select a contact Outbo…" at bounding box center [381, 168] width 420 height 290
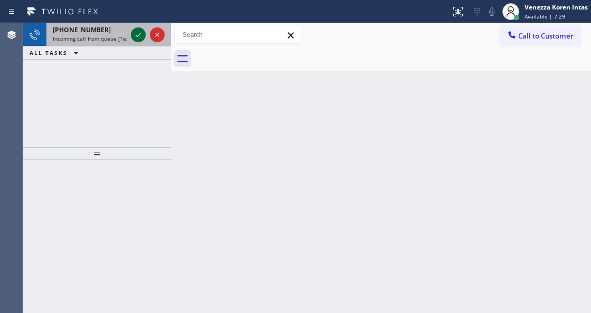
click at [137, 34] on icon at bounding box center [138, 35] width 13 height 13
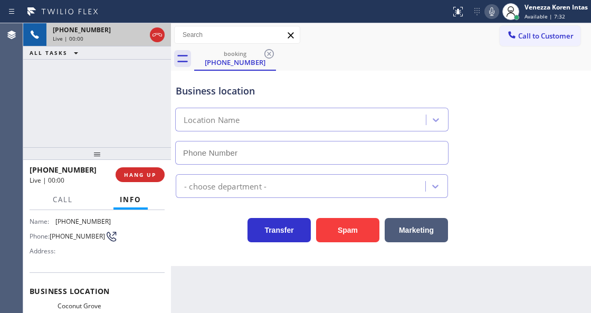
scroll to position [140, 0]
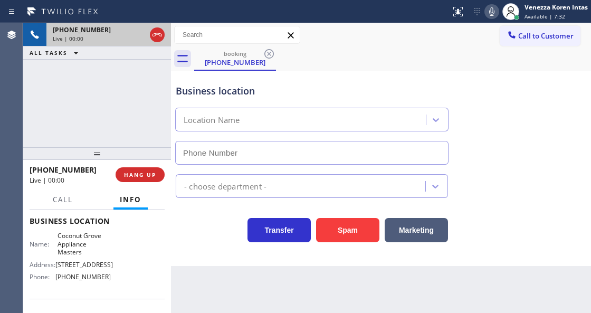
type input "(786) 460-4724"
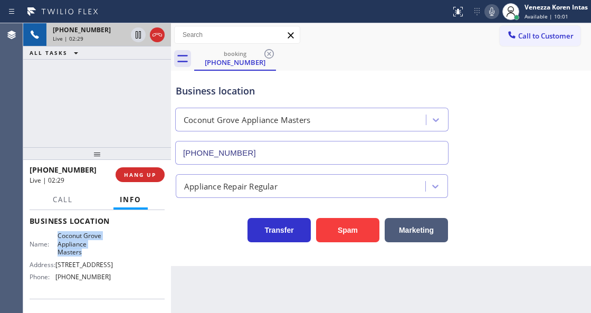
drag, startPoint x: 58, startPoint y: 235, endPoint x: 83, endPoint y: 252, distance: 30.8
click at [83, 252] on span "Coconut Grove Appliance Masters" at bounding box center [84, 244] width 53 height 24
copy span "Coconut Grove Appliance Masters"
drag, startPoint x: 319, startPoint y: 89, endPoint x: 422, endPoint y: 77, distance: 103.6
click at [319, 89] on div "Business location" at bounding box center [312, 91] width 272 height 14
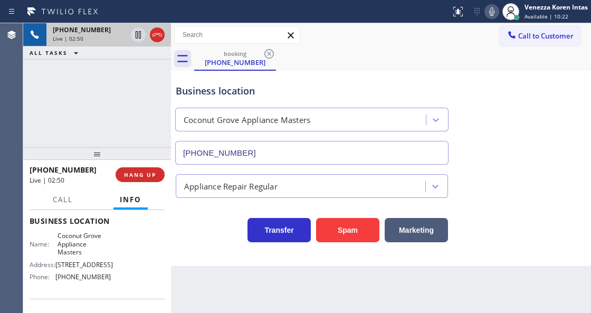
click at [491, 14] on icon at bounding box center [491, 11] width 5 height 8
click at [131, 37] on div at bounding box center [138, 35] width 15 height 13
click at [135, 36] on icon at bounding box center [138, 35] width 13 height 13
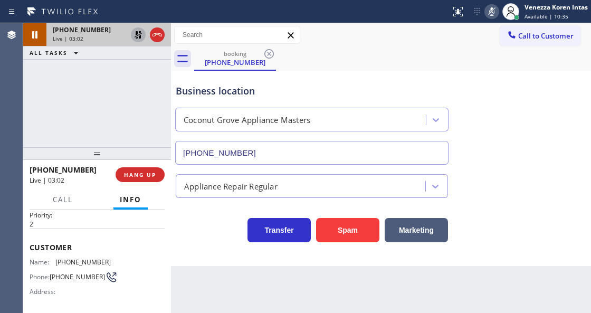
scroll to position [0, 0]
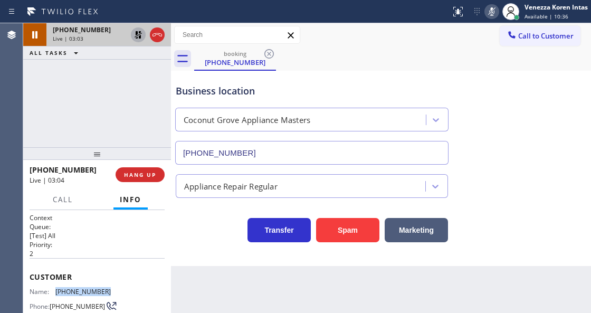
drag, startPoint x: 106, startPoint y: 287, endPoint x: 57, endPoint y: 285, distance: 48.6
click at [56, 288] on span "(305) 858-5489" at bounding box center [82, 292] width 55 height 8
copy span "(305) 858-5489"
click at [494, 16] on icon at bounding box center [492, 11] width 13 height 13
click at [138, 36] on icon at bounding box center [138, 35] width 13 height 13
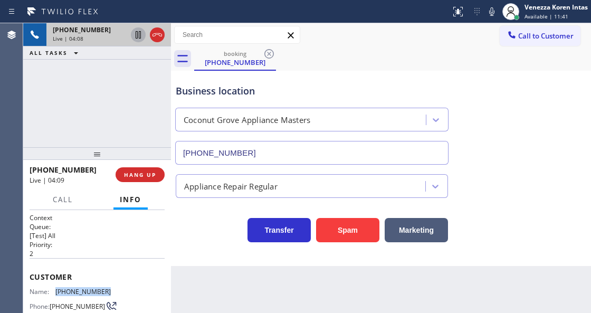
drag, startPoint x: 487, startPoint y: 16, endPoint x: 482, endPoint y: 22, distance: 7.8
click at [487, 16] on icon at bounding box center [492, 11] width 13 height 13
click at [139, 36] on icon at bounding box center [138, 34] width 5 height 7
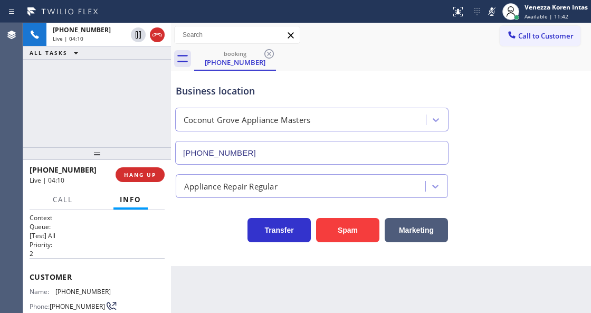
click at [323, 49] on div "booking (305) 858-5489" at bounding box center [392, 59] width 397 height 24
click at [486, 14] on icon at bounding box center [492, 11] width 13 height 13
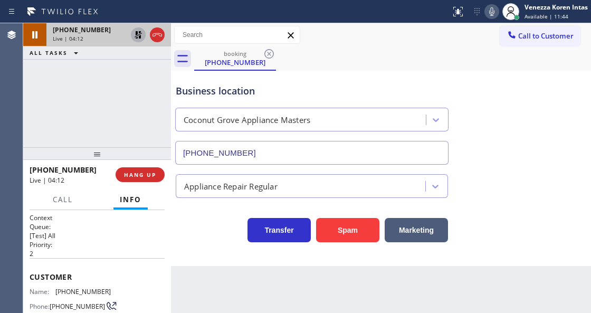
click at [134, 35] on icon at bounding box center [138, 35] width 13 height 13
click at [315, 80] on div "Business location Coconut Grove Appliance Masters (786) 460-4724" at bounding box center [312, 118] width 277 height 91
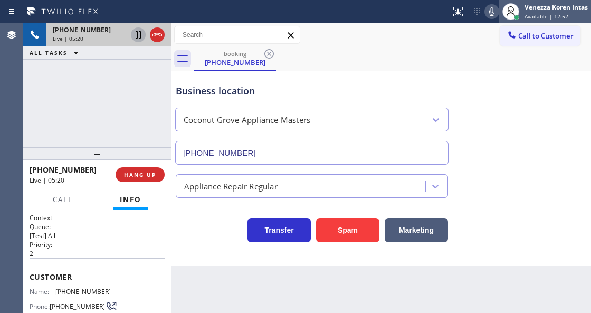
click at [529, 13] on span "Available | 12:52" at bounding box center [547, 16] width 44 height 7
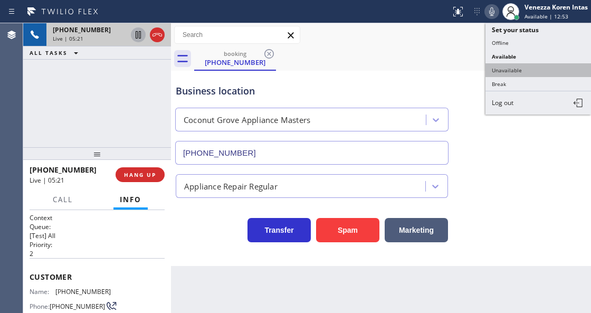
click at [521, 71] on button "Unavailable" at bounding box center [539, 70] width 106 height 14
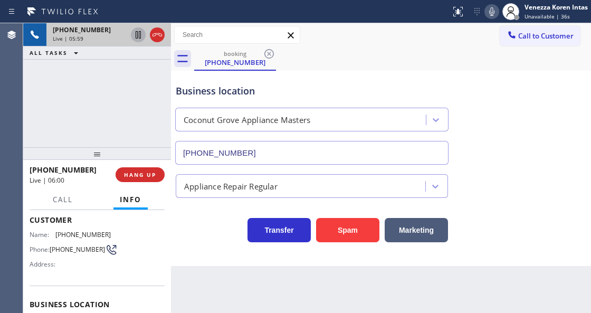
scroll to position [140, 0]
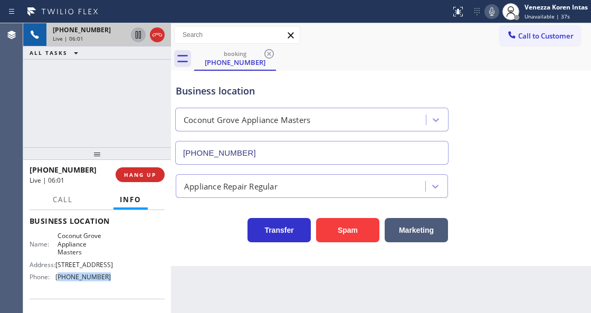
drag, startPoint x: 105, startPoint y: 288, endPoint x: 58, endPoint y: 286, distance: 47.0
click at [58, 281] on span "(786) 460-4724" at bounding box center [82, 277] width 55 height 8
copy span "786) 460-4724"
drag, startPoint x: 60, startPoint y: 213, endPoint x: 67, endPoint y: 201, distance: 13.7
click at [61, 210] on div "Call Info +13058585489 Live Context Queue: [Test] All Priority: 2 Customer Name…" at bounding box center [97, 252] width 148 height 124
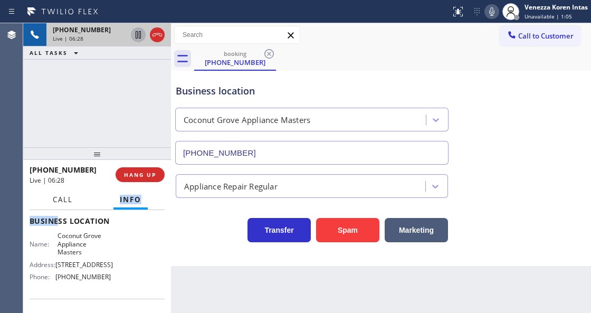
click at [67, 201] on span "Call" at bounding box center [63, 200] width 20 height 10
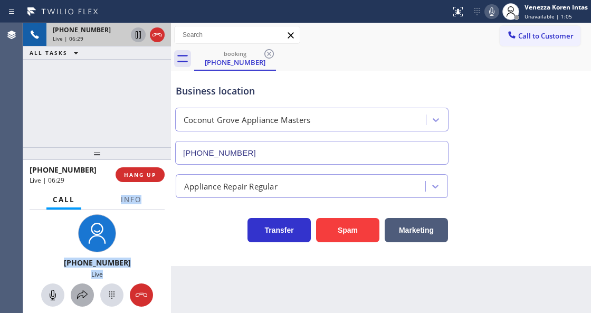
click at [90, 289] on div at bounding box center [82, 295] width 23 height 13
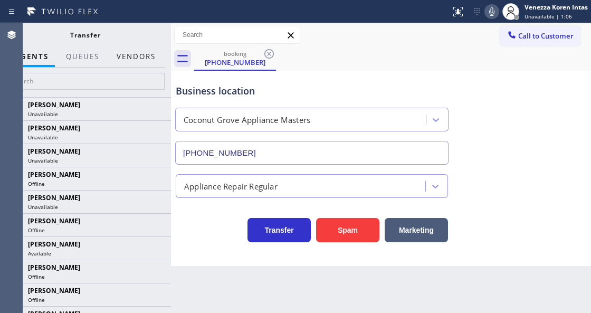
click at [147, 58] on button "Vendors" at bounding box center [136, 56] width 52 height 21
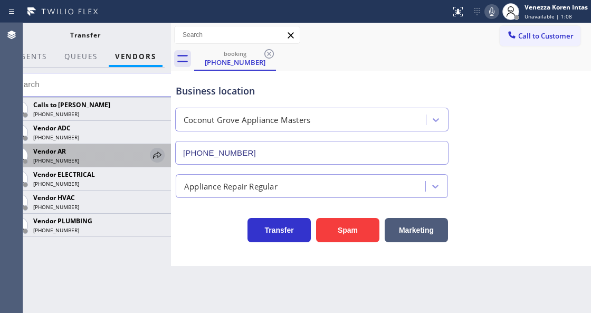
click at [156, 149] on icon at bounding box center [157, 155] width 13 height 13
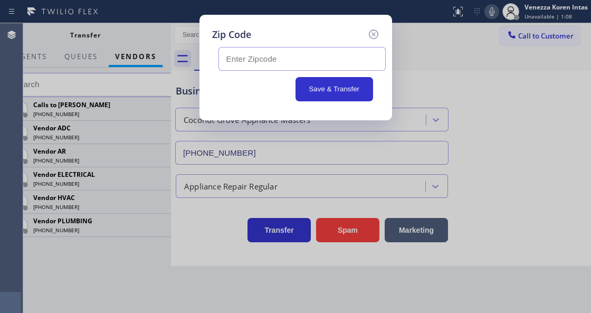
click at [243, 65] on input "text" at bounding box center [302, 59] width 167 height 24
paste input "33133"
type input "33133"
click at [326, 87] on button "Save & Transfer" at bounding box center [335, 89] width 78 height 24
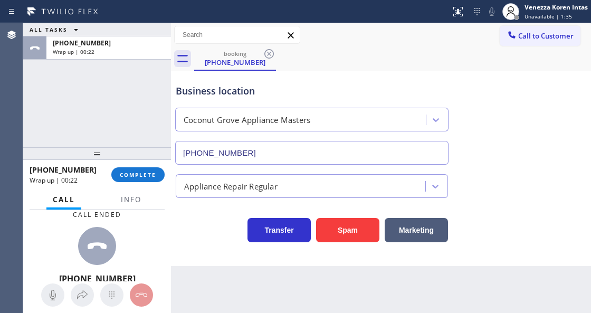
drag, startPoint x: 152, startPoint y: 175, endPoint x: 227, endPoint y: 187, distance: 75.4
click at [153, 176] on span "COMPLETE" at bounding box center [138, 174] width 36 height 7
click at [227, 187] on div "Appliance Repair Regular" at bounding box center [230, 186] width 93 height 12
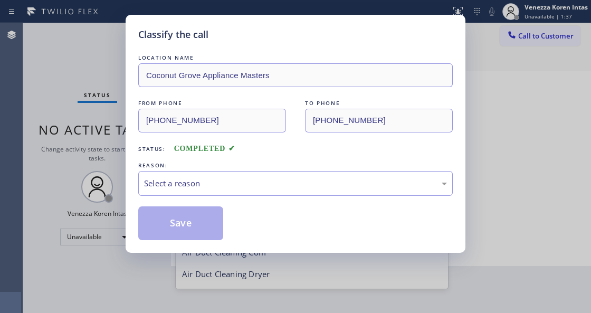
scroll to position [22, 0]
click at [227, 187] on div "Select a reason" at bounding box center [295, 183] width 303 height 12
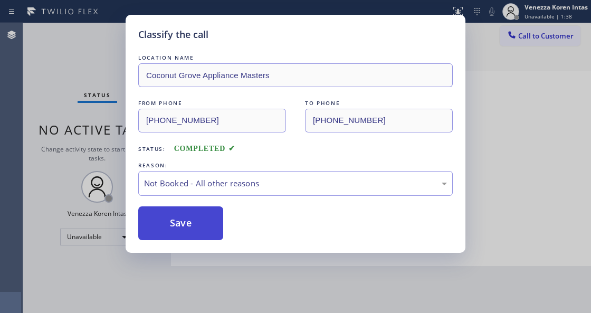
click at [208, 226] on button "Save" at bounding box center [180, 223] width 85 height 34
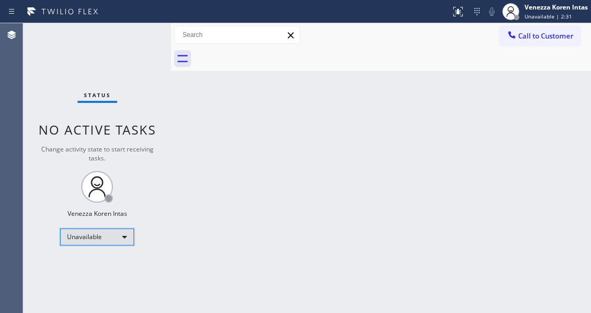
click at [84, 229] on div "Unavailable" at bounding box center [97, 237] width 74 height 17
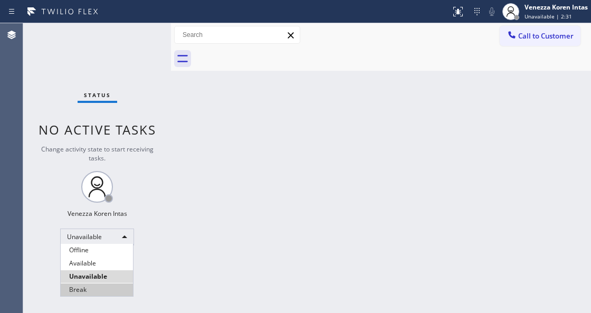
click at [100, 286] on li "Break" at bounding box center [97, 290] width 72 height 13
